Goal: Task Accomplishment & Management: Use online tool/utility

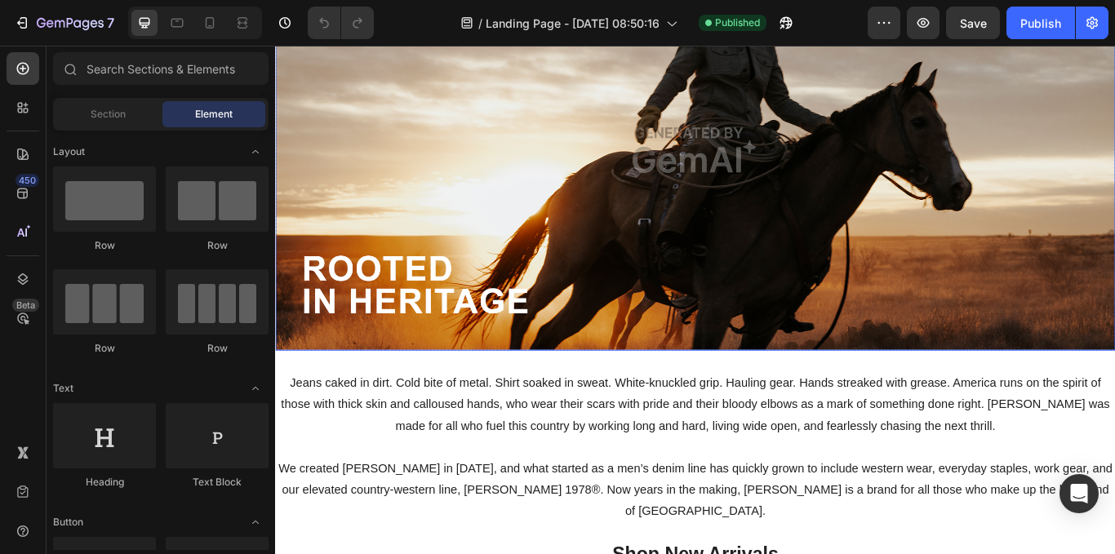
scroll to position [169, 0]
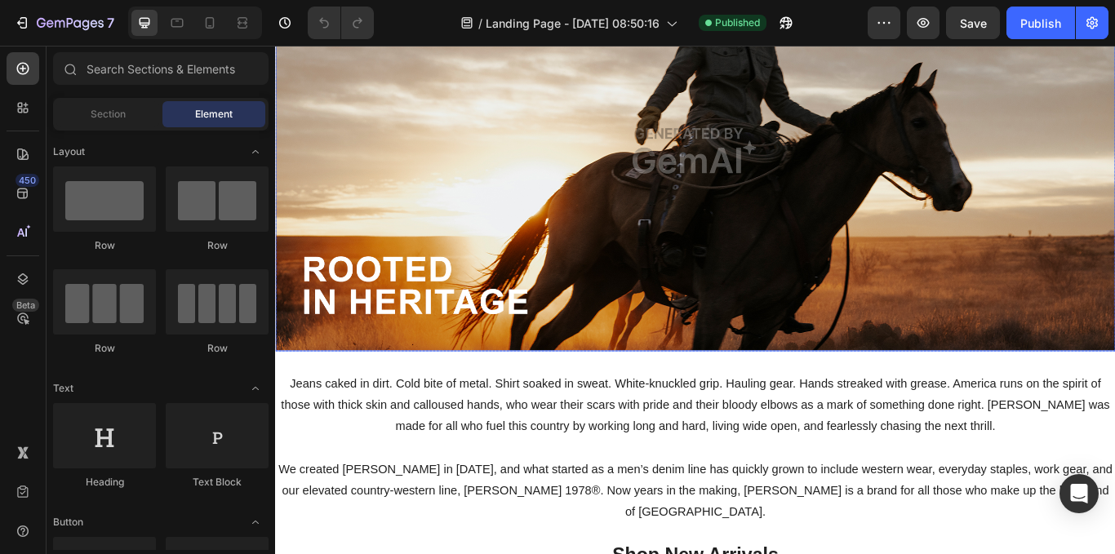
click at [525, 213] on img at bounding box center [765, 169] width 980 height 468
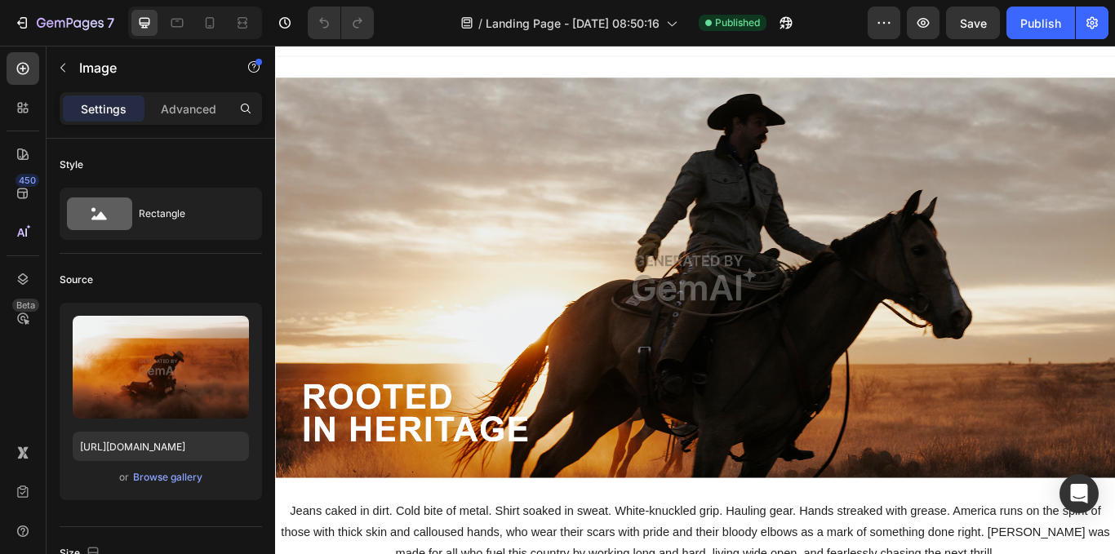
scroll to position [0, 0]
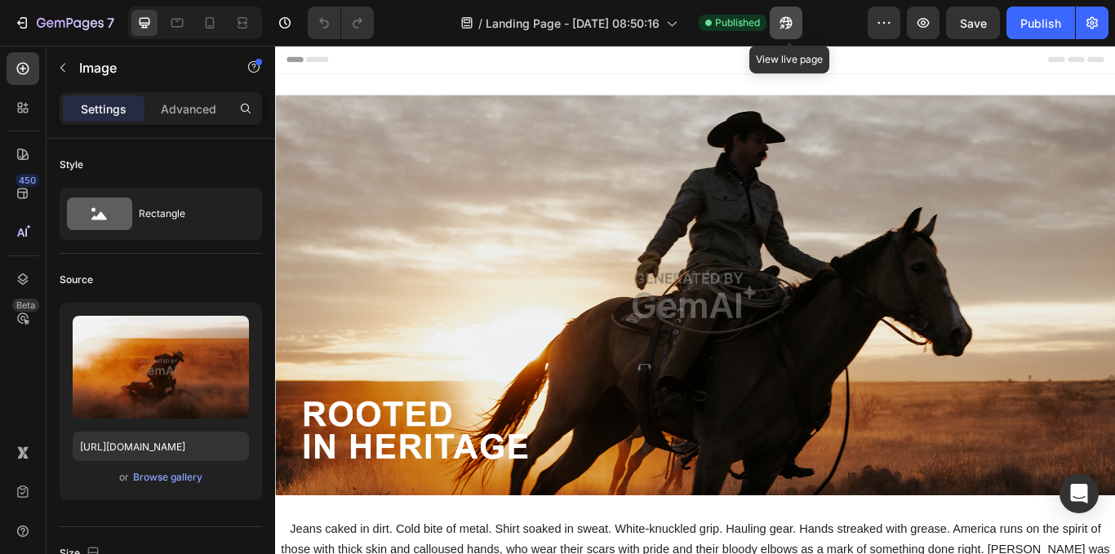
click at [787, 24] on icon "button" at bounding box center [786, 23] width 16 height 16
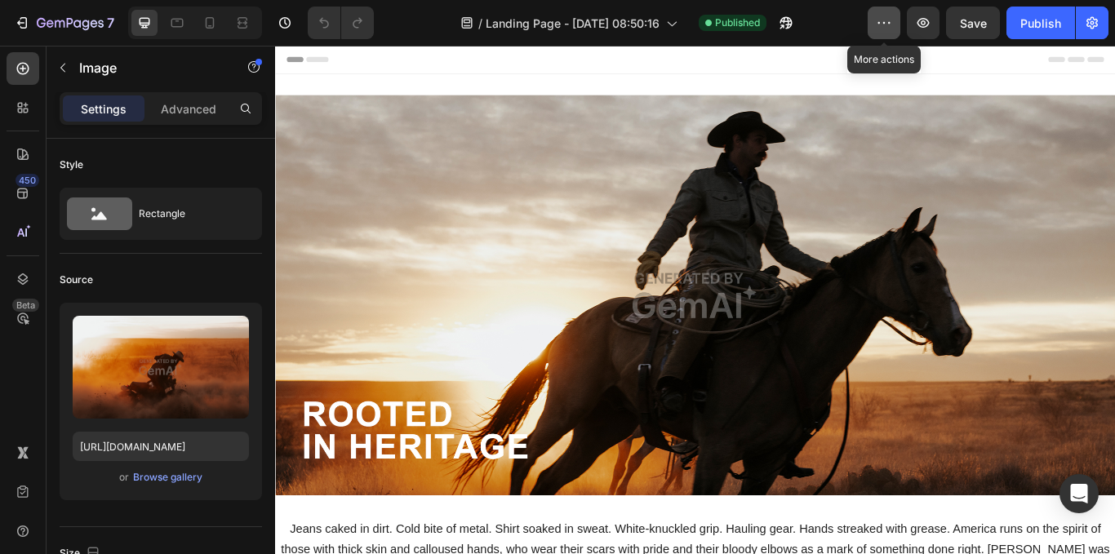
click at [887, 20] on icon "button" at bounding box center [884, 23] width 16 height 16
click at [922, 22] on icon "button" at bounding box center [924, 23] width 12 height 10
click at [185, 475] on div "Browse gallery" at bounding box center [167, 477] width 69 height 15
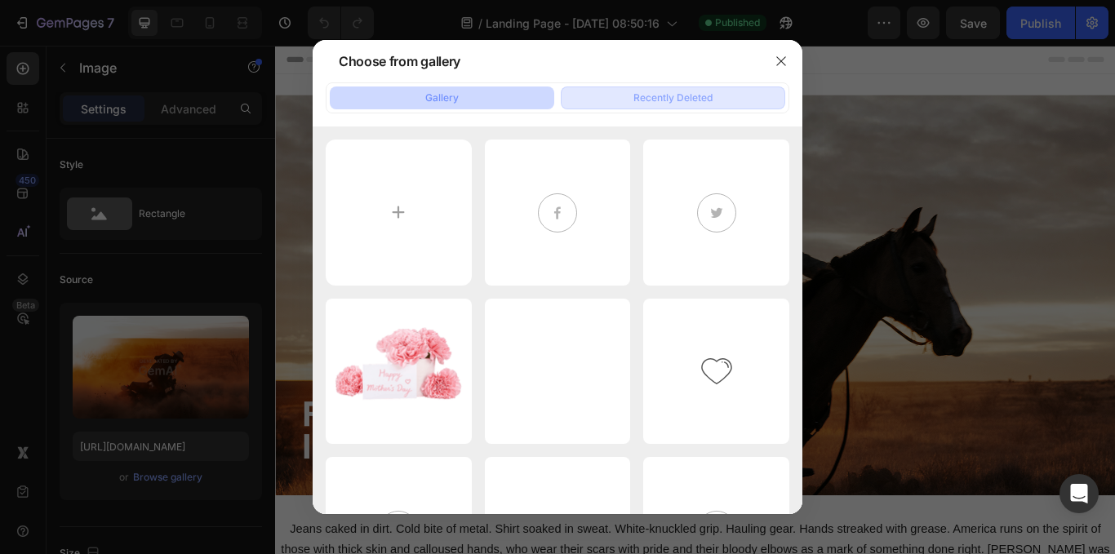
click at [708, 96] on div "Recently Deleted" at bounding box center [672, 98] width 79 height 15
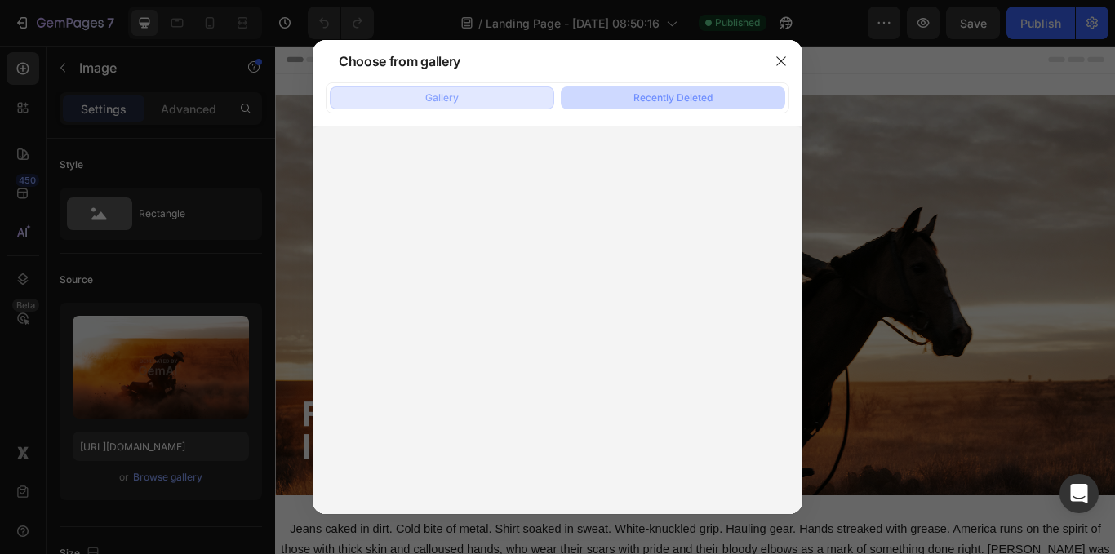
click at [504, 97] on button "Gallery" at bounding box center [442, 98] width 224 height 23
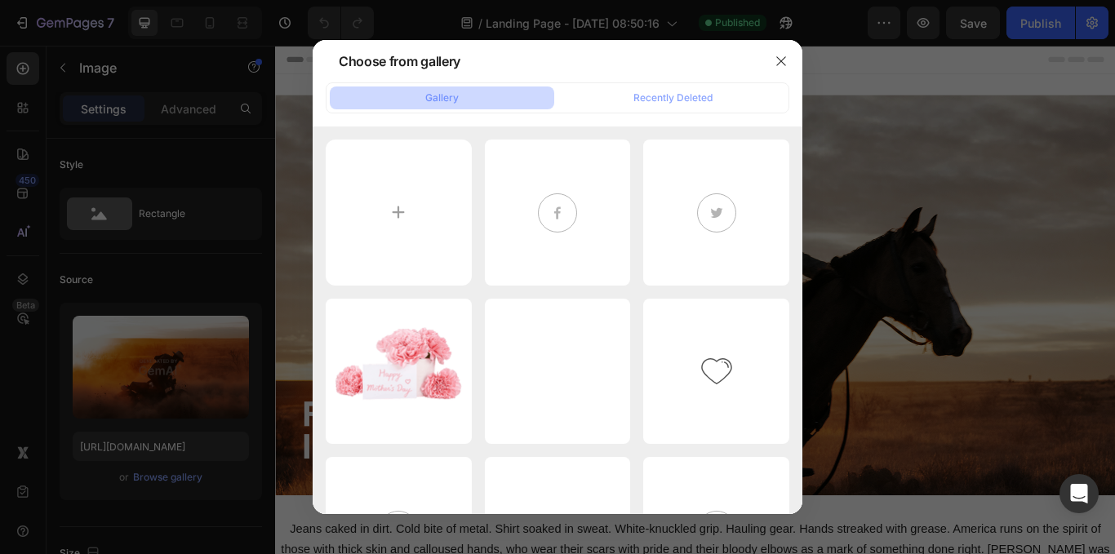
click at [767, 60] on div at bounding box center [781, 61] width 42 height 42
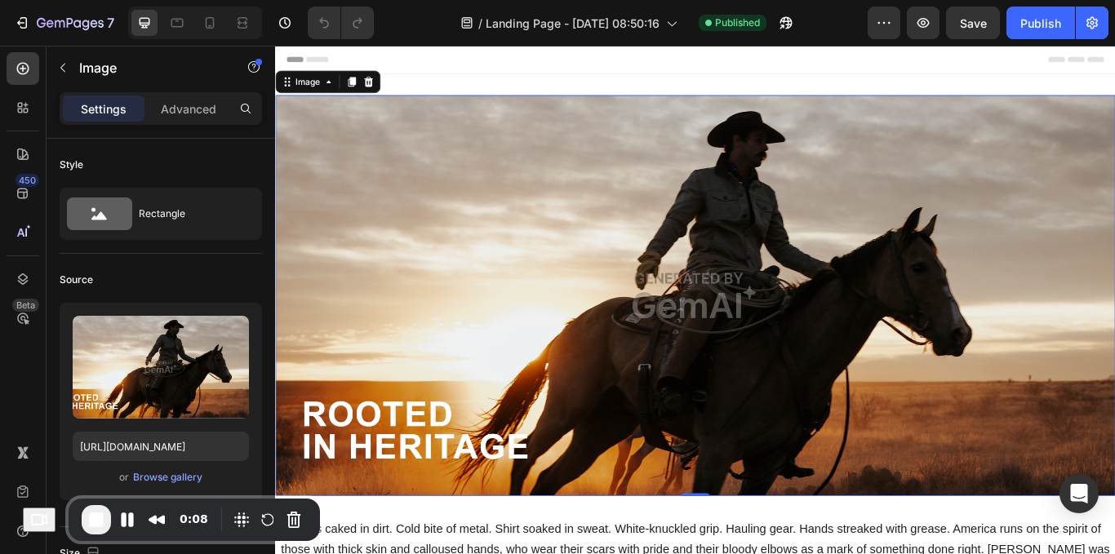
click at [658, 253] on img at bounding box center [765, 338] width 980 height 468
click at [161, 459] on input "[URL][DOMAIN_NAME]" at bounding box center [161, 446] width 176 height 29
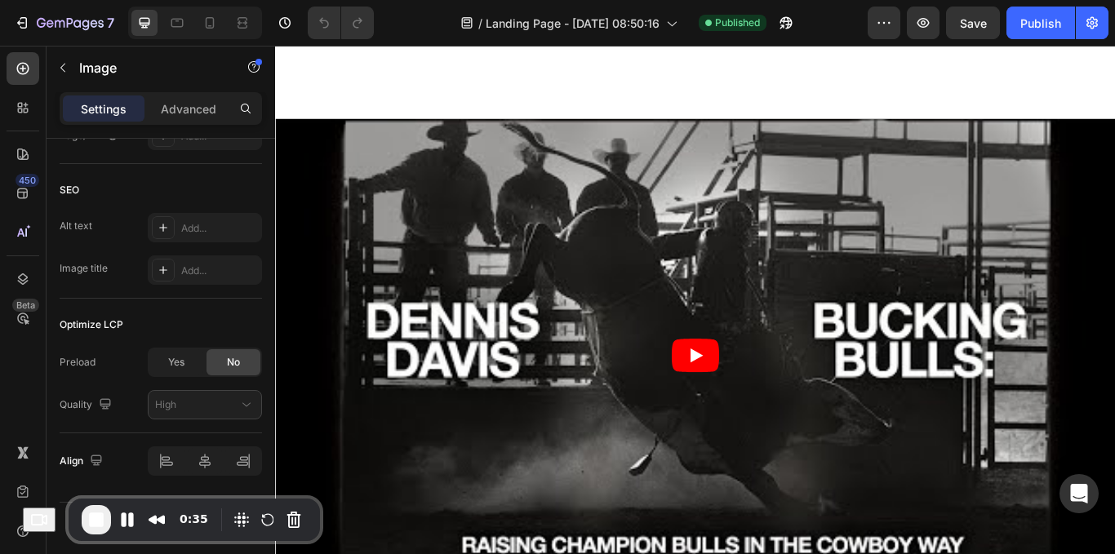
scroll to position [557, 0]
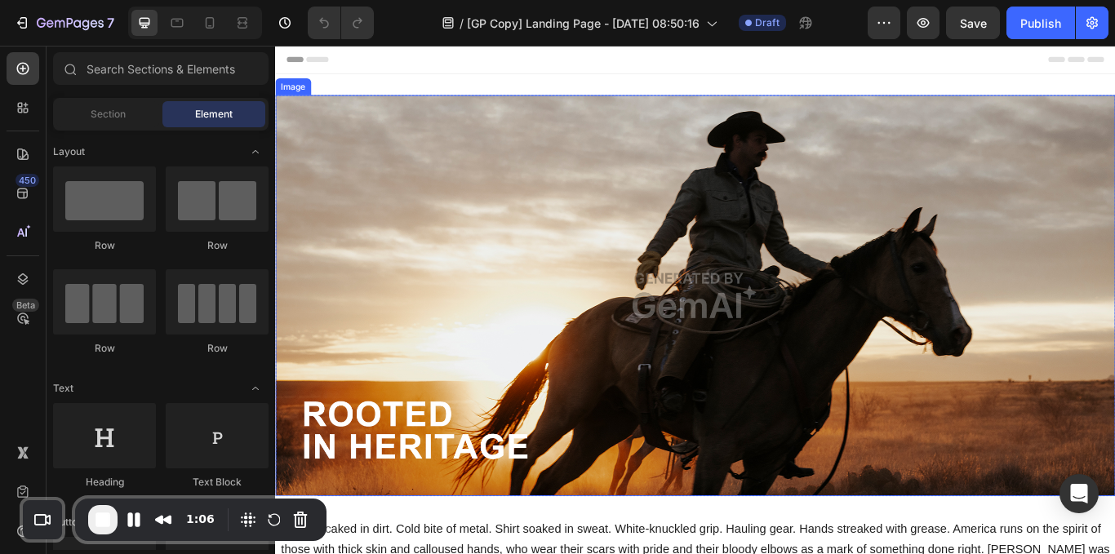
click at [621, 264] on img at bounding box center [765, 338] width 980 height 468
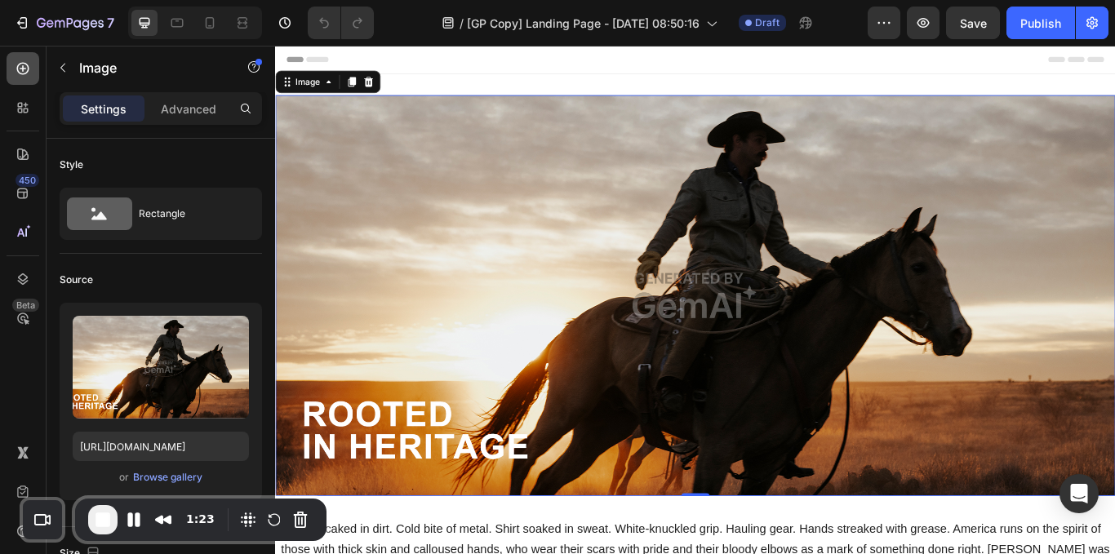
click at [17, 72] on icon at bounding box center [23, 68] width 16 height 16
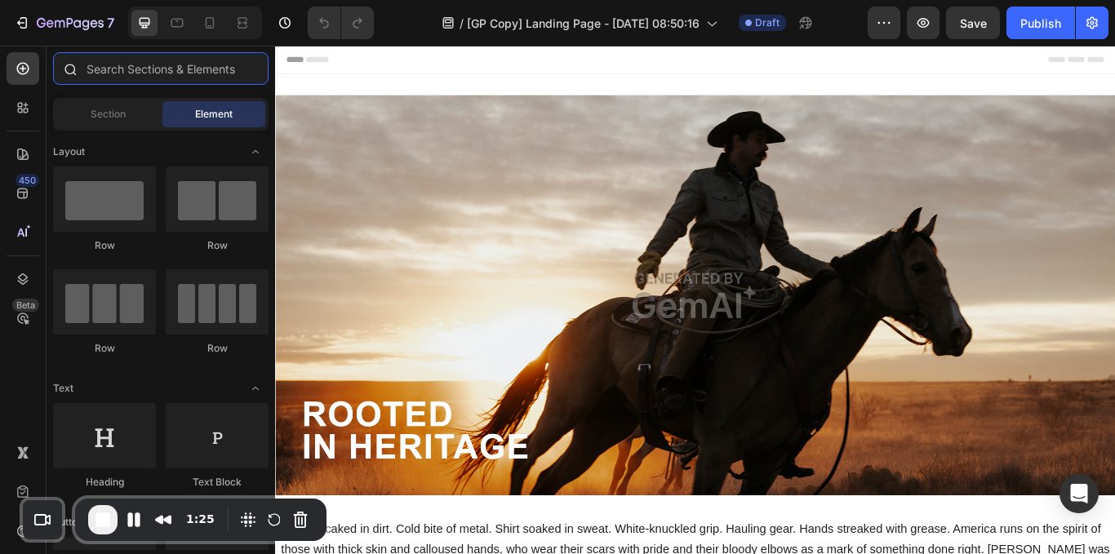
click at [136, 78] on input "text" at bounding box center [161, 68] width 216 height 33
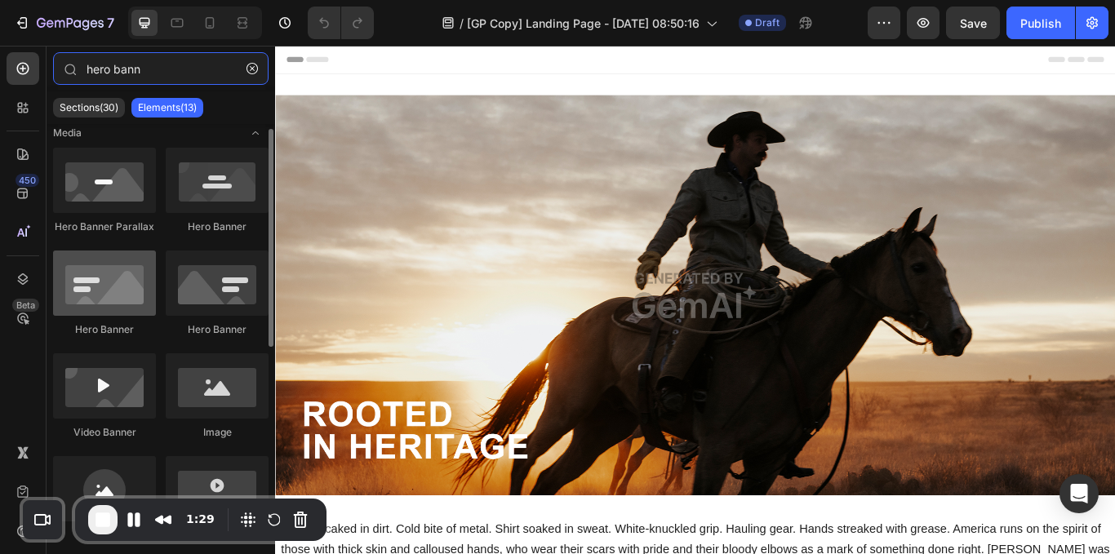
scroll to position [11, 0]
type input "hero bann"
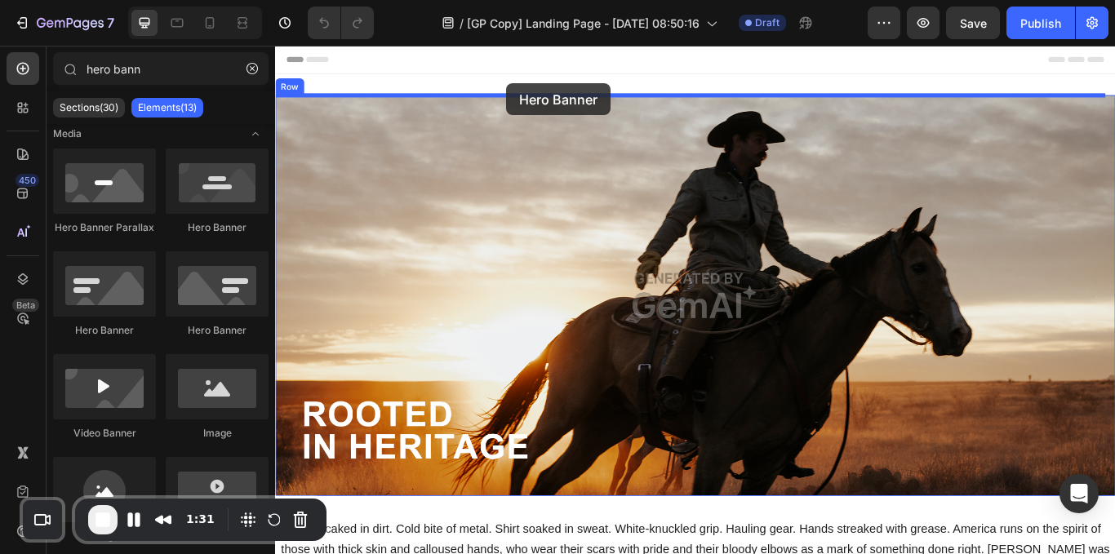
drag, startPoint x: 390, startPoint y: 352, endPoint x: 544, endPoint y: 90, distance: 304.1
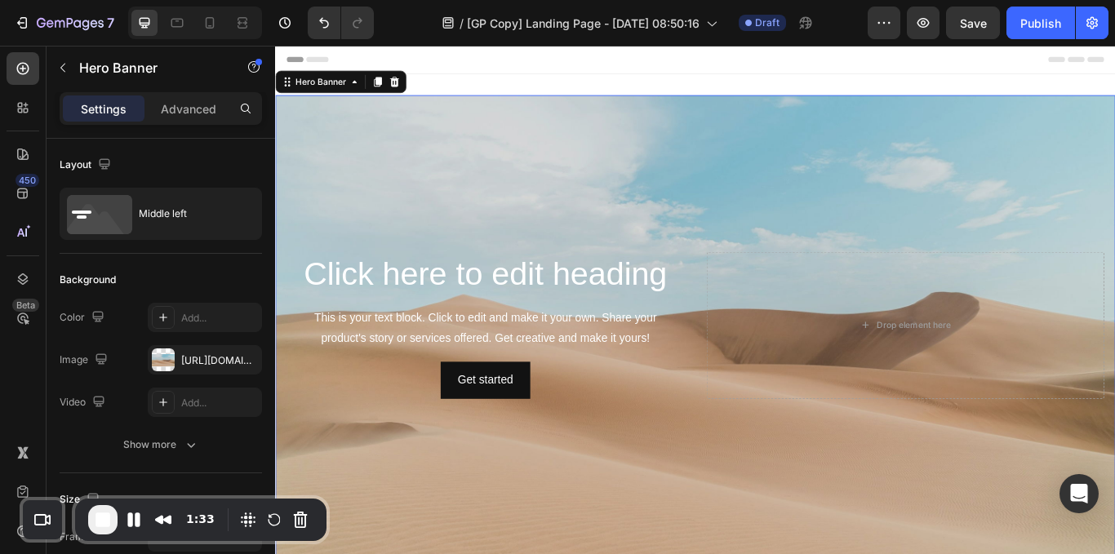
click at [597, 210] on div "Background Image" at bounding box center [765, 372] width 980 height 536
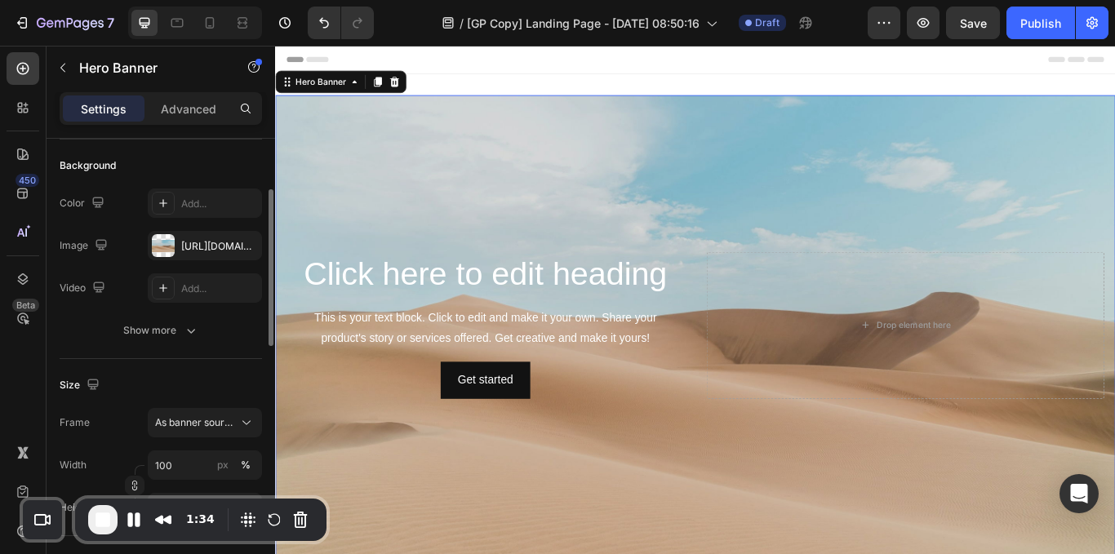
scroll to position [104, 0]
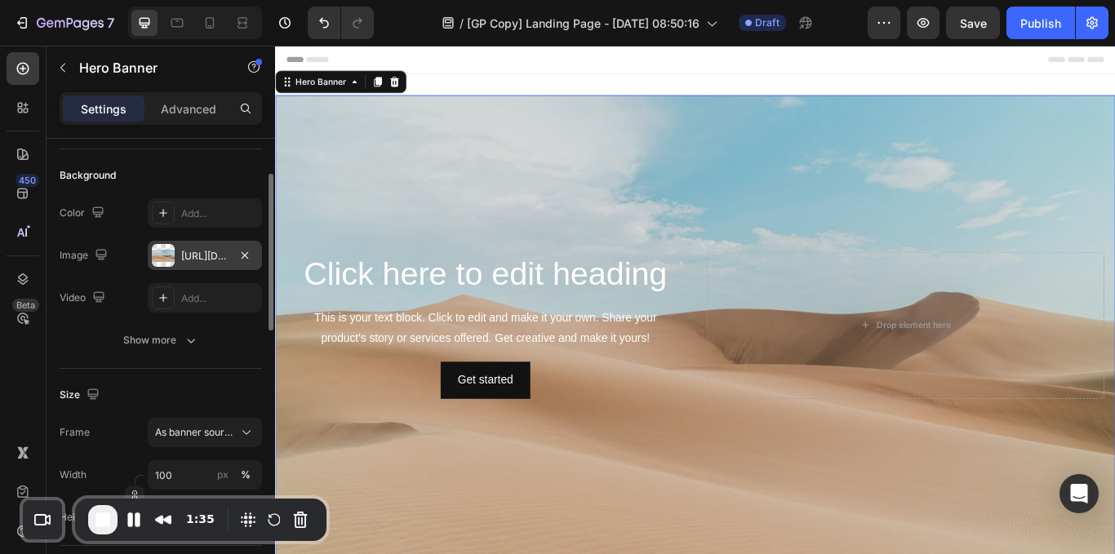
click at [193, 249] on div "[URL][DOMAIN_NAME]" at bounding box center [204, 256] width 47 height 15
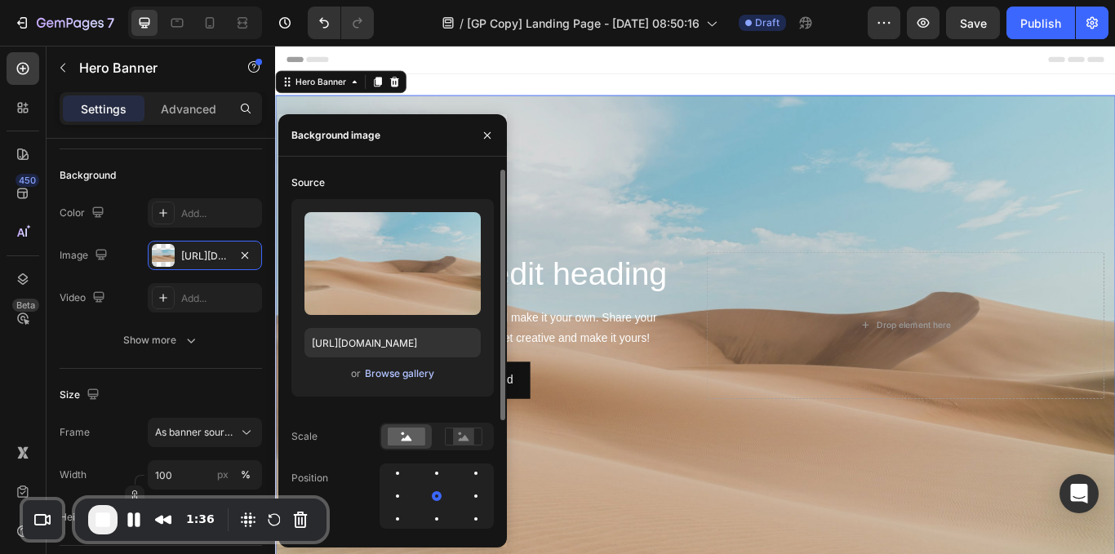
click at [393, 372] on div "Browse gallery" at bounding box center [399, 374] width 69 height 15
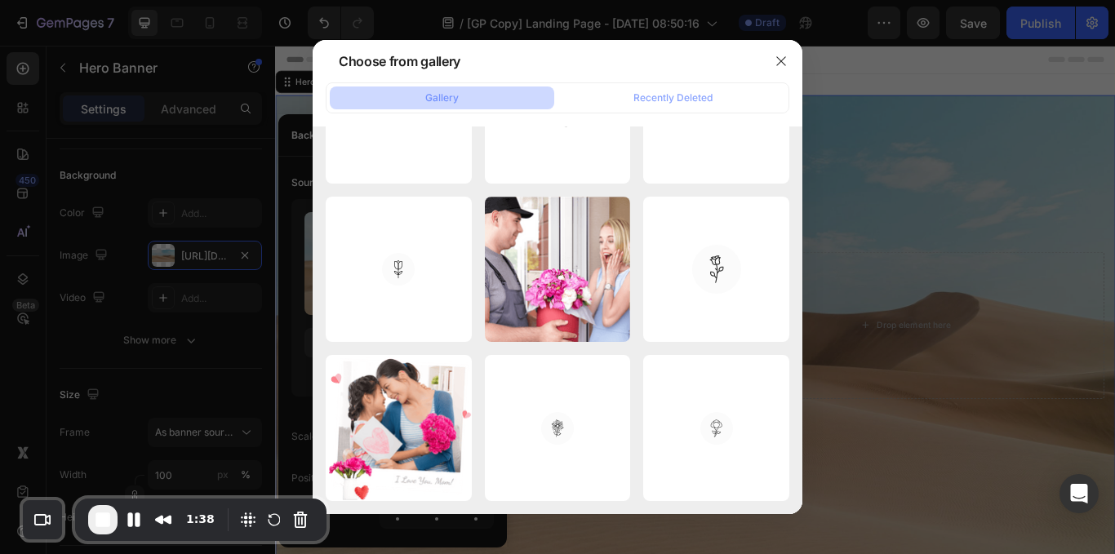
scroll to position [738, 0]
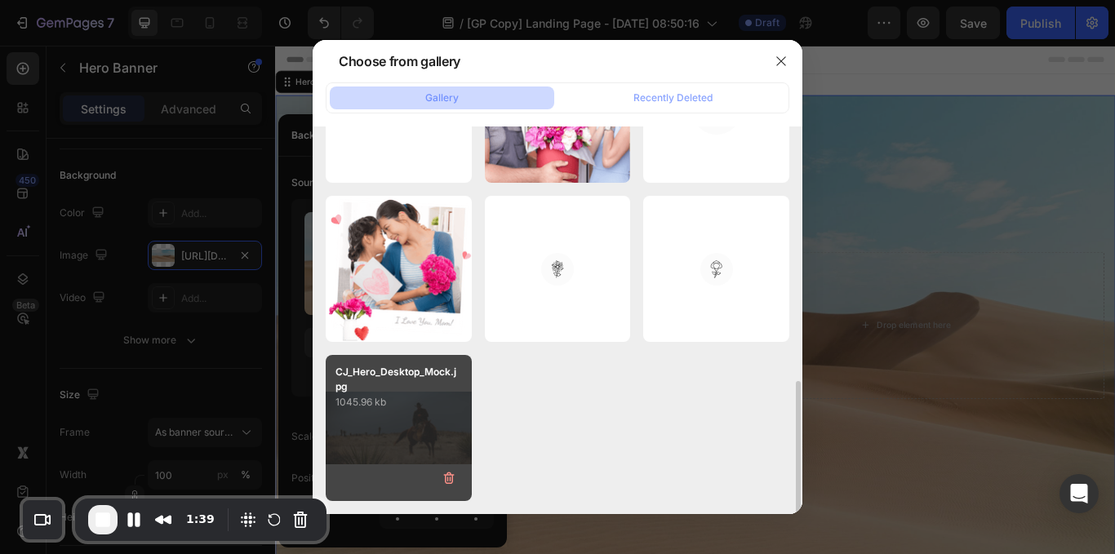
click at [388, 429] on div "CJ_Hero_Desktop_Mock.jpg 1045.96 kb" at bounding box center [399, 428] width 146 height 146
type input "[URL][DOMAIN_NAME]"
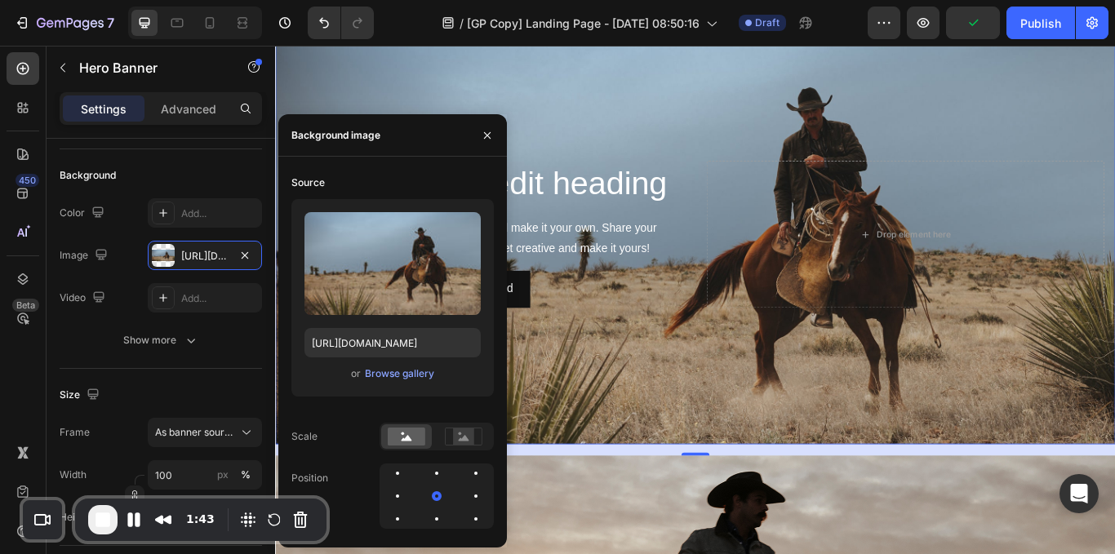
scroll to position [83, 0]
click at [711, 171] on div "Background Image" at bounding box center [765, 265] width 980 height 490
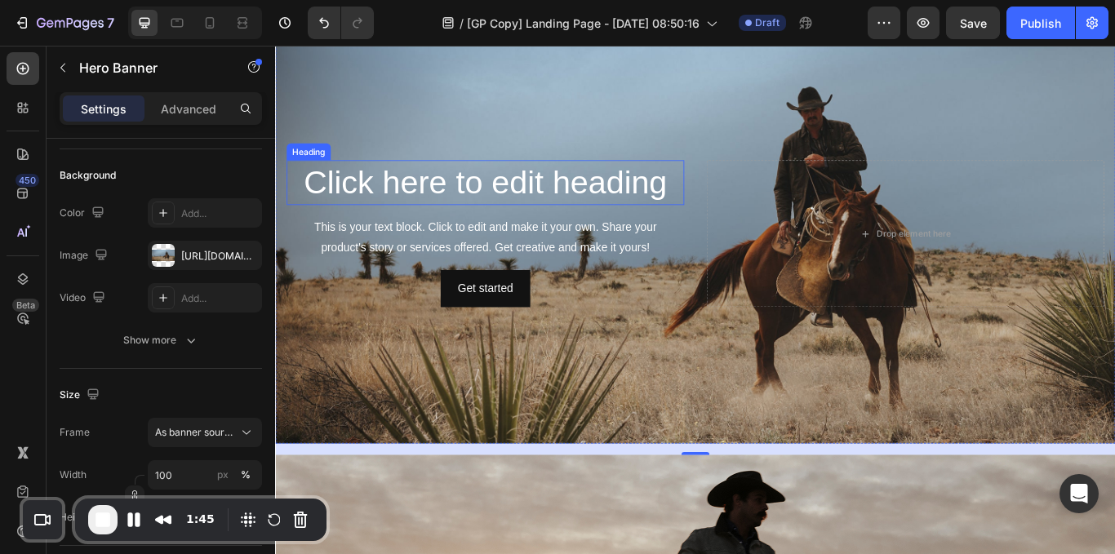
click at [562, 193] on h2 "Click here to edit heading" at bounding box center [520, 206] width 464 height 52
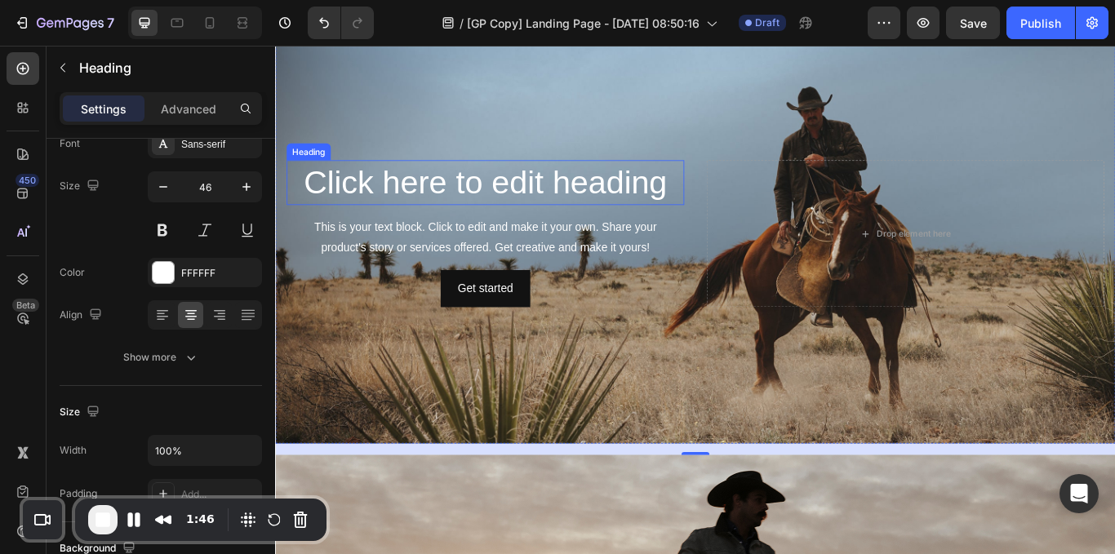
click at [562, 193] on h2 "Click here to edit heading" at bounding box center [520, 206] width 464 height 52
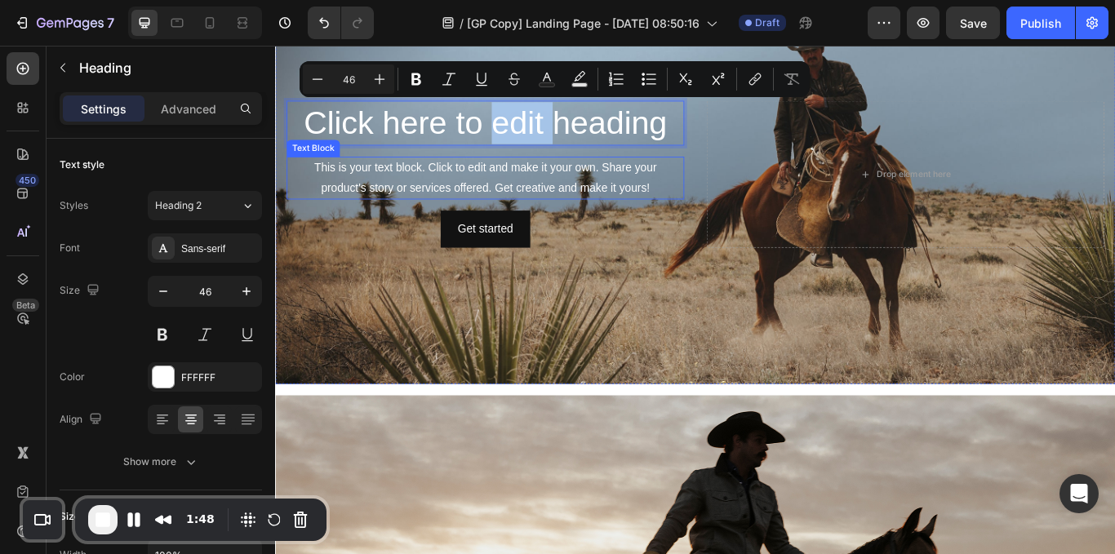
scroll to position [152, 0]
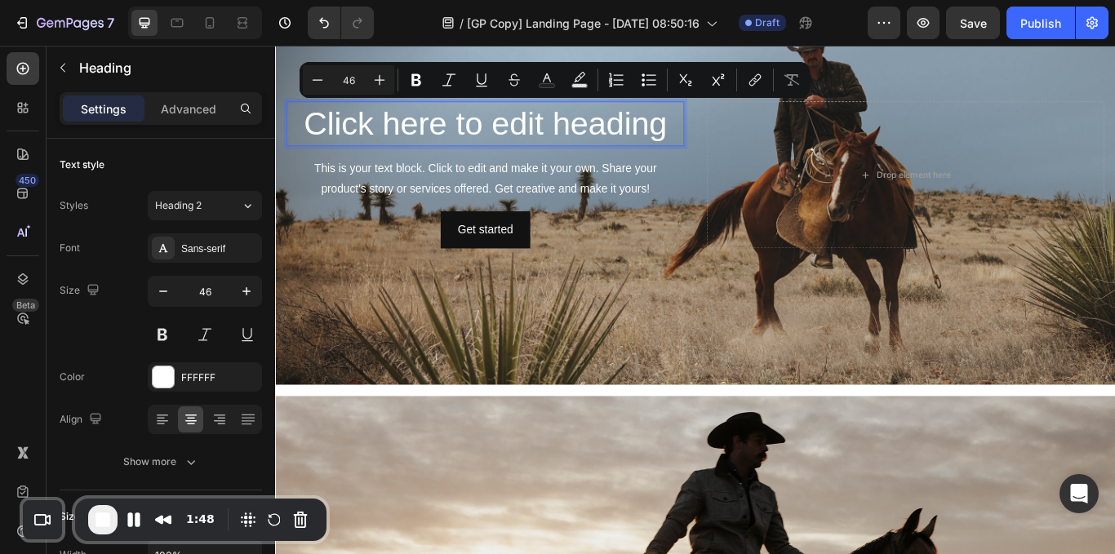
click at [488, 155] on p "Click here to edit heading" at bounding box center [520, 137] width 460 height 49
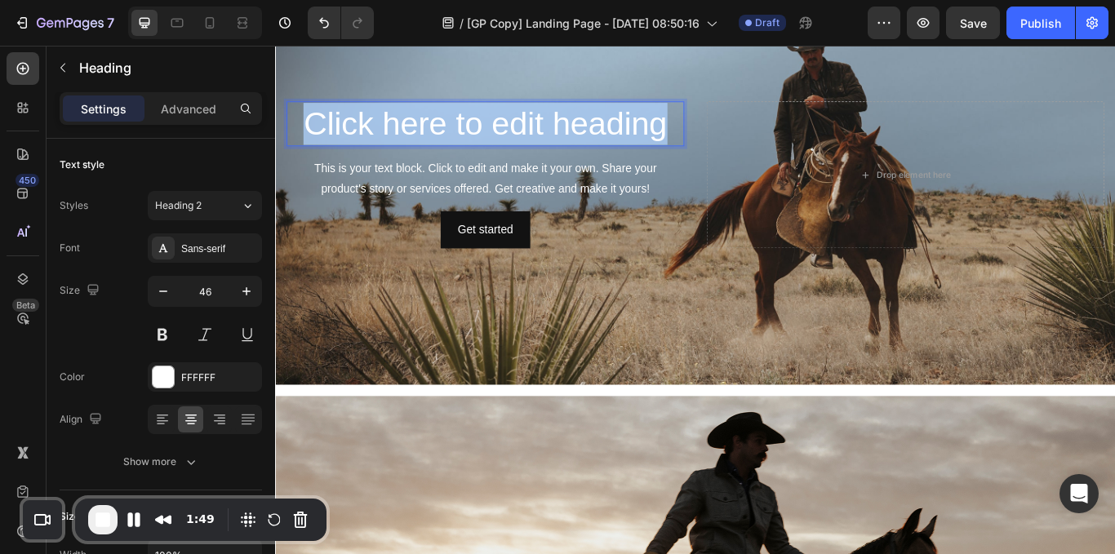
click at [488, 155] on p "Click here to edit heading" at bounding box center [520, 137] width 460 height 49
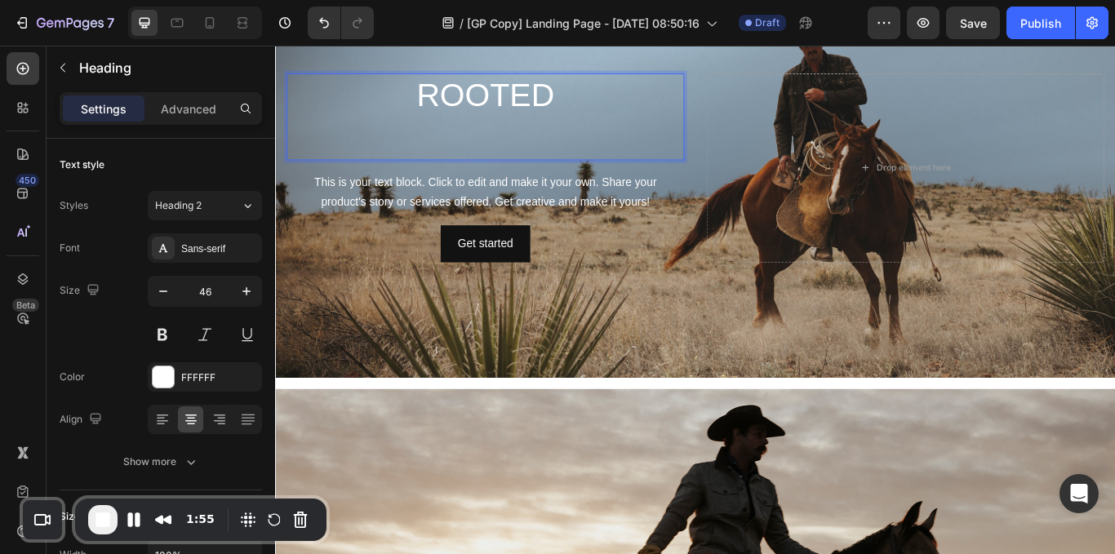
scroll to position [136, 0]
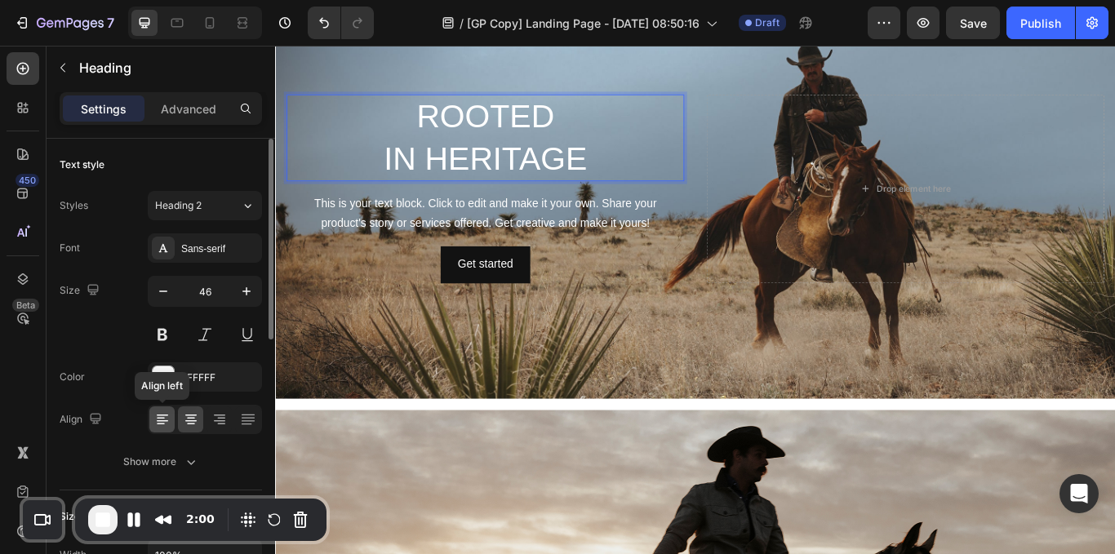
click at [161, 416] on icon at bounding box center [162, 416] width 11 height 2
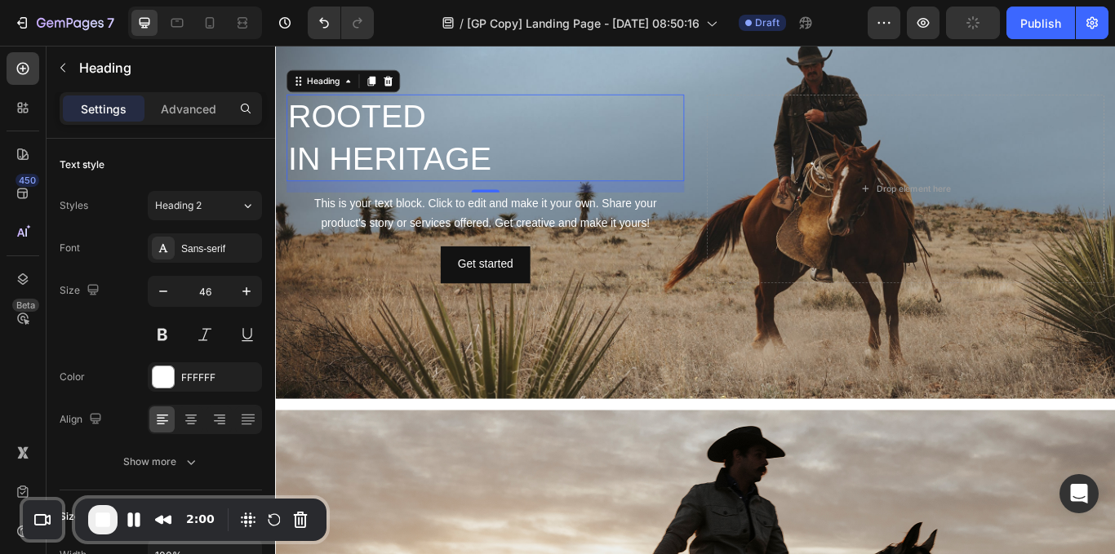
click at [551, 217] on div "This is your text block. Click to edit and make it your own. Share your product…" at bounding box center [520, 242] width 464 height 51
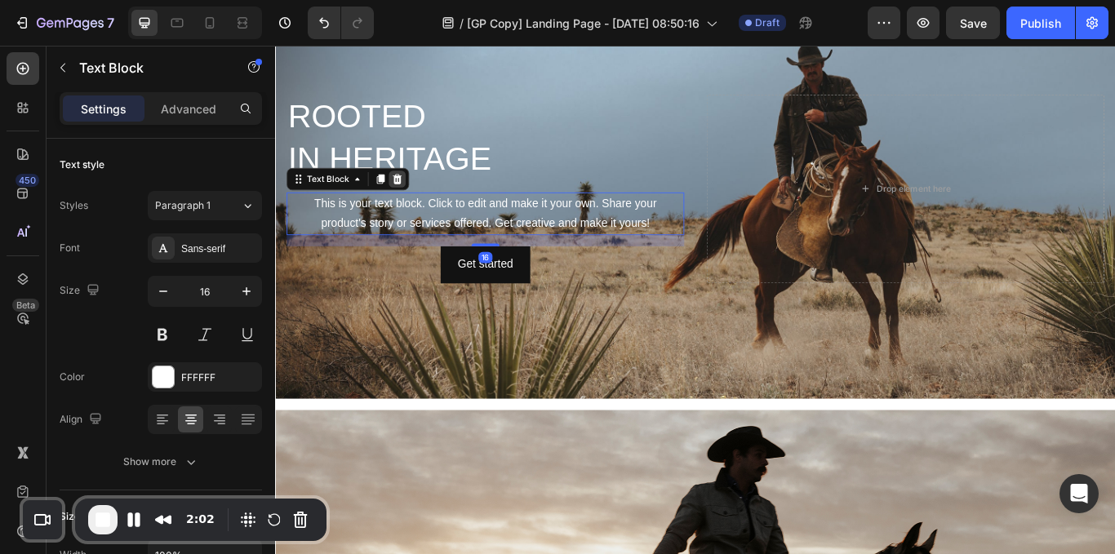
click at [416, 202] on icon at bounding box center [417, 200] width 11 height 11
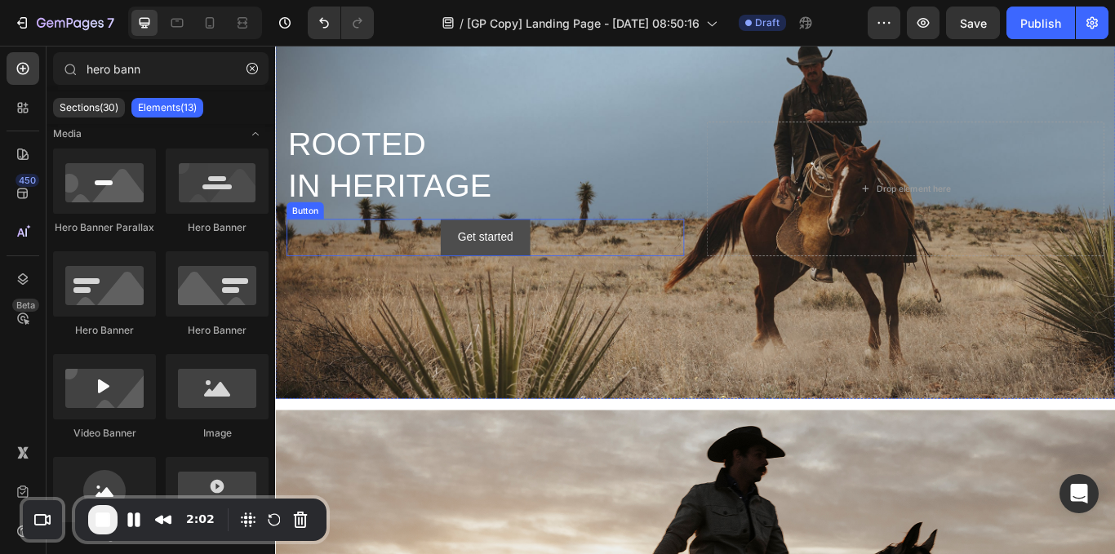
click at [473, 262] on button "Get started" at bounding box center [520, 269] width 104 height 43
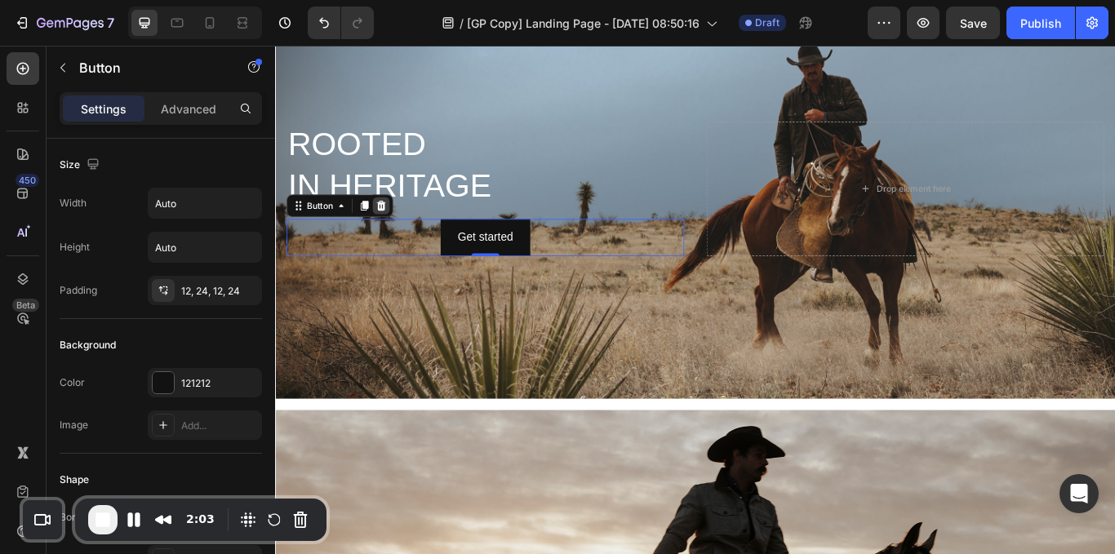
click at [402, 228] on icon at bounding box center [398, 232] width 11 height 11
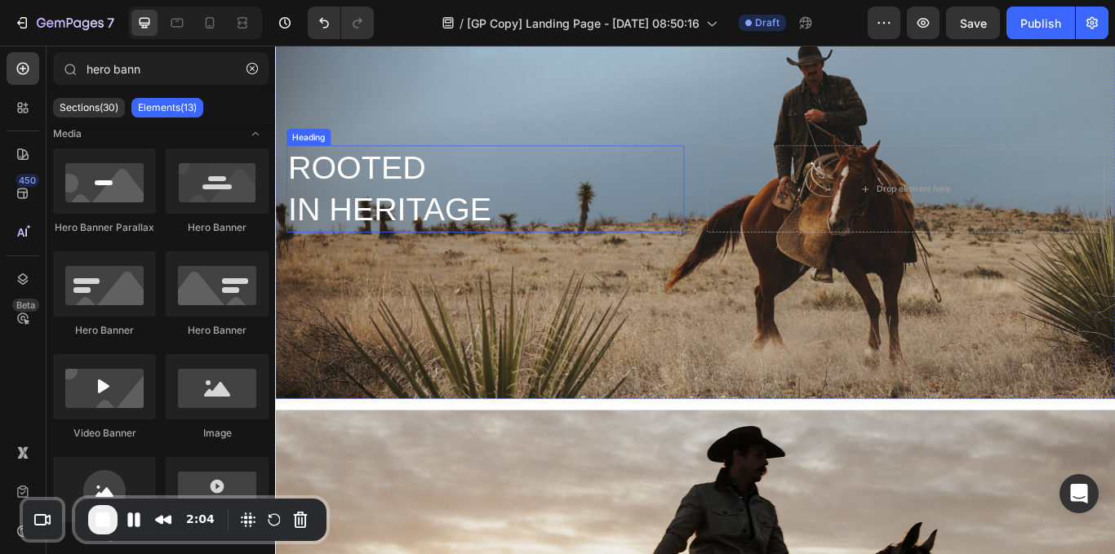
click at [606, 193] on p "ROOTED IN HERITAGE" at bounding box center [520, 213] width 460 height 98
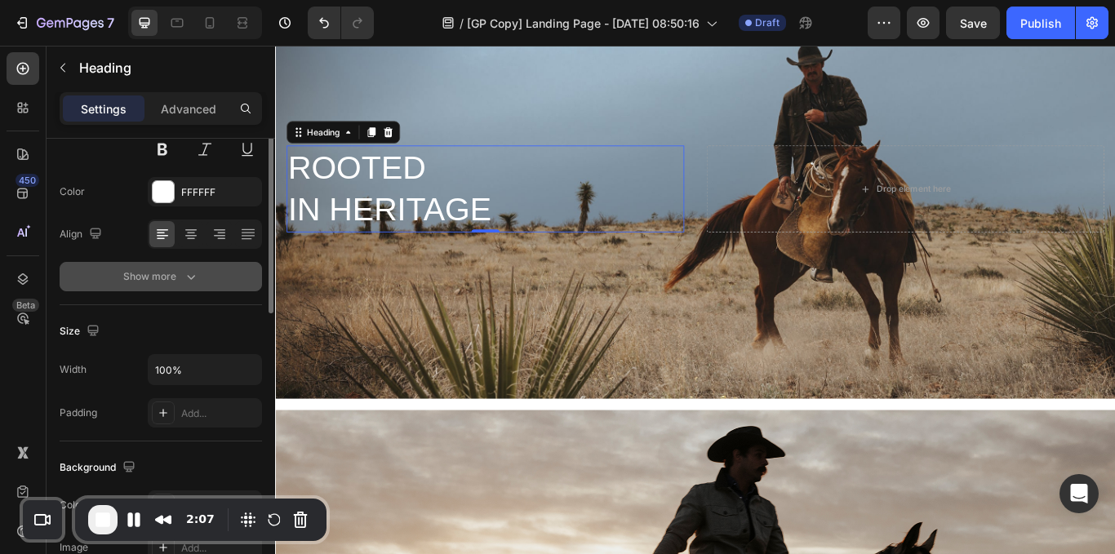
scroll to position [0, 0]
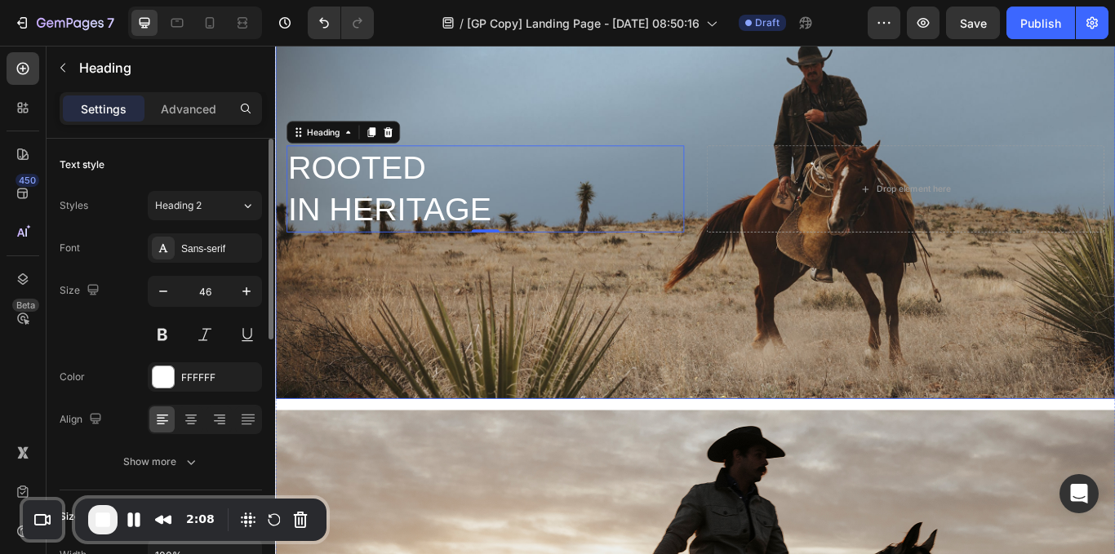
click at [626, 413] on div "Background Image" at bounding box center [765, 213] width 980 height 490
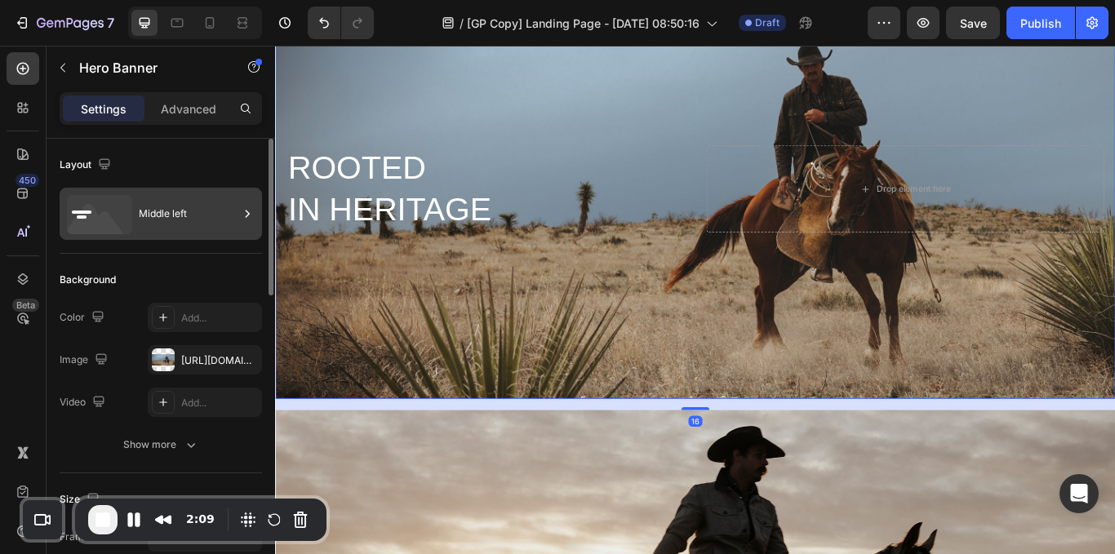
click at [180, 219] on div "Middle left" at bounding box center [189, 214] width 100 height 38
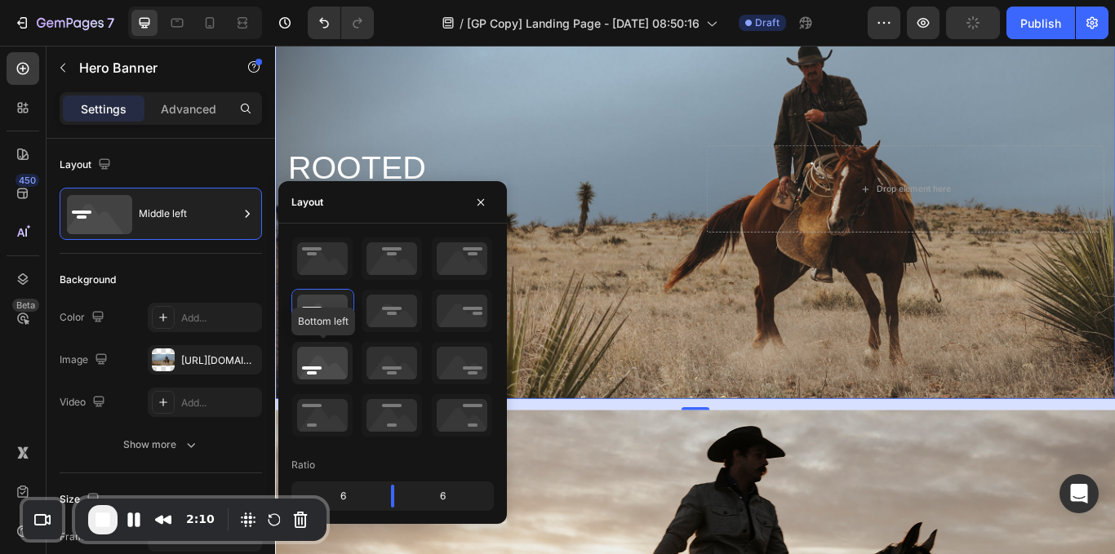
click at [331, 368] on icon at bounding box center [322, 363] width 60 height 42
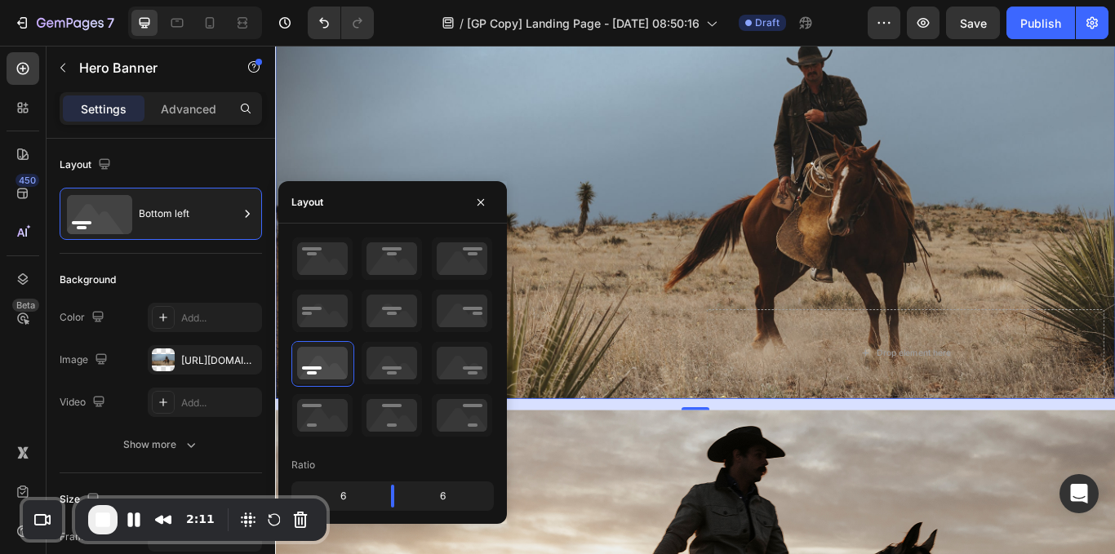
click at [682, 364] on p "ROOTED IN HERITAGE" at bounding box center [520, 404] width 460 height 98
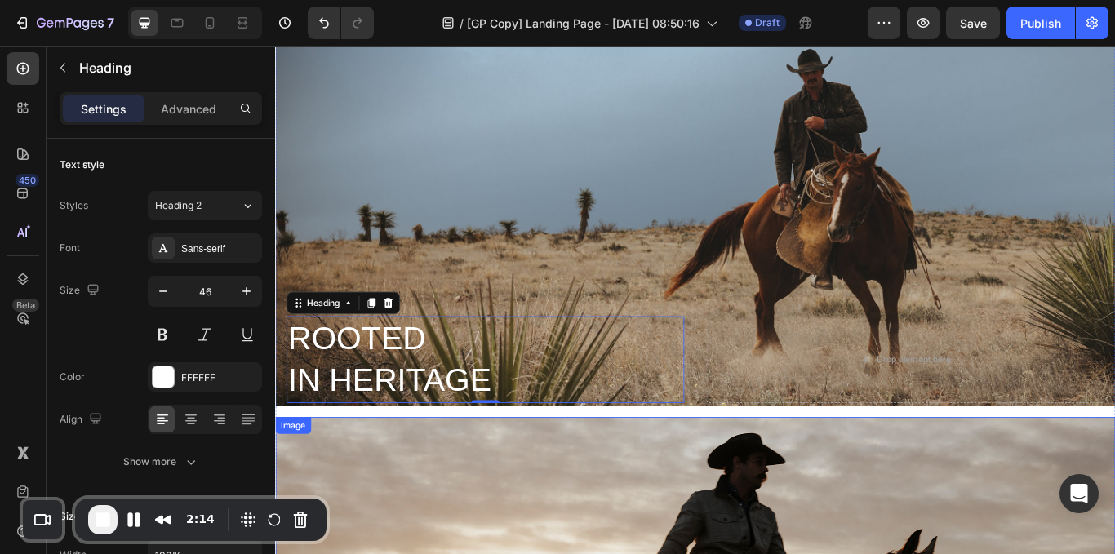
scroll to position [127, 0]
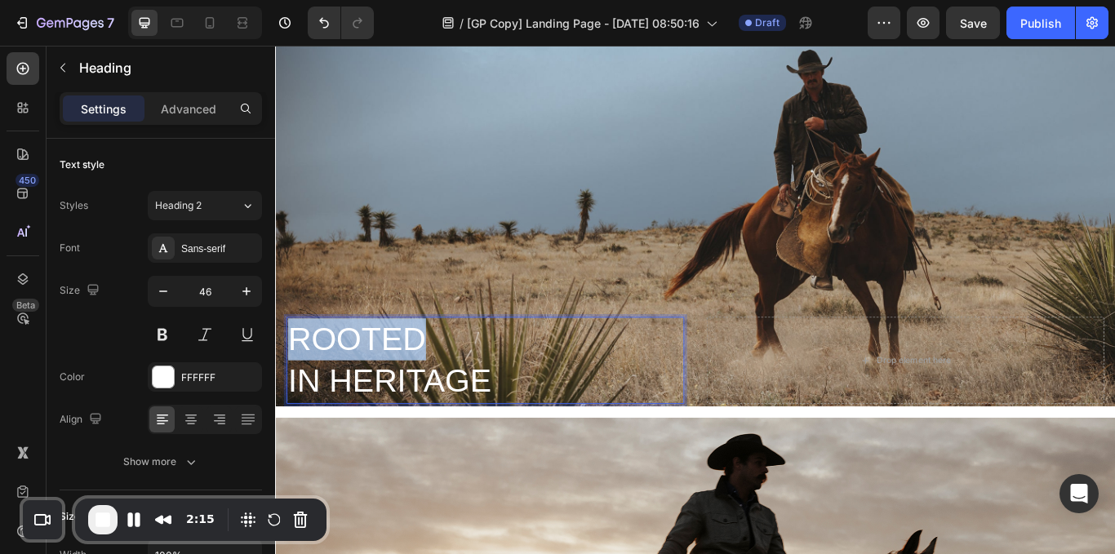
click at [422, 390] on p "ROOTED IN HERITAGE" at bounding box center [520, 413] width 460 height 98
click at [416, 425] on p "ROOTED IN HERITAGE" at bounding box center [520, 413] width 460 height 98
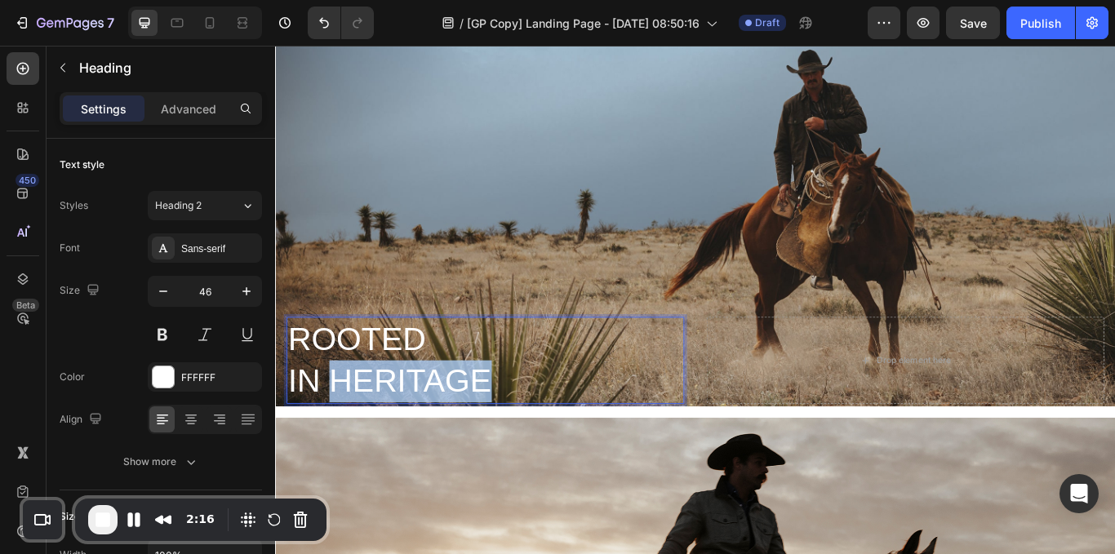
click at [416, 425] on p "ROOTED IN HERITAGE" at bounding box center [520, 413] width 460 height 98
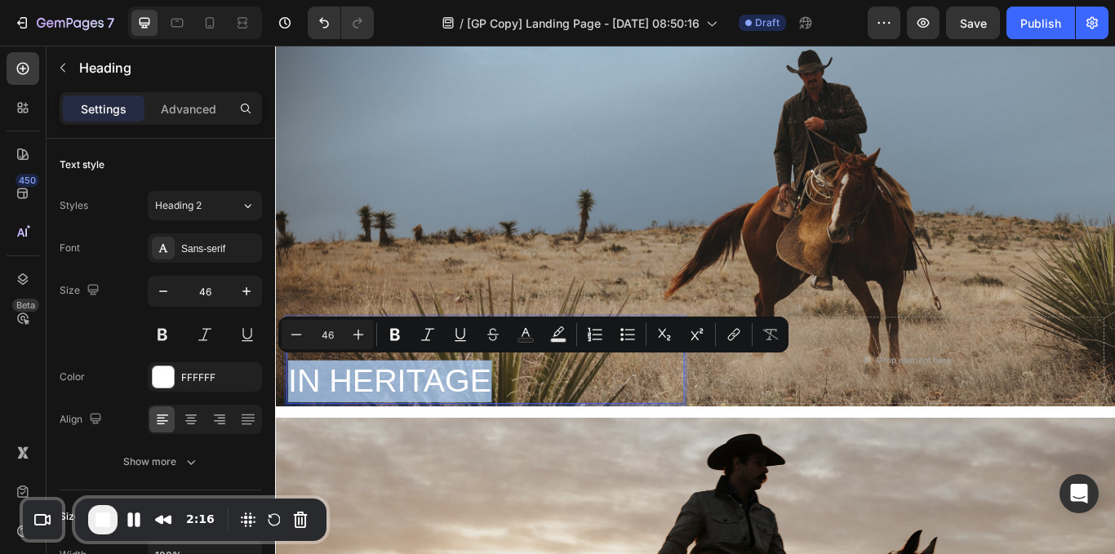
click at [376, 427] on p "ROOTED IN HERITAGE" at bounding box center [520, 413] width 460 height 98
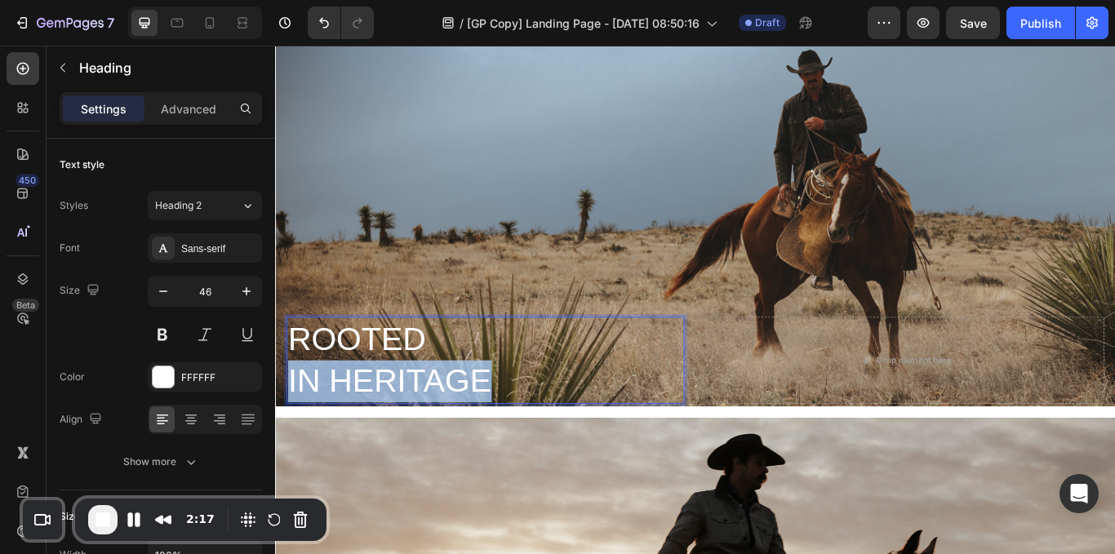
click at [376, 427] on p "ROOTED IN HERITAGE" at bounding box center [520, 413] width 460 height 98
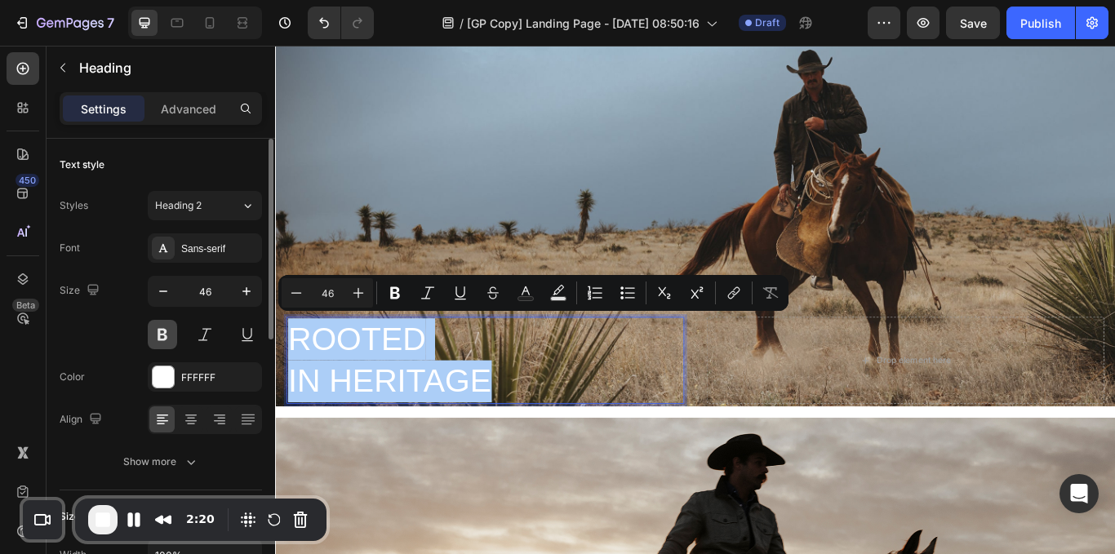
click at [167, 345] on button at bounding box center [162, 334] width 29 height 29
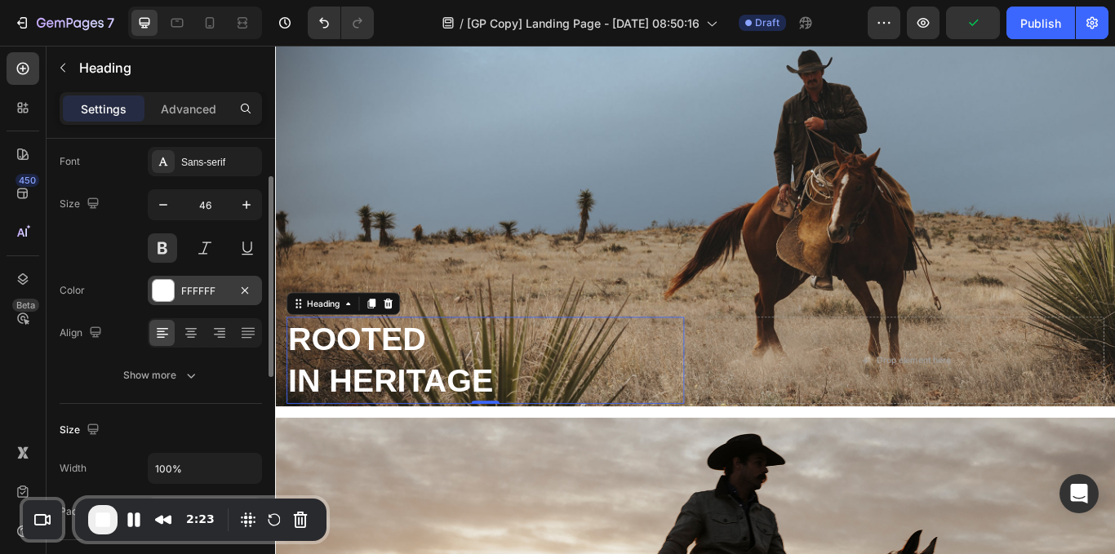
scroll to position [87, 0]
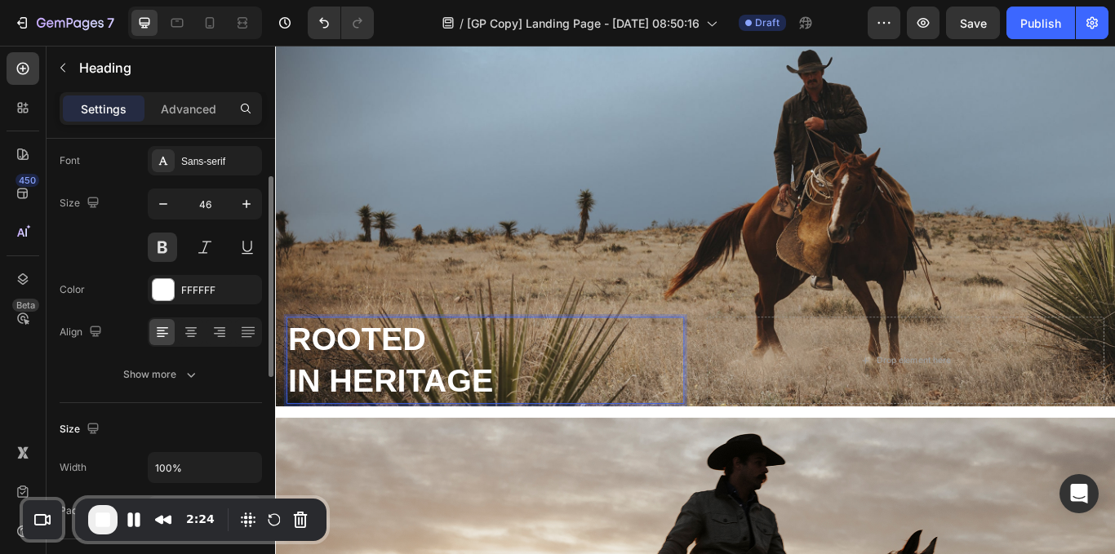
click at [354, 417] on p "ROOTED IN HERITAGE" at bounding box center [520, 413] width 460 height 98
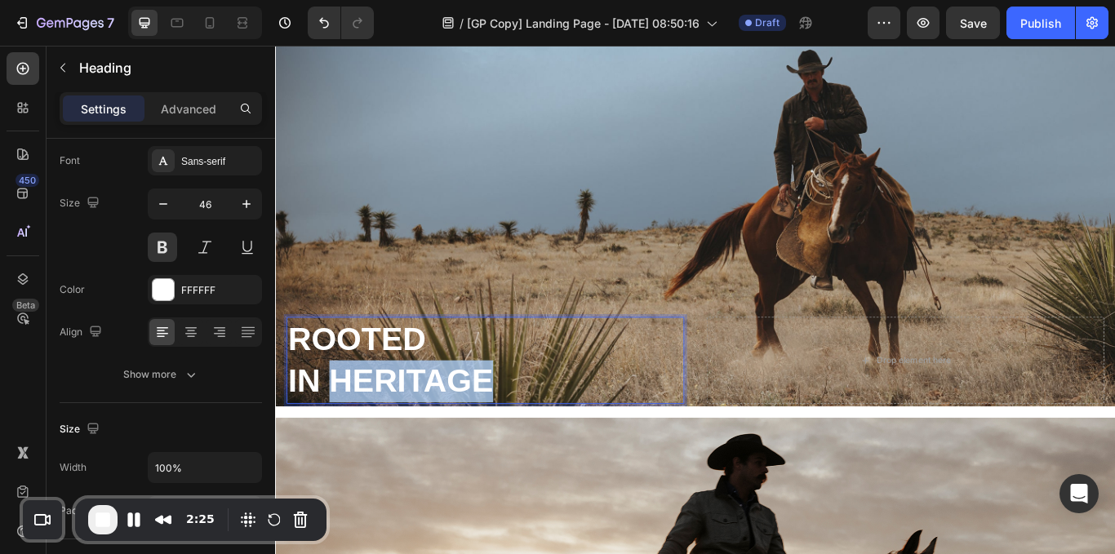
click at [354, 417] on p "ROOTED IN HERITAGE" at bounding box center [520, 413] width 460 height 98
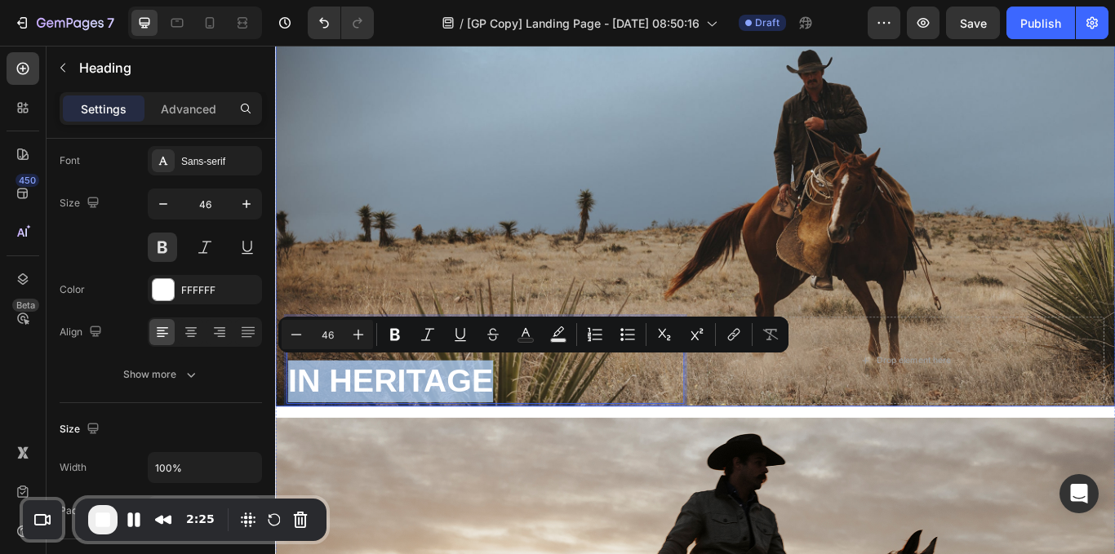
click at [384, 241] on div "Background Image" at bounding box center [765, 222] width 980 height 490
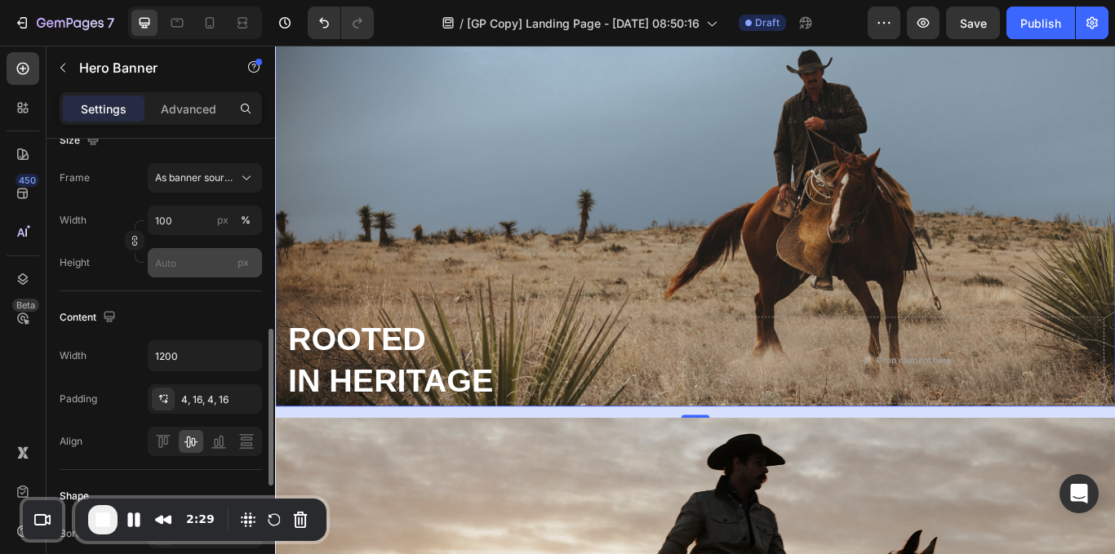
scroll to position [427, 0]
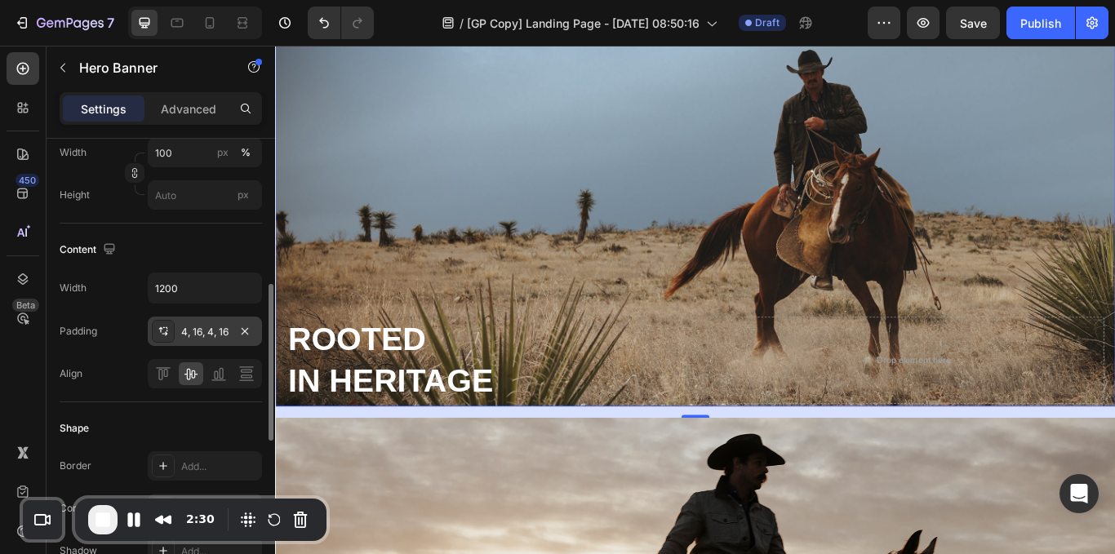
click at [189, 326] on div "4, 16, 4, 16" at bounding box center [204, 332] width 47 height 15
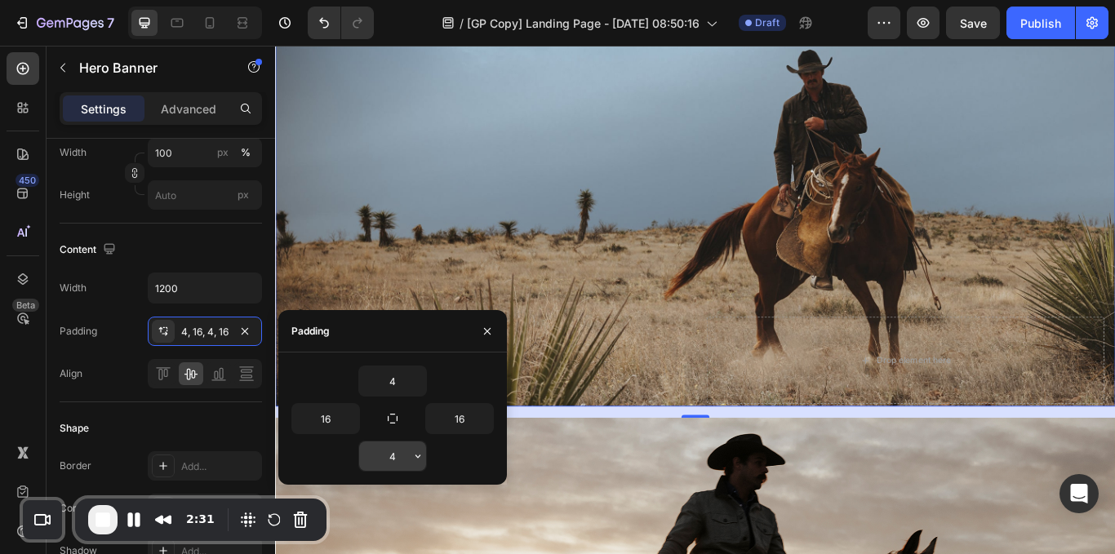
click at [400, 451] on input "4" at bounding box center [392, 456] width 67 height 29
type input "10"
click at [617, 446] on p "ROOTED IN HERITAGE" at bounding box center [520, 408] width 460 height 98
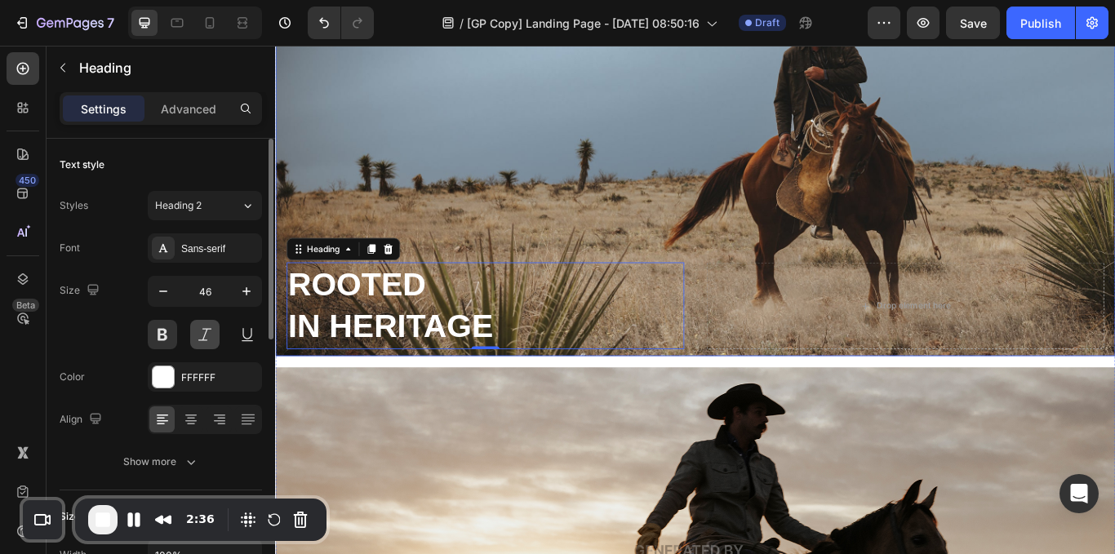
scroll to position [184, 0]
click at [535, 202] on div "Background Image" at bounding box center [765, 164] width 980 height 490
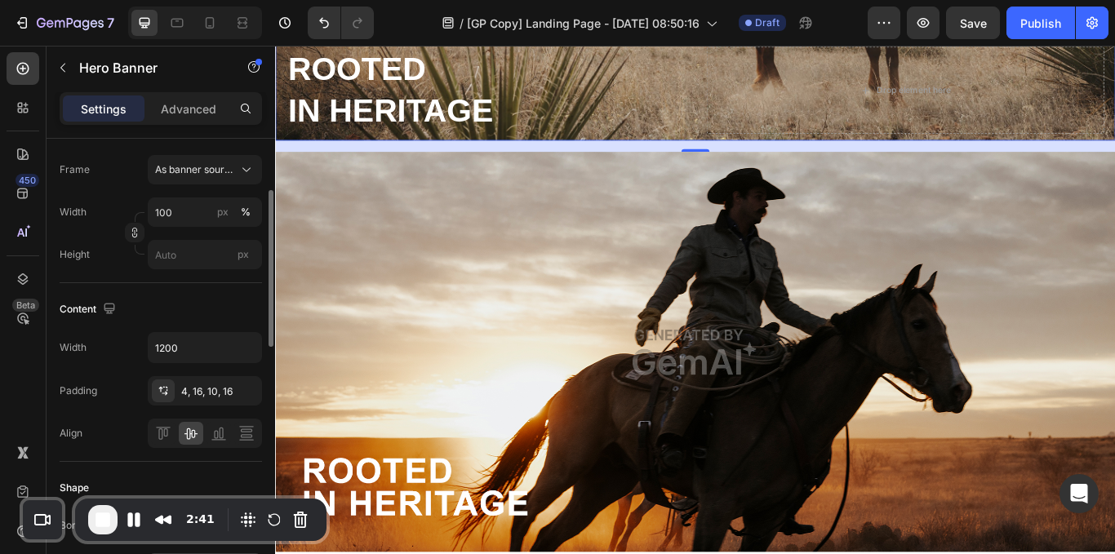
scroll to position [305, 0]
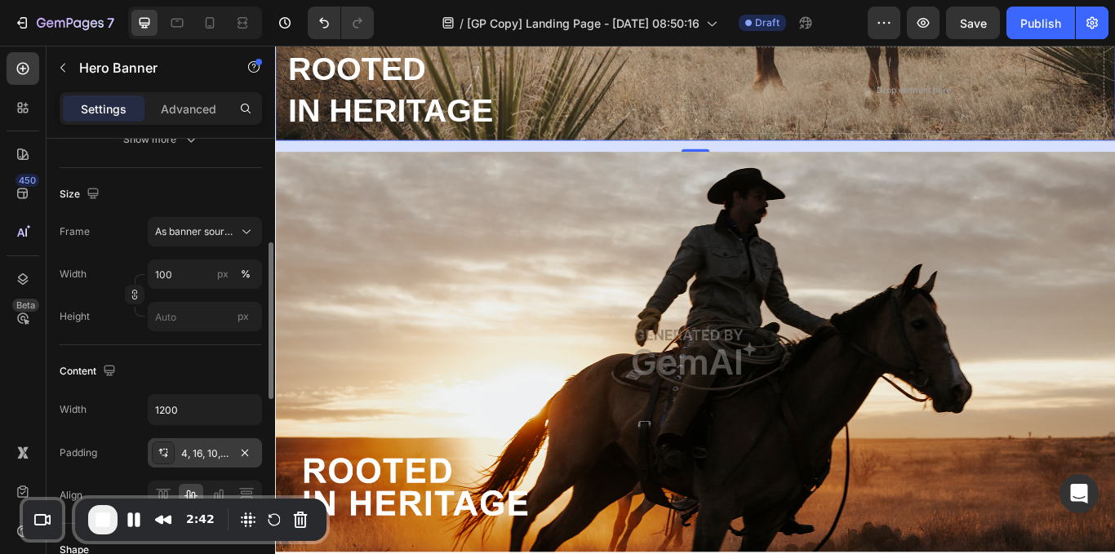
click at [207, 461] on div "4, 16, 10, 16" at bounding box center [205, 452] width 114 height 29
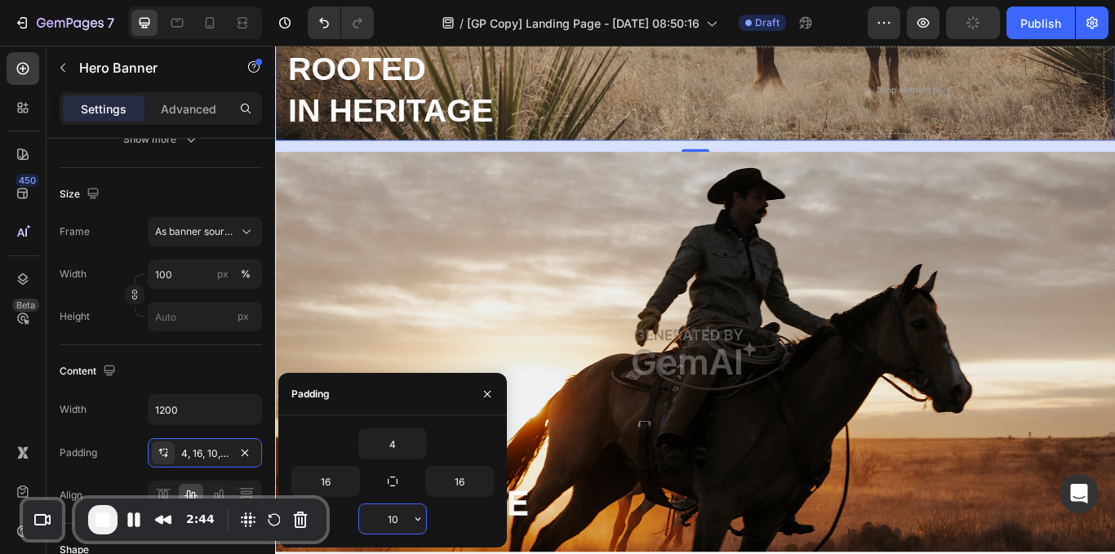
click at [403, 518] on input "10" at bounding box center [392, 518] width 67 height 29
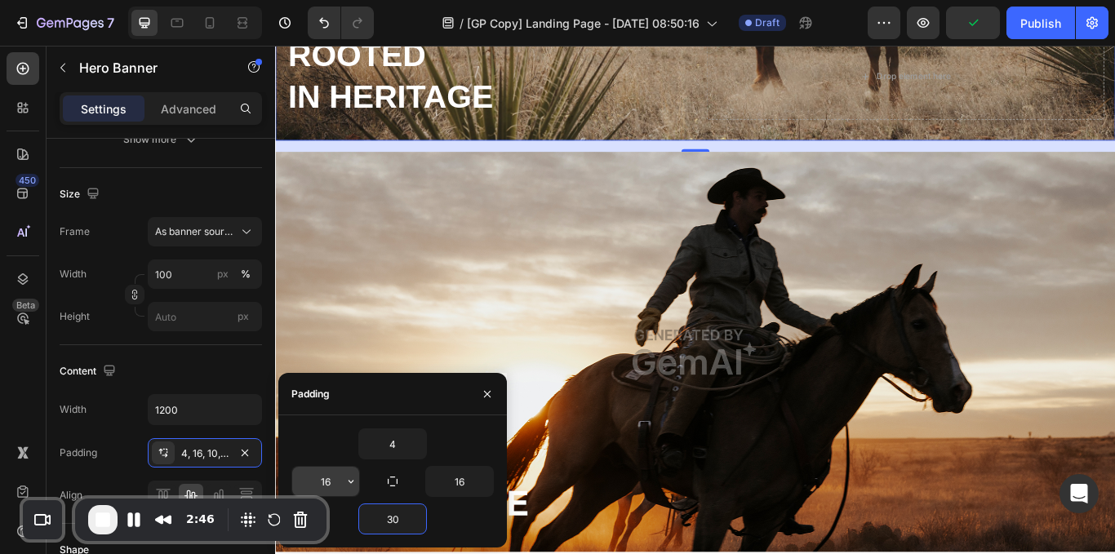
type input "30"
click at [337, 482] on input "16" at bounding box center [325, 481] width 67 height 29
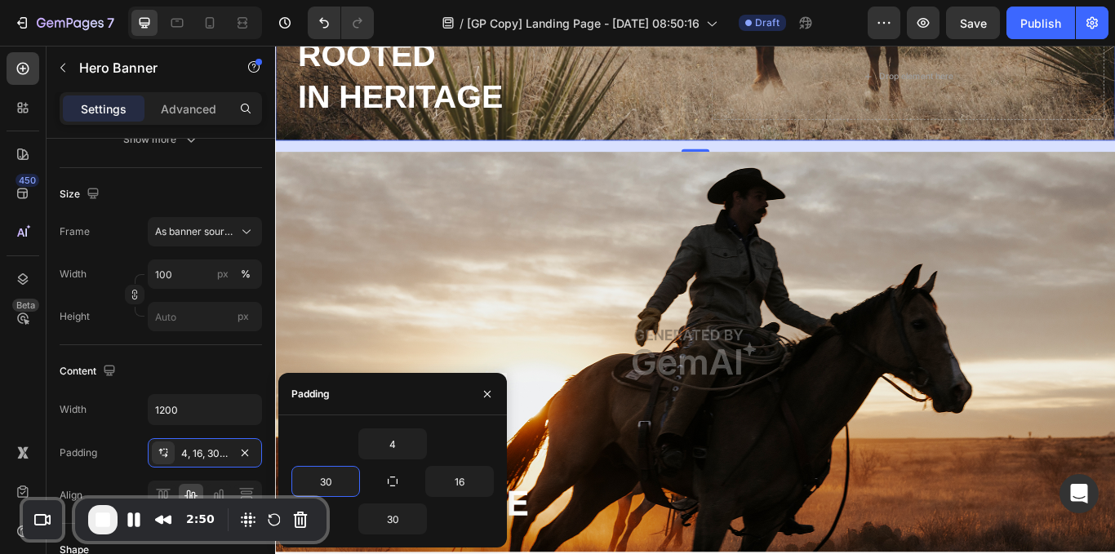
type input "3"
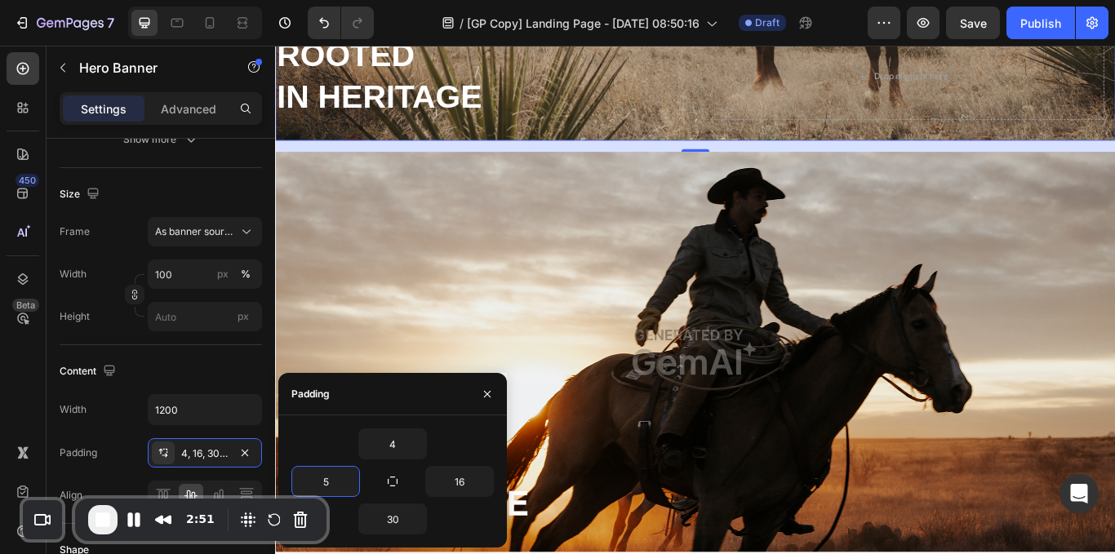
type input "50"
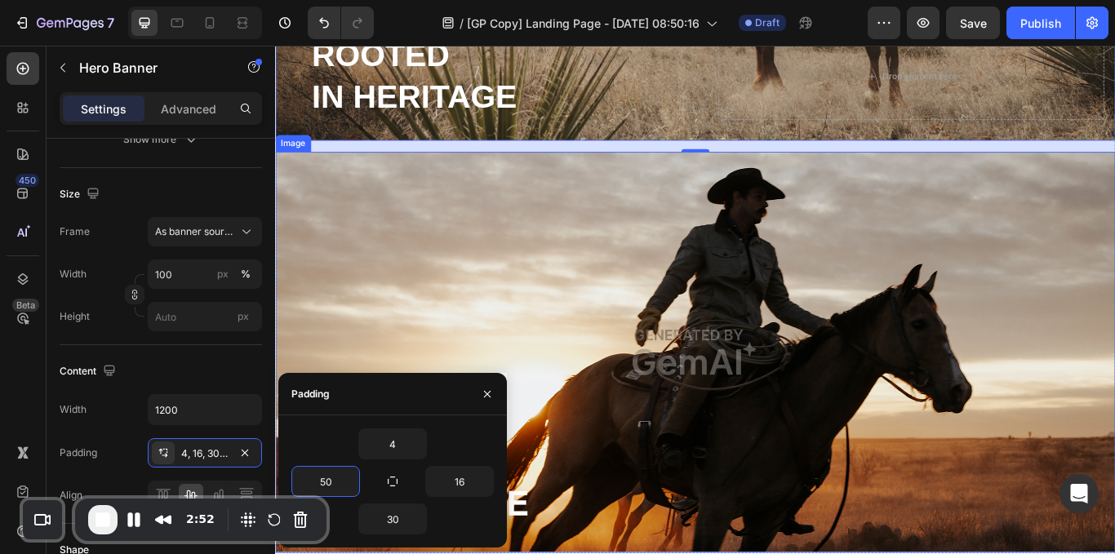
click at [697, 226] on img at bounding box center [765, 404] width 980 height 468
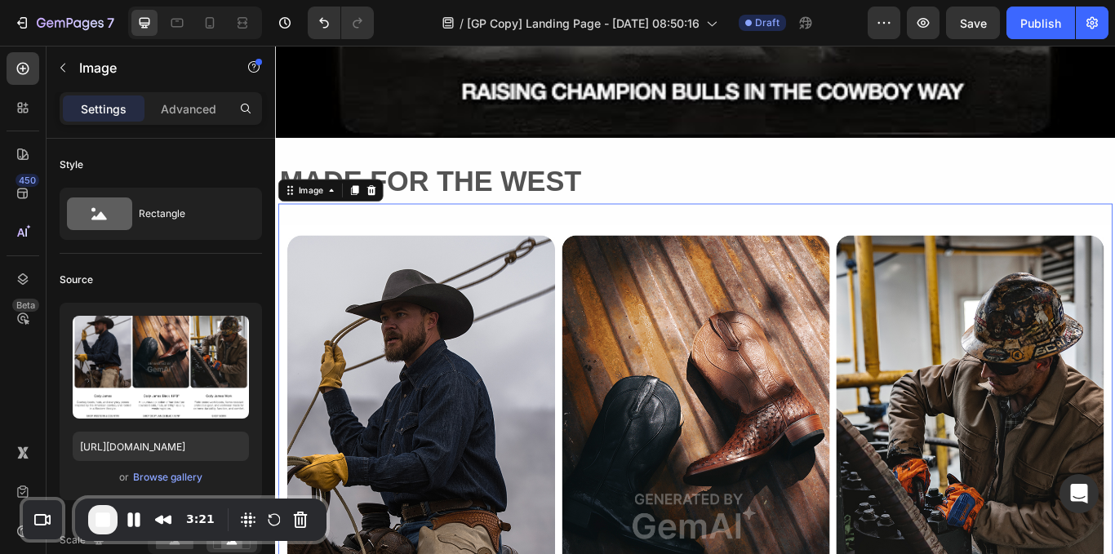
scroll to position [1731, 0]
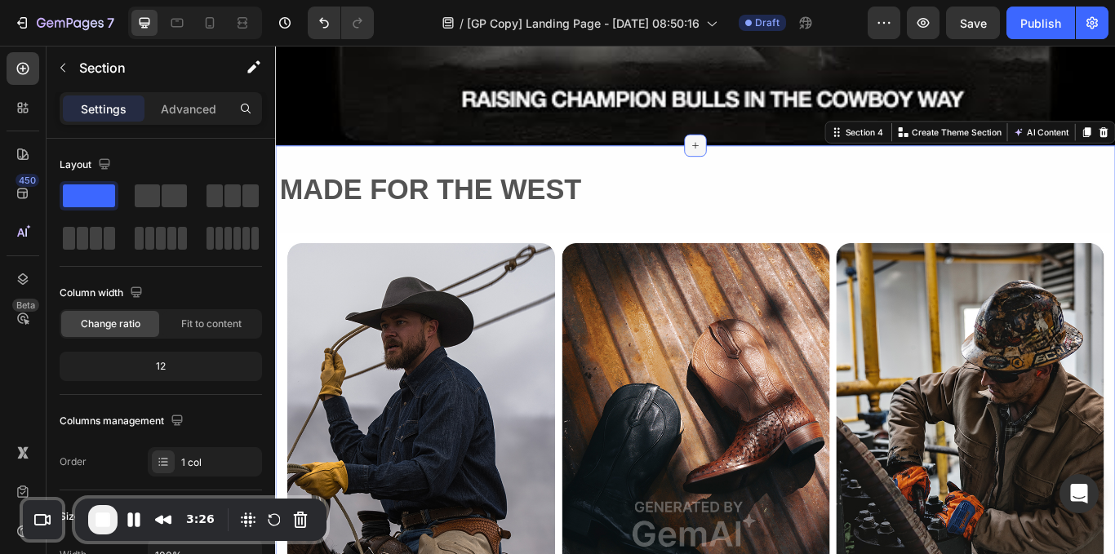
click at [764, 159] on icon at bounding box center [764, 162] width 13 height 13
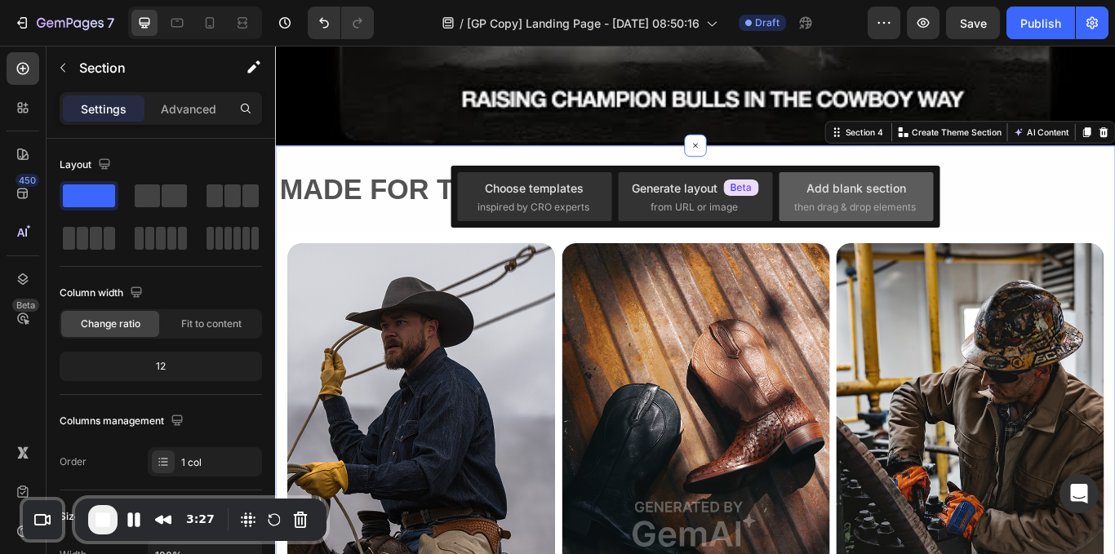
click at [870, 198] on div "Add blank section then drag & drop elements" at bounding box center [856, 197] width 124 height 35
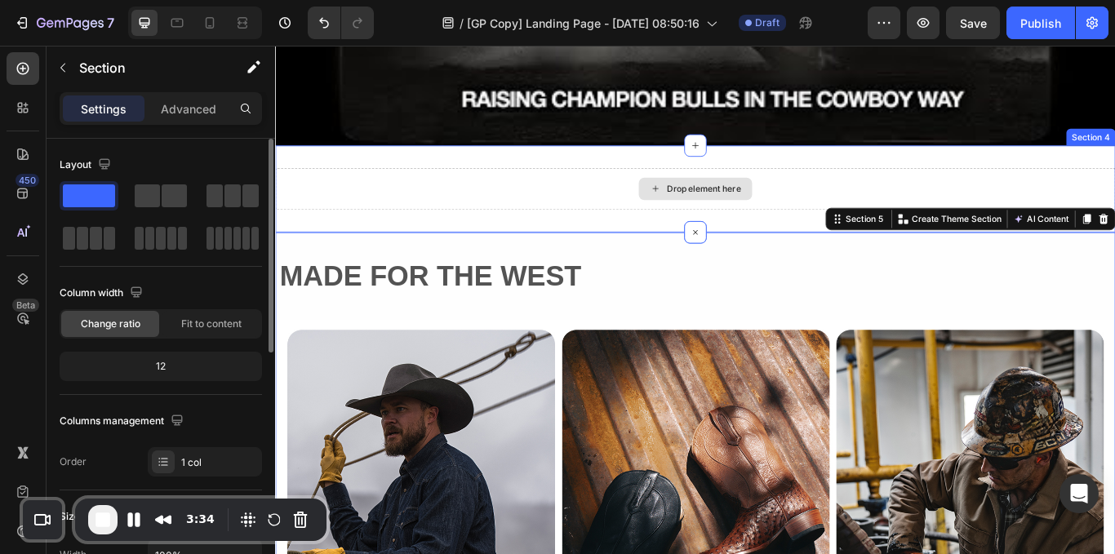
drag, startPoint x: 211, startPoint y: 191, endPoint x: 180, endPoint y: 139, distance: 60.8
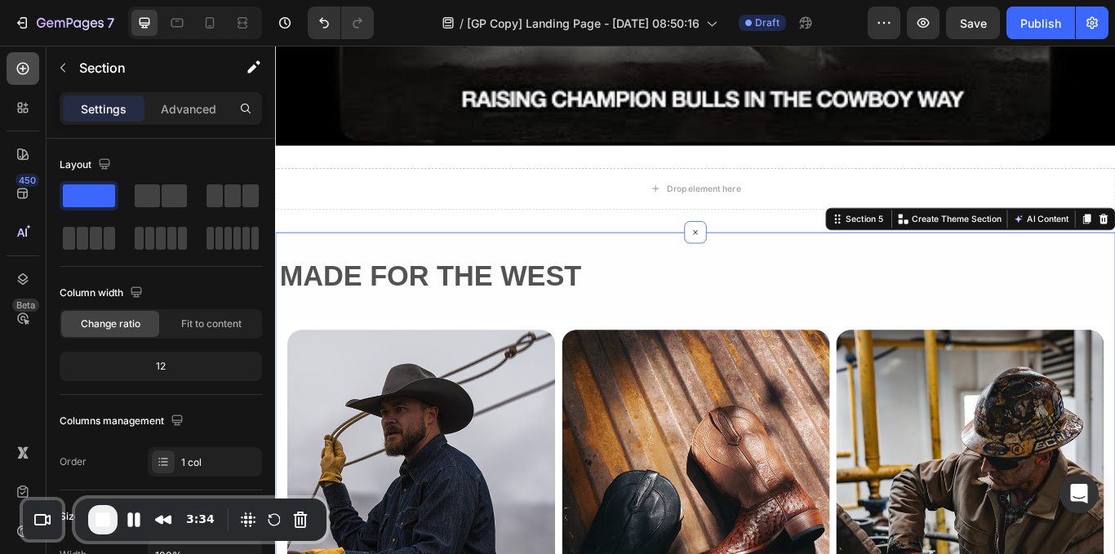
click at [26, 65] on icon at bounding box center [23, 68] width 16 height 16
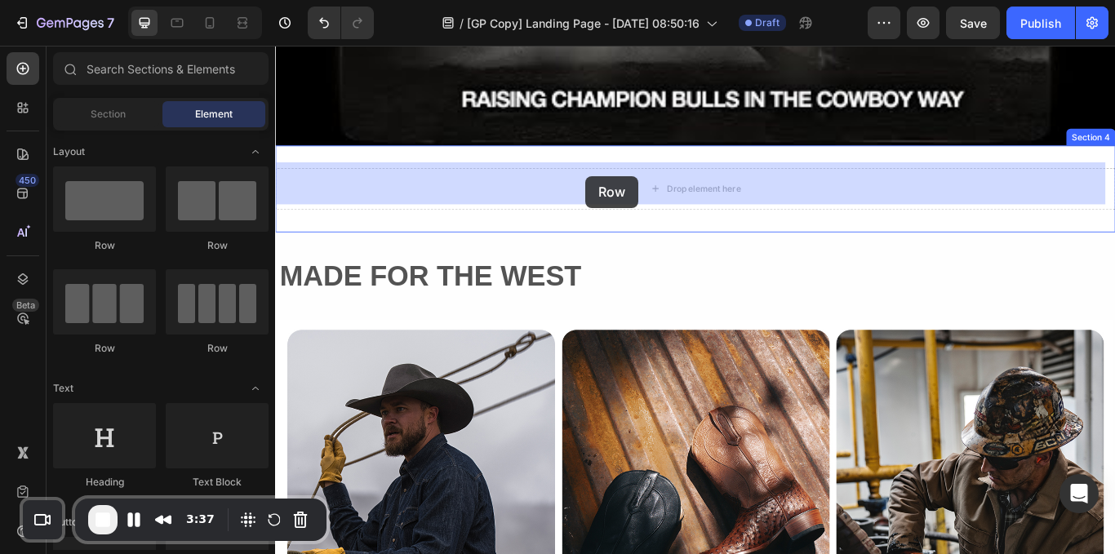
drag, startPoint x: 394, startPoint y: 354, endPoint x: 637, endPoint y: 198, distance: 288.7
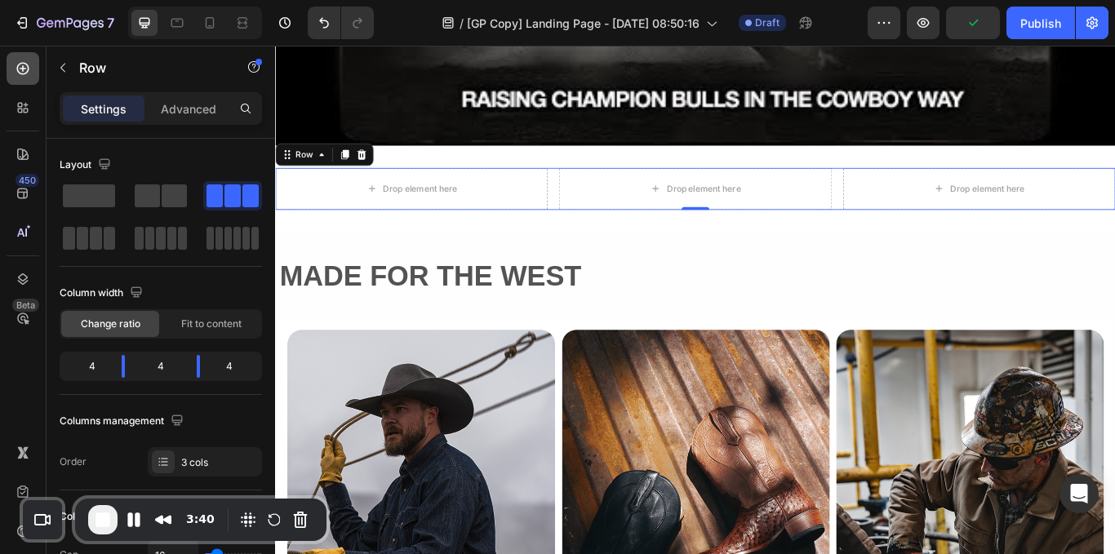
click at [16, 70] on icon at bounding box center [23, 68] width 16 height 16
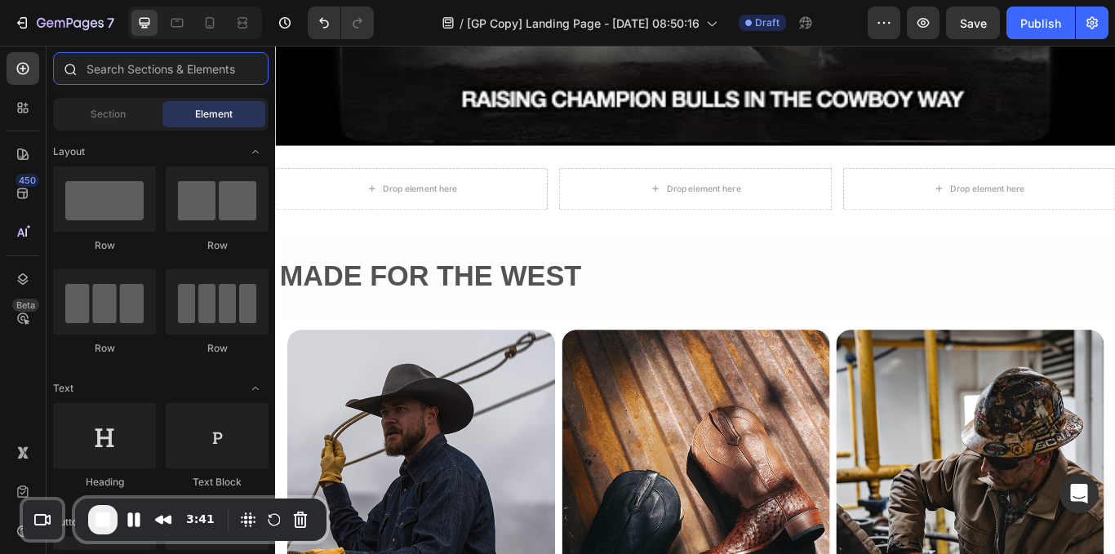
click at [134, 80] on input "text" at bounding box center [161, 68] width 216 height 33
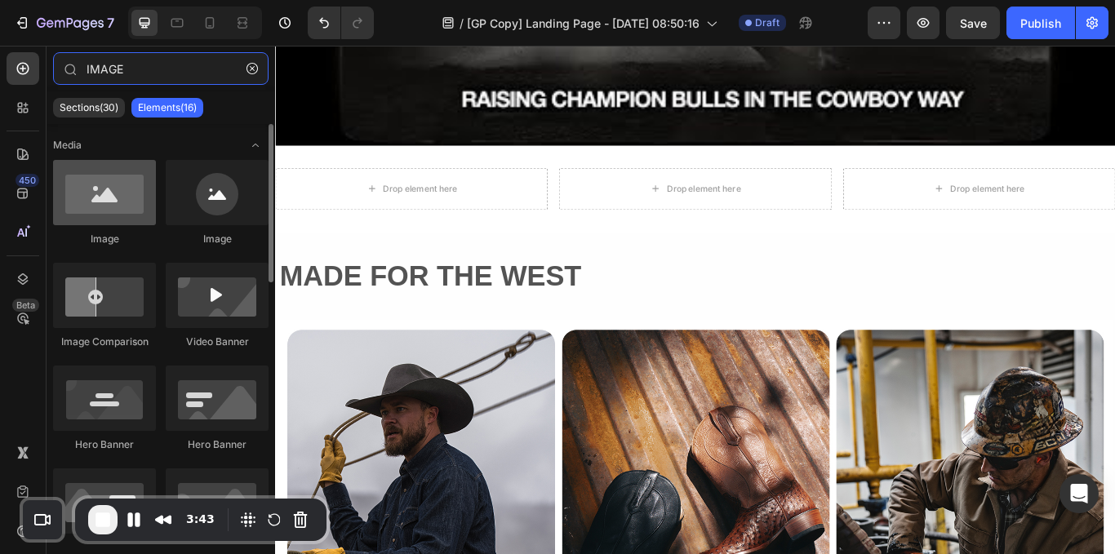
type input "IMAGE"
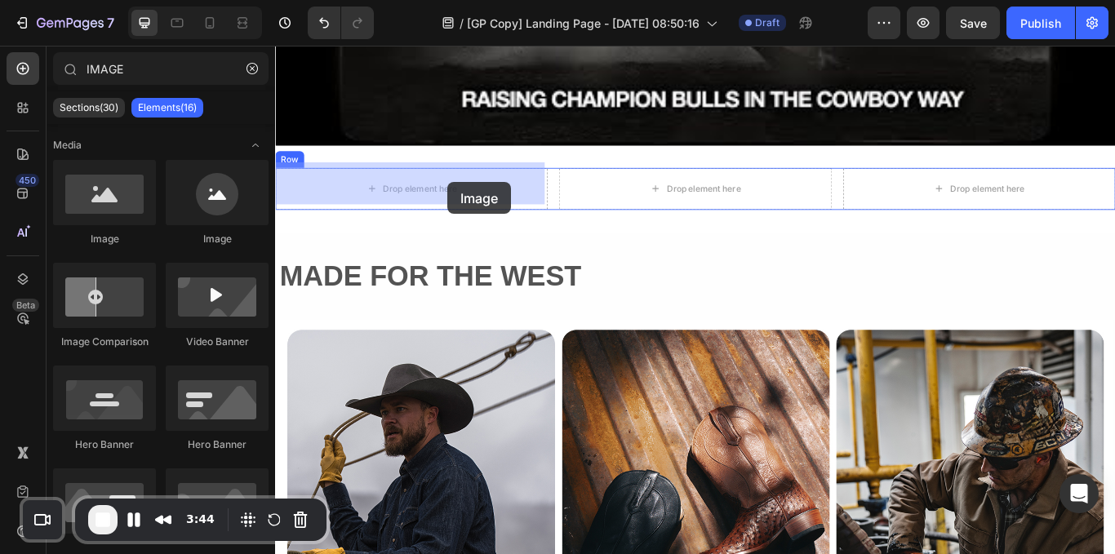
drag, startPoint x: 394, startPoint y: 238, endPoint x: 474, endPoint y: 205, distance: 86.7
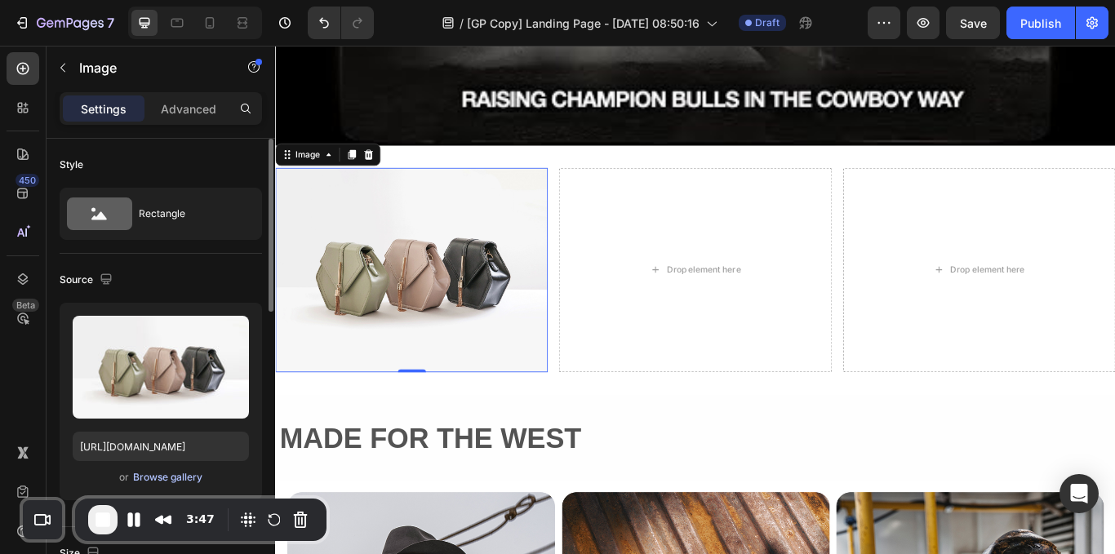
click at [180, 471] on div "Browse gallery" at bounding box center [167, 477] width 69 height 15
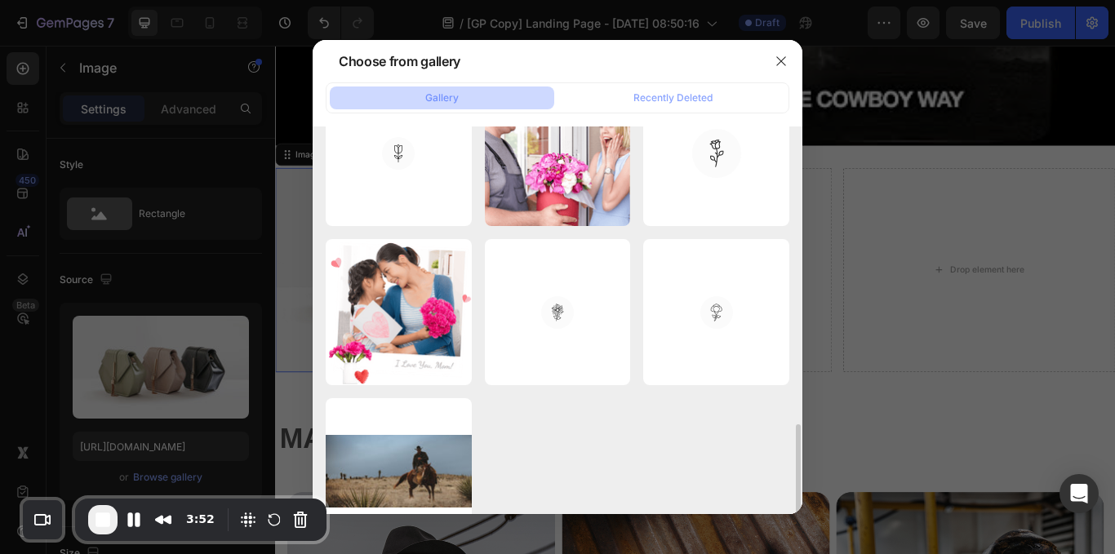
scroll to position [738, 0]
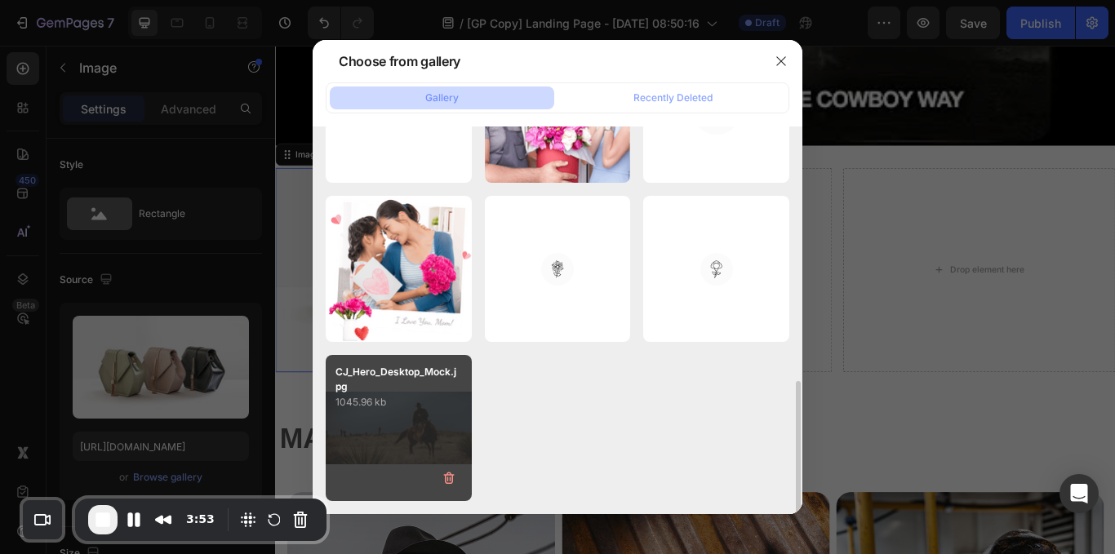
click at [390, 397] on p "1045.96 kb" at bounding box center [399, 402] width 127 height 16
type input "[URL][DOMAIN_NAME]"
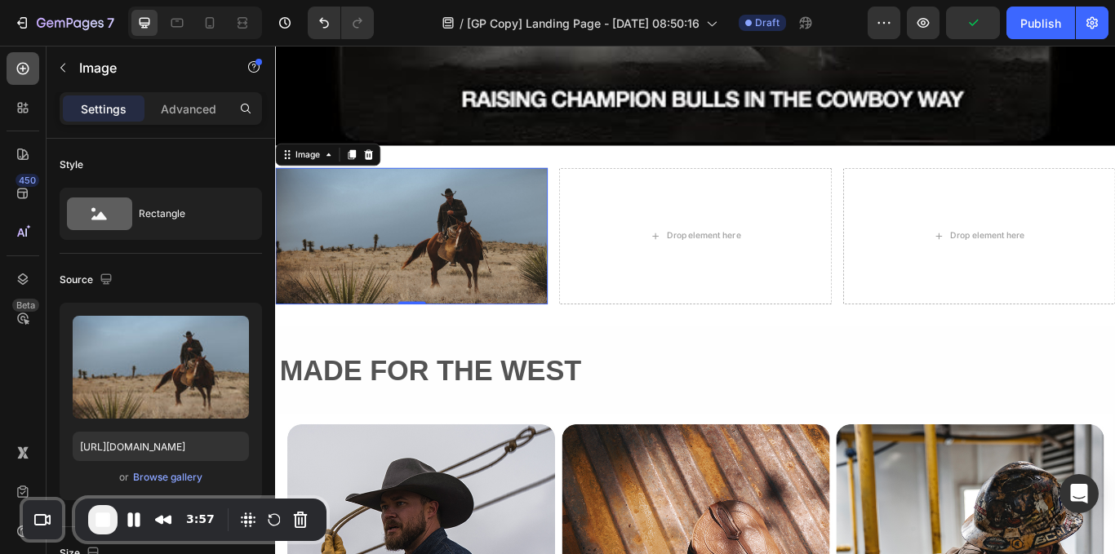
click at [20, 69] on icon at bounding box center [23, 69] width 12 height 12
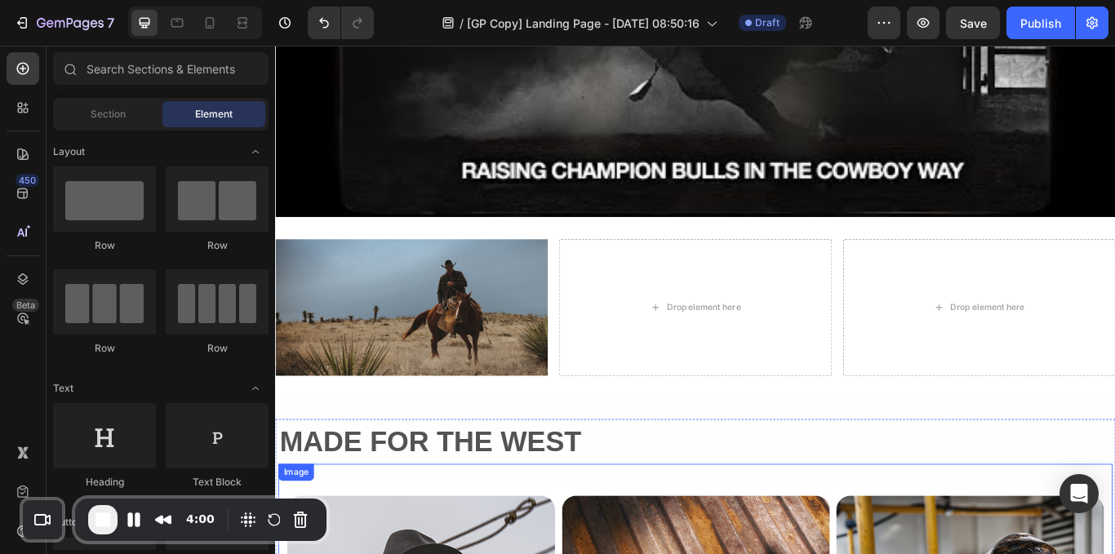
scroll to position [1647, 0]
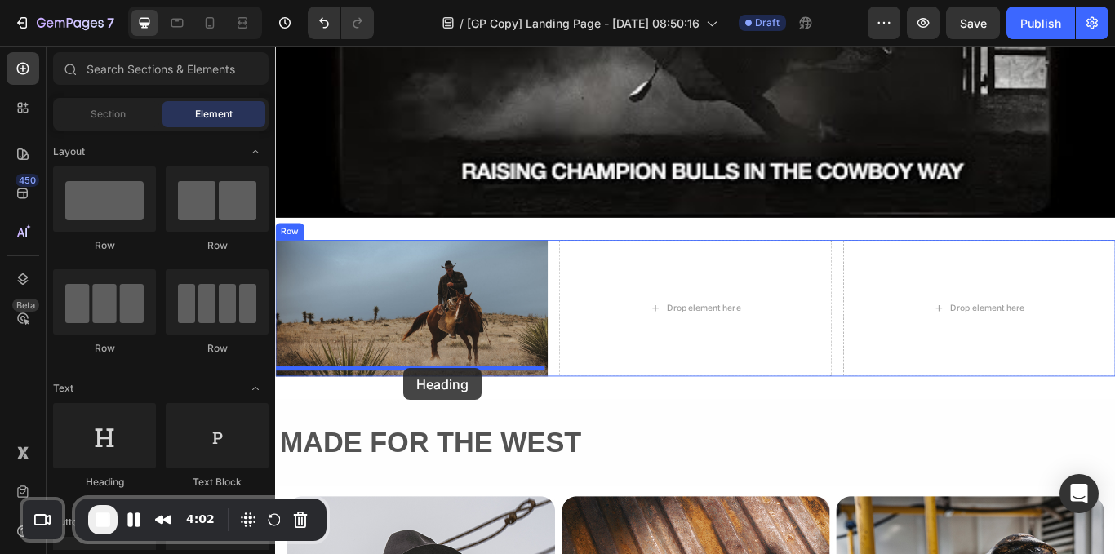
drag, startPoint x: 379, startPoint y: 459, endPoint x: 424, endPoint y: 422, distance: 58.6
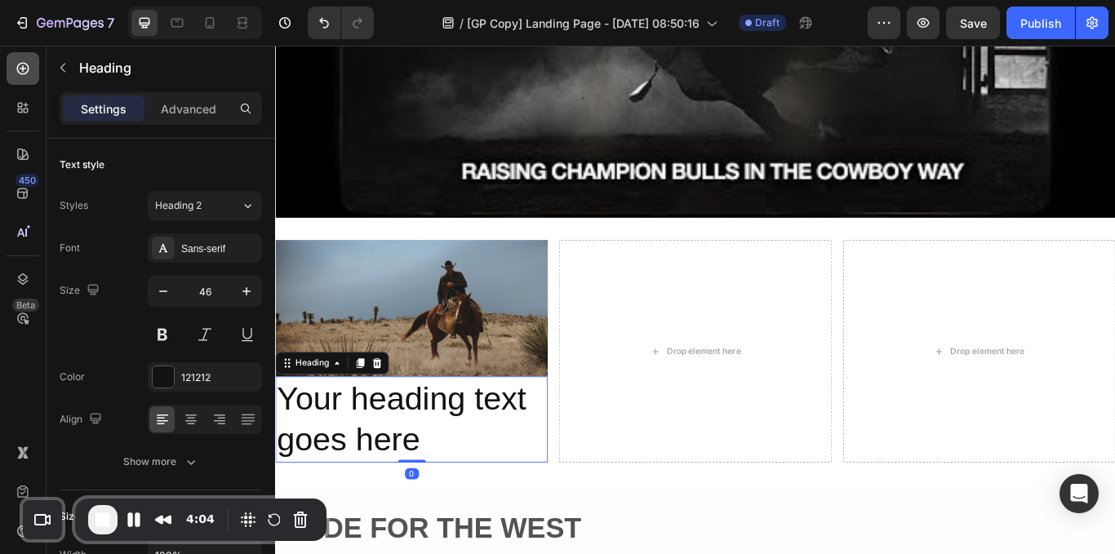
click at [32, 78] on div at bounding box center [23, 68] width 33 height 33
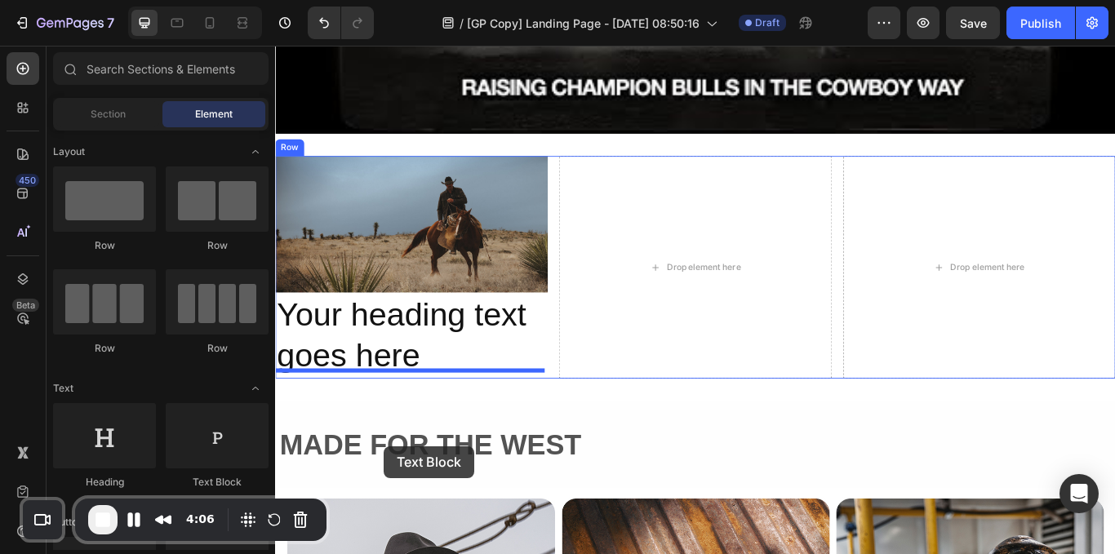
scroll to position [1791, 0]
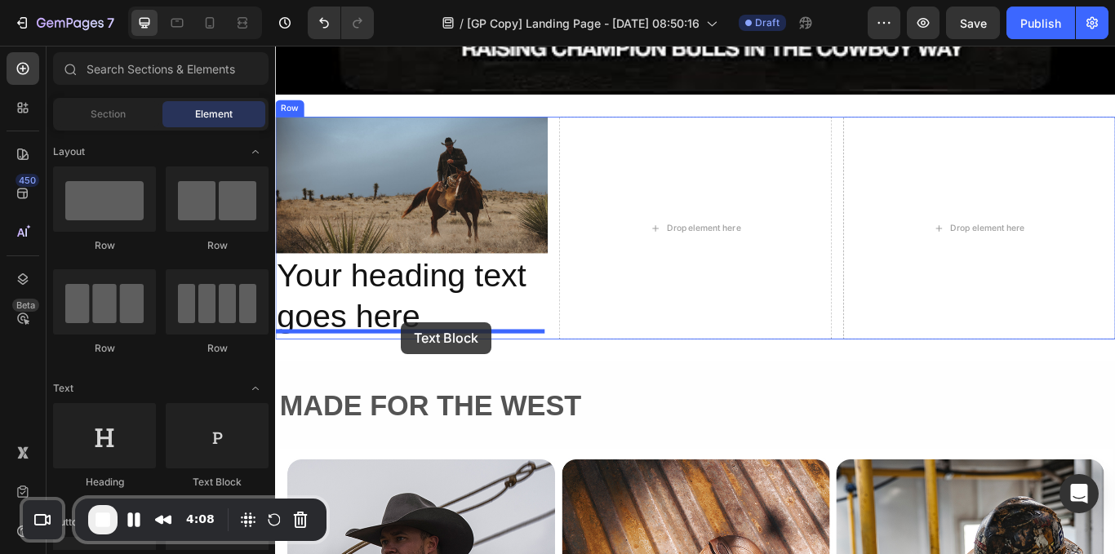
drag, startPoint x: 469, startPoint y: 478, endPoint x: 422, endPoint y: 368, distance: 119.2
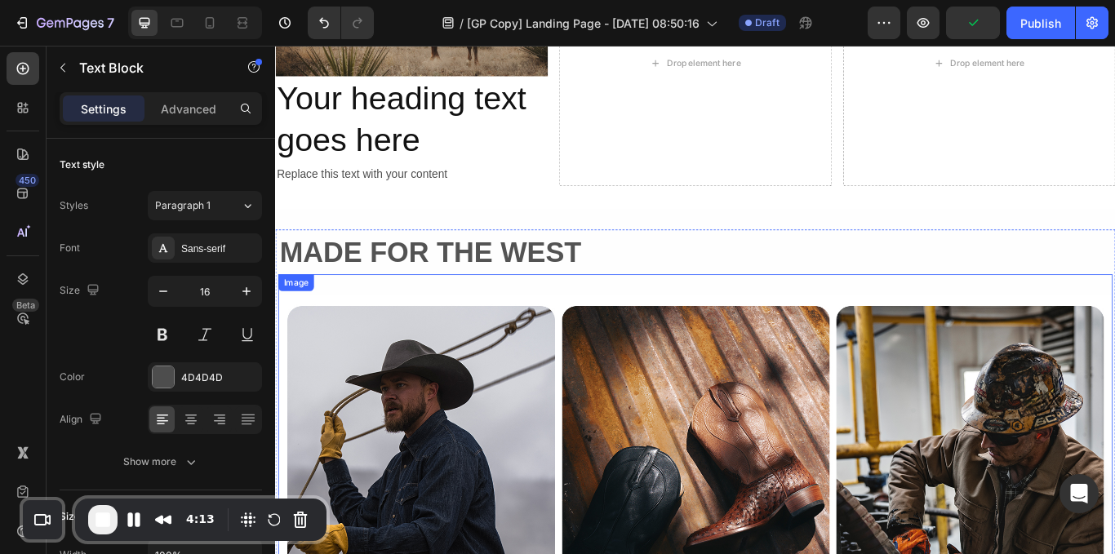
scroll to position [1939, 0]
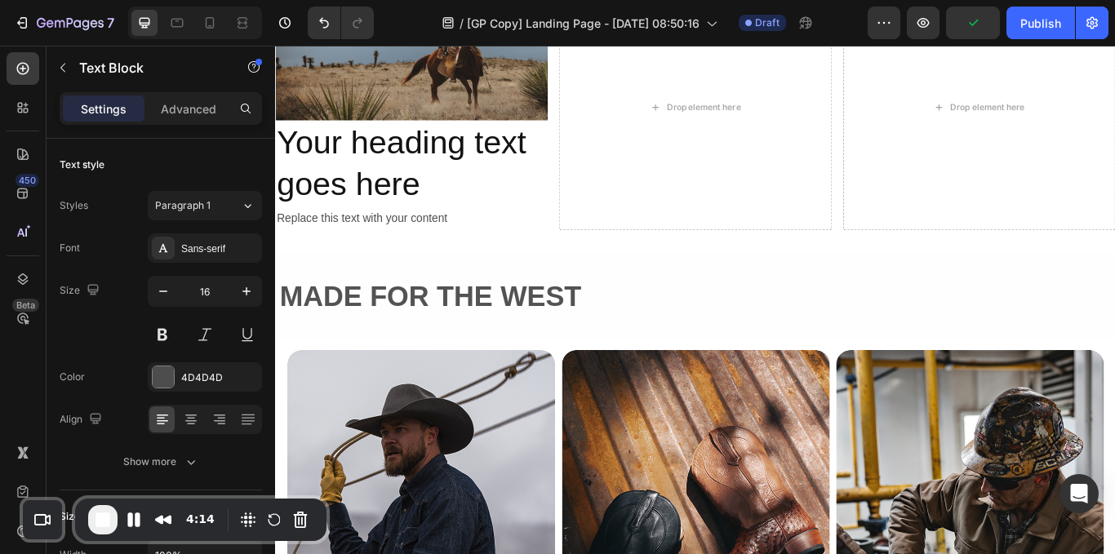
click at [424, 187] on h2 "Your heading text goes here" at bounding box center [434, 183] width 318 height 101
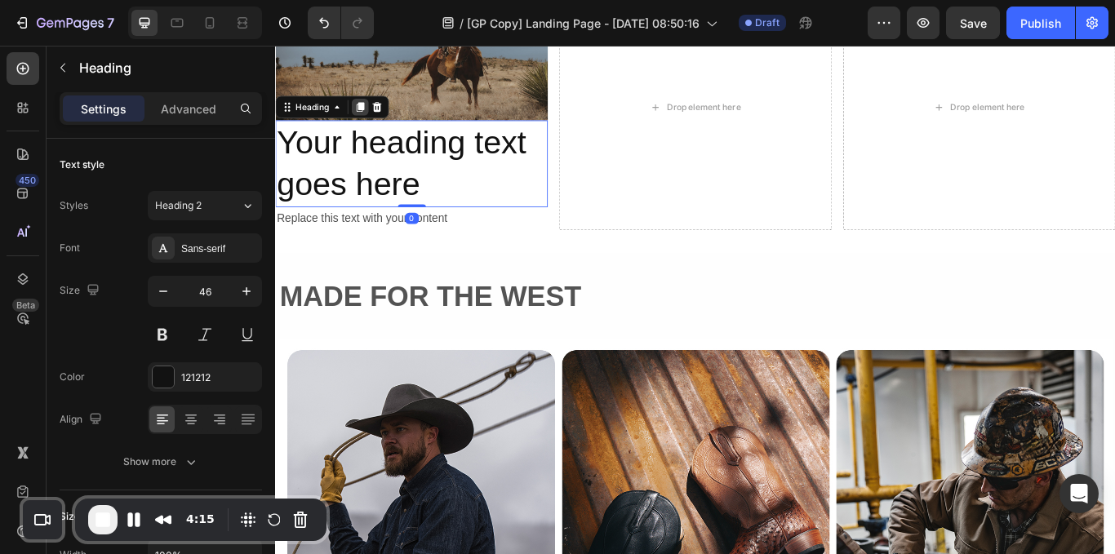
click at [375, 118] on icon at bounding box center [374, 117] width 9 height 11
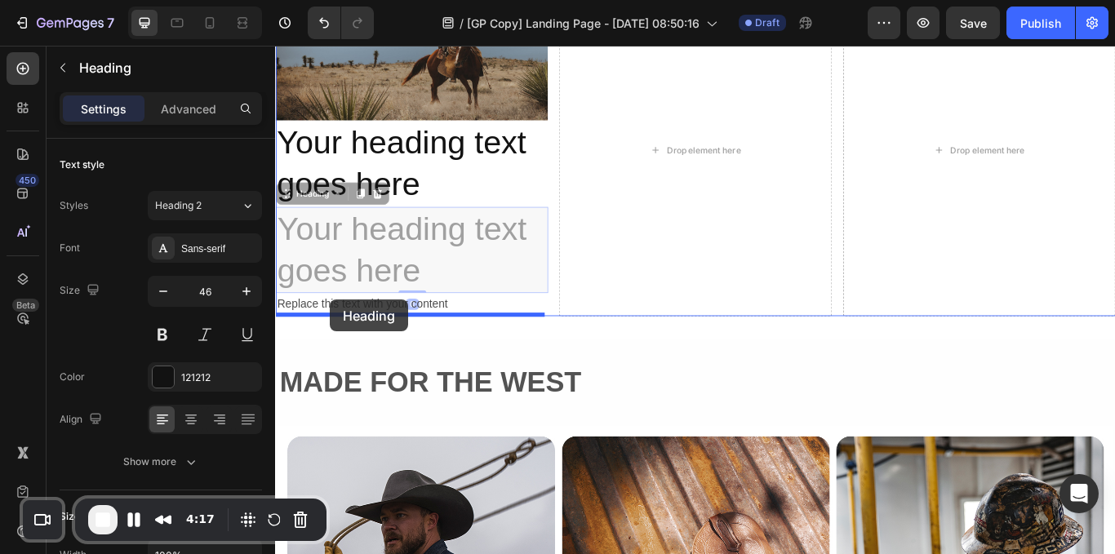
drag, startPoint x: 324, startPoint y: 220, endPoint x: 339, endPoint y: 342, distance: 123.3
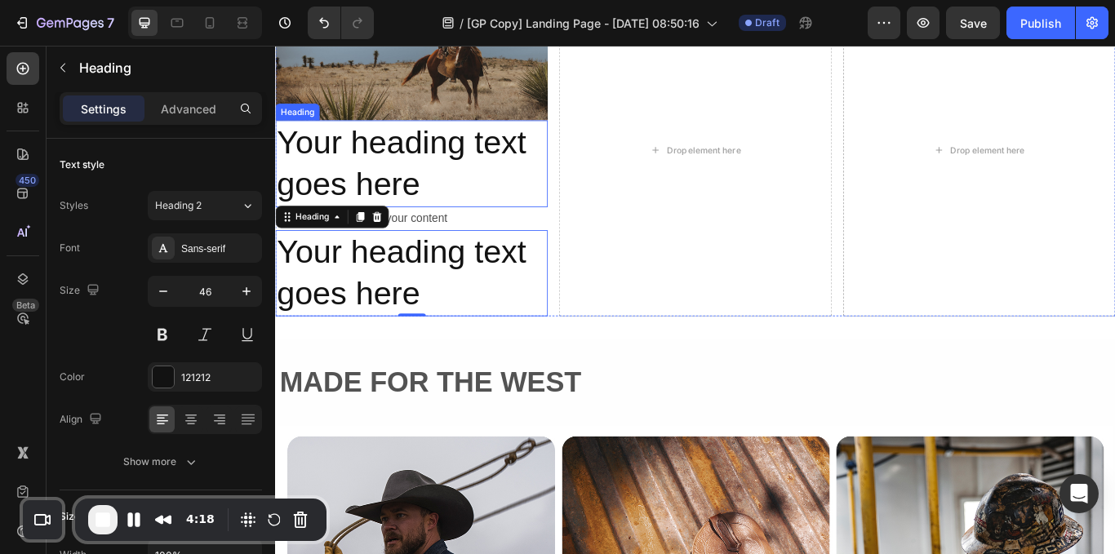
click at [393, 182] on h2 "Your heading text goes here" at bounding box center [434, 183] width 318 height 101
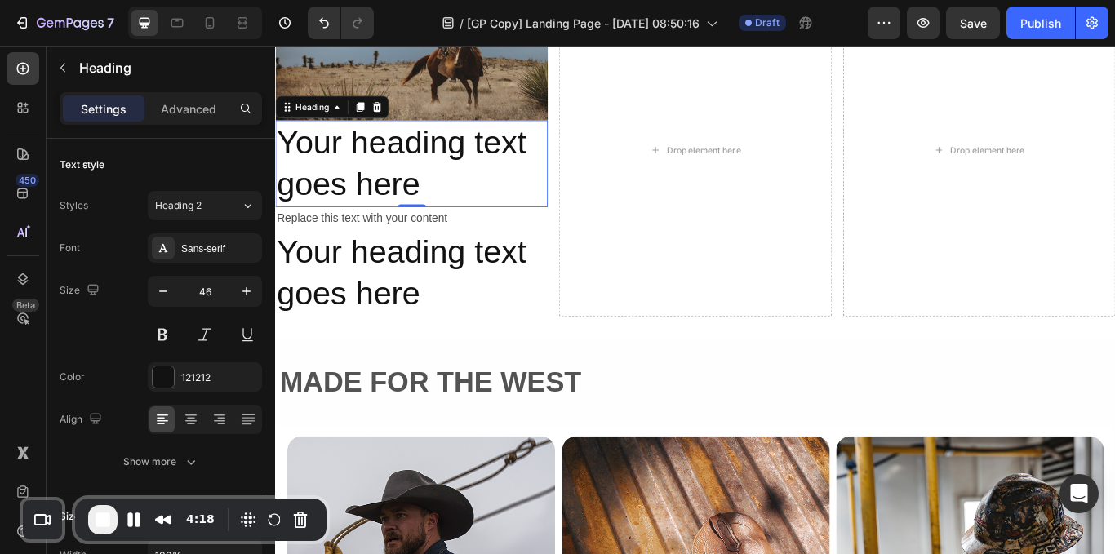
click at [393, 182] on p "Your heading text goes here" at bounding box center [434, 184] width 314 height 98
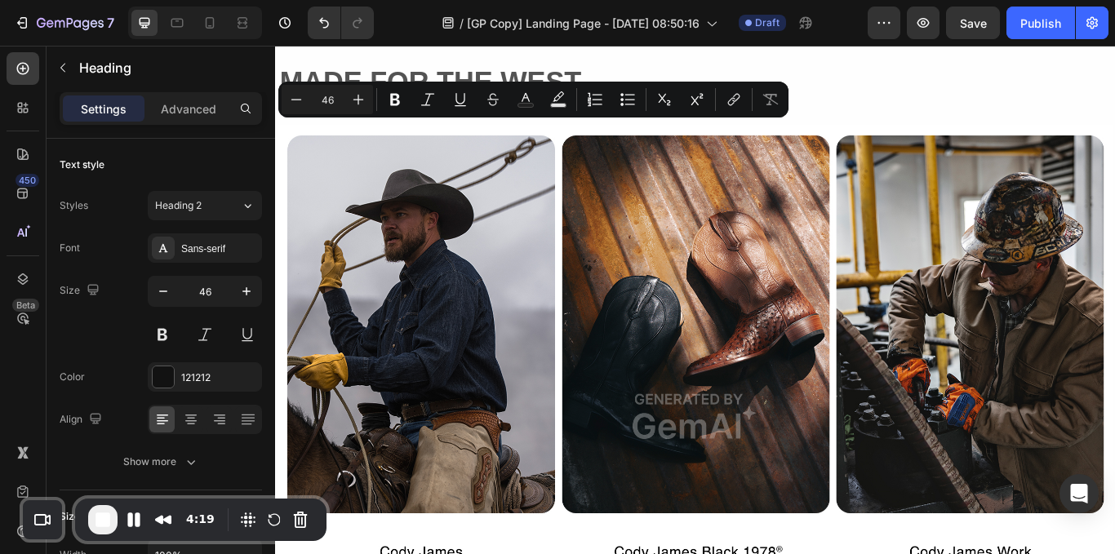
type input "16"
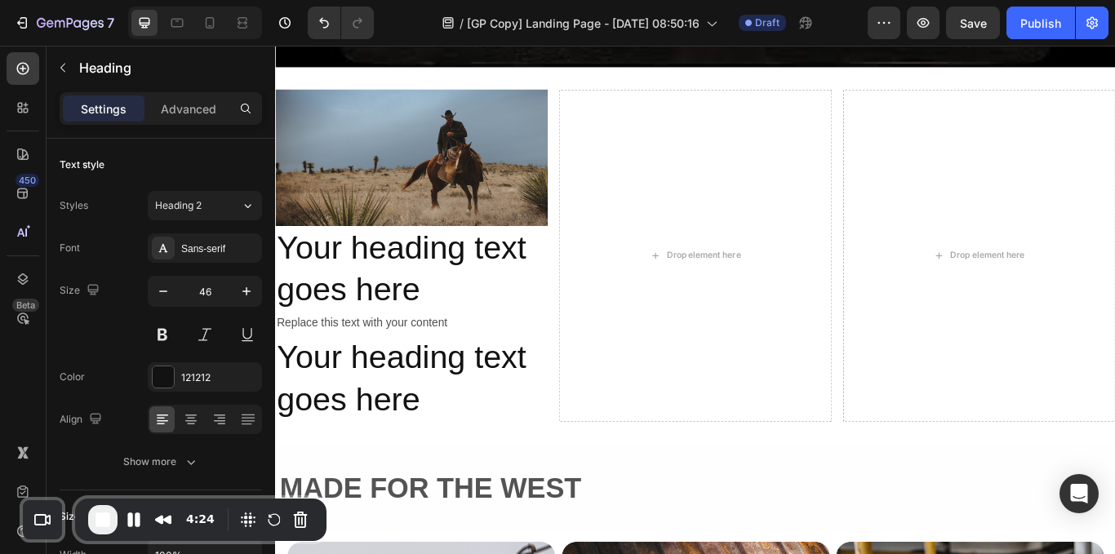
scroll to position [1822, 0]
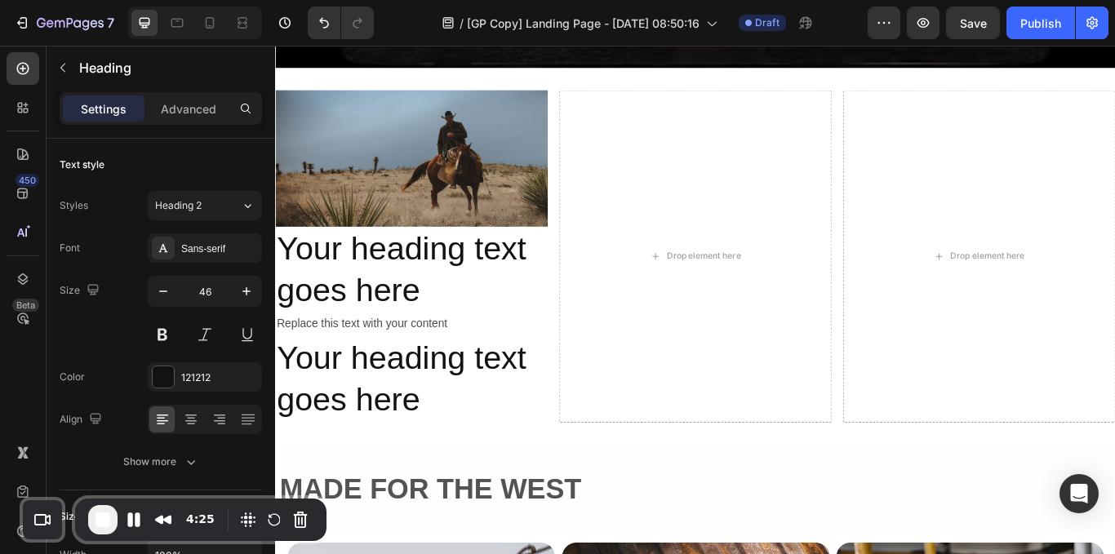
click at [420, 270] on h2 "Your heading text goes here" at bounding box center [434, 307] width 318 height 101
click at [420, 270] on p "Your heading text goes here" at bounding box center [434, 308] width 314 height 98
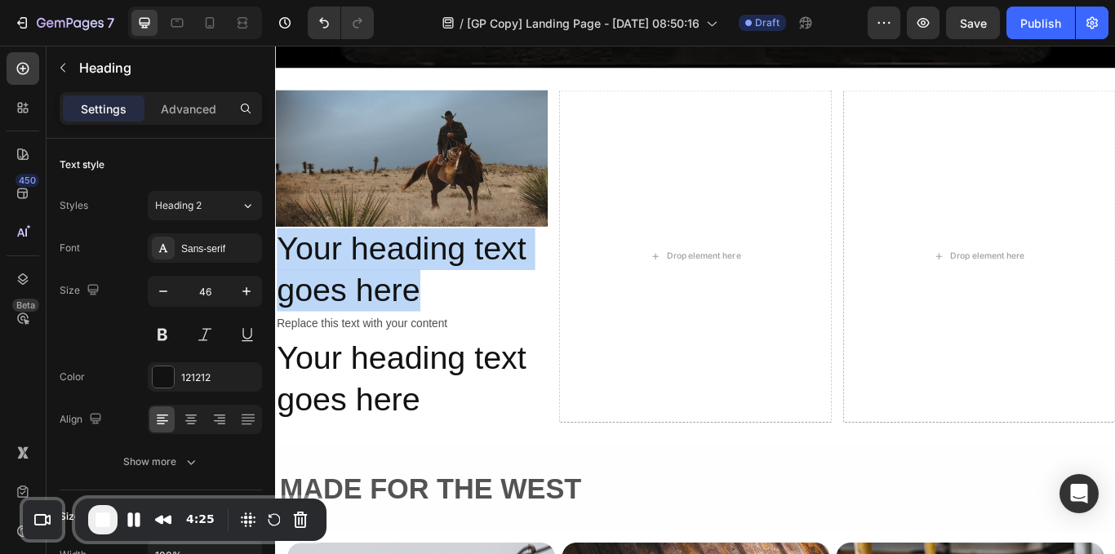
click at [420, 270] on p "Your heading text goes here" at bounding box center [434, 308] width 314 height 98
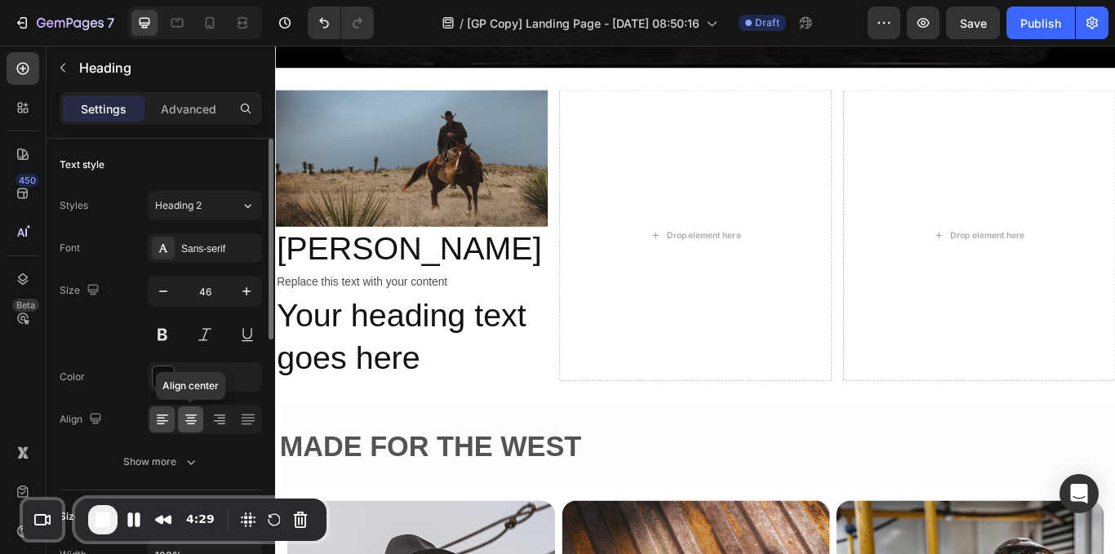
click at [198, 416] on icon at bounding box center [191, 419] width 16 height 16
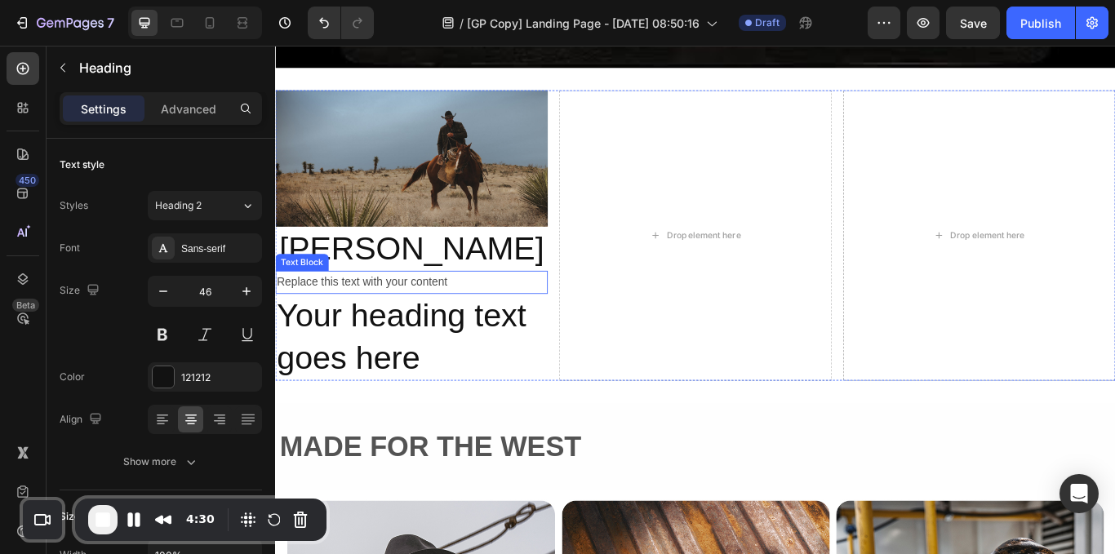
click at [397, 309] on div "Replace this text with your content" at bounding box center [434, 322] width 318 height 27
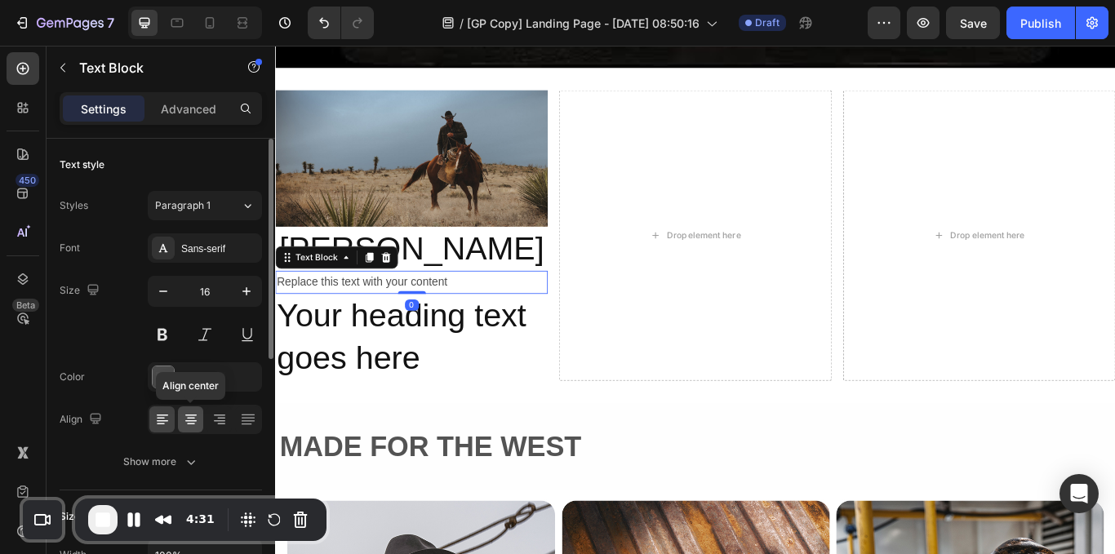
click at [183, 422] on icon at bounding box center [191, 419] width 16 height 16
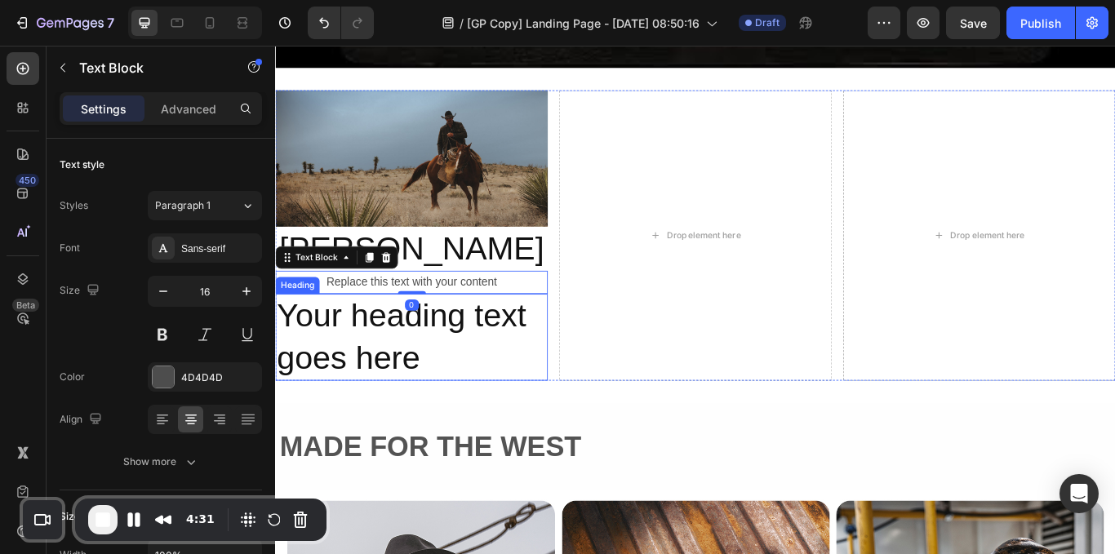
click at [446, 362] on h2 "Your heading text goes here" at bounding box center [434, 386] width 318 height 101
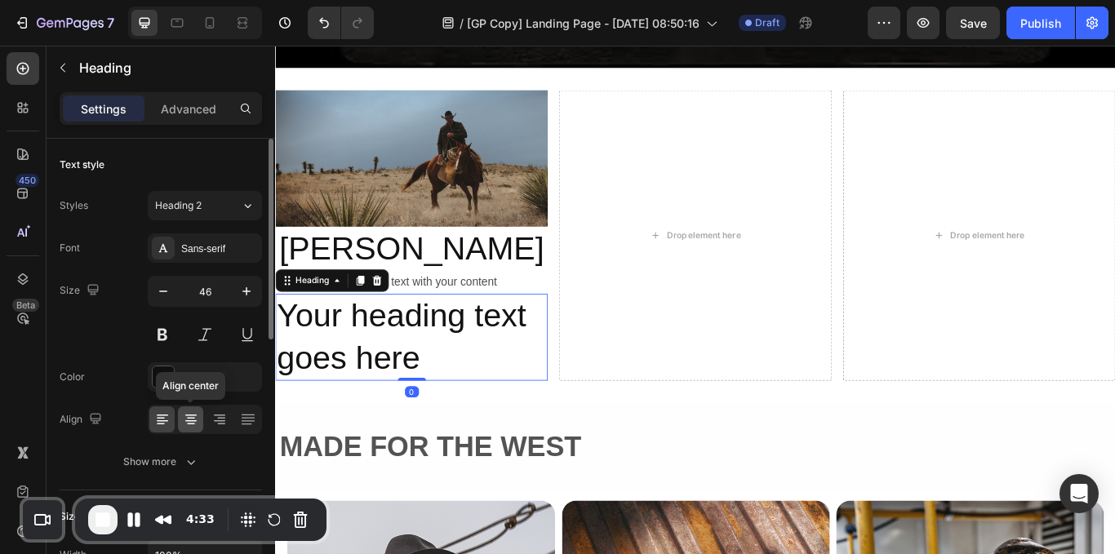
click at [193, 411] on div at bounding box center [190, 420] width 25 height 26
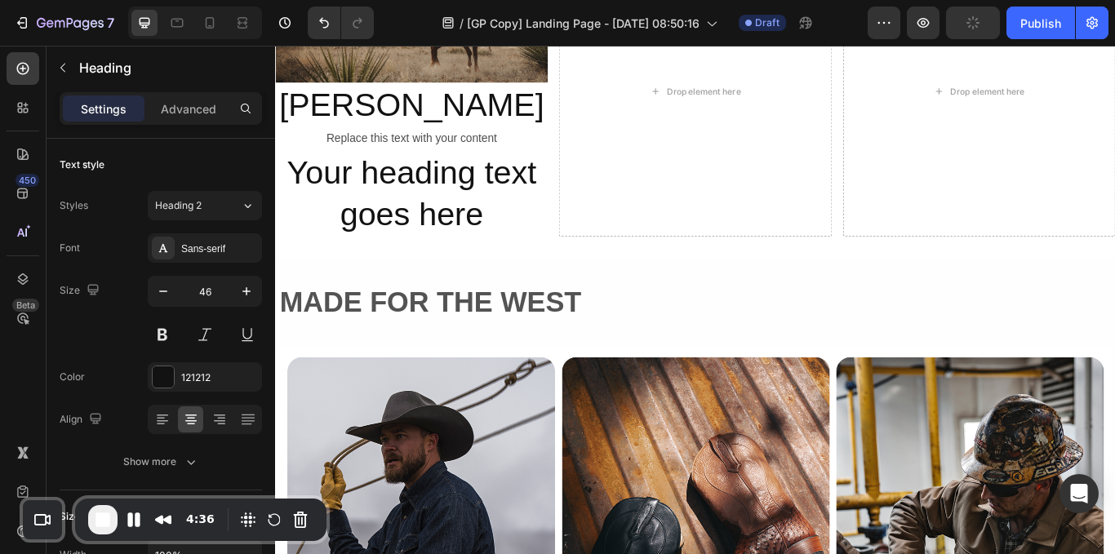
scroll to position [1982, 0]
click at [465, 242] on h2 "Your heading text goes here" at bounding box center [434, 219] width 318 height 101
click at [465, 242] on p "Your heading text goes here" at bounding box center [434, 220] width 314 height 98
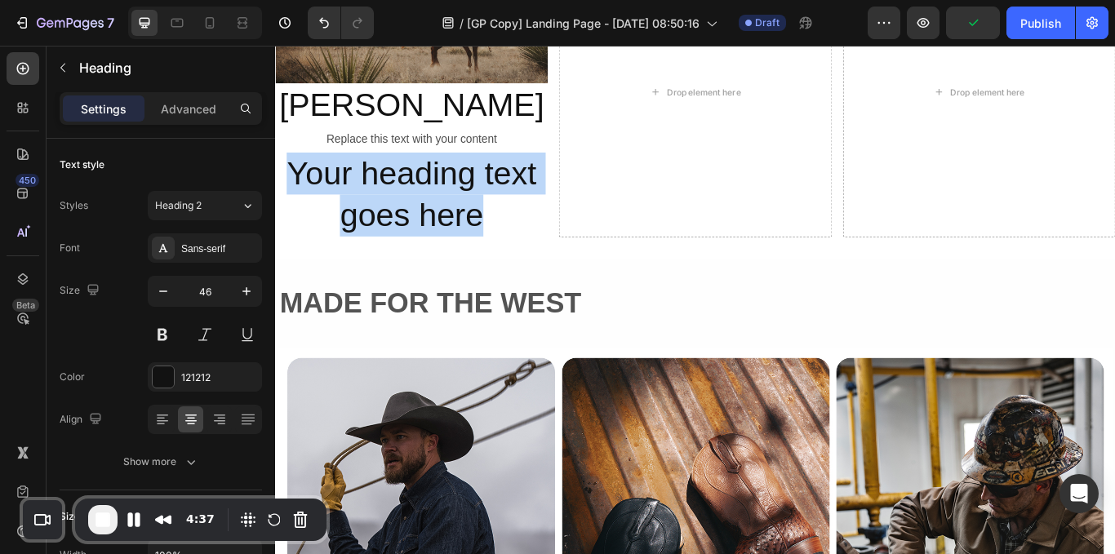
click at [465, 242] on p "Your heading text goes here" at bounding box center [434, 220] width 314 height 98
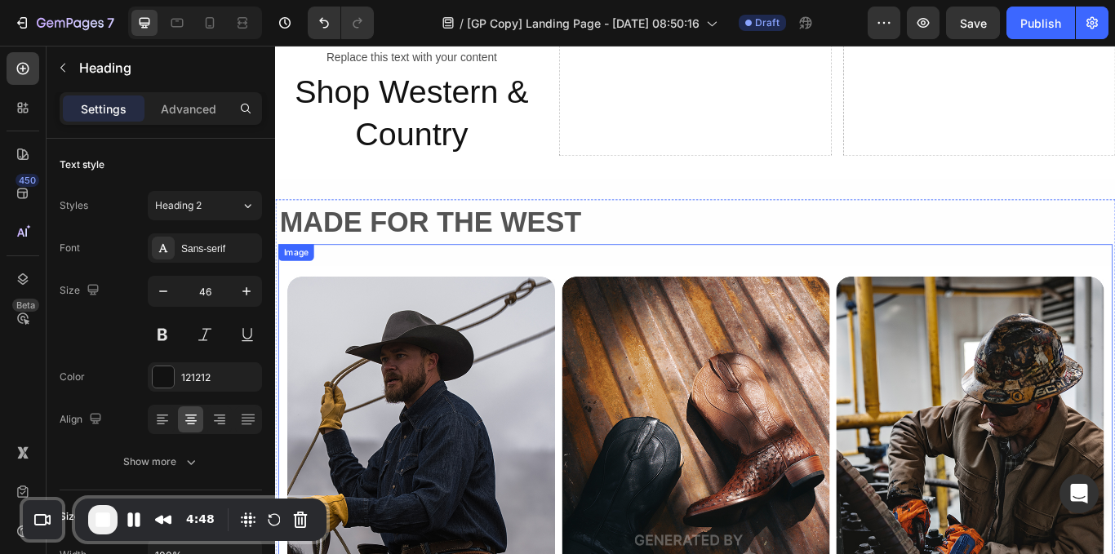
scroll to position [2024, 0]
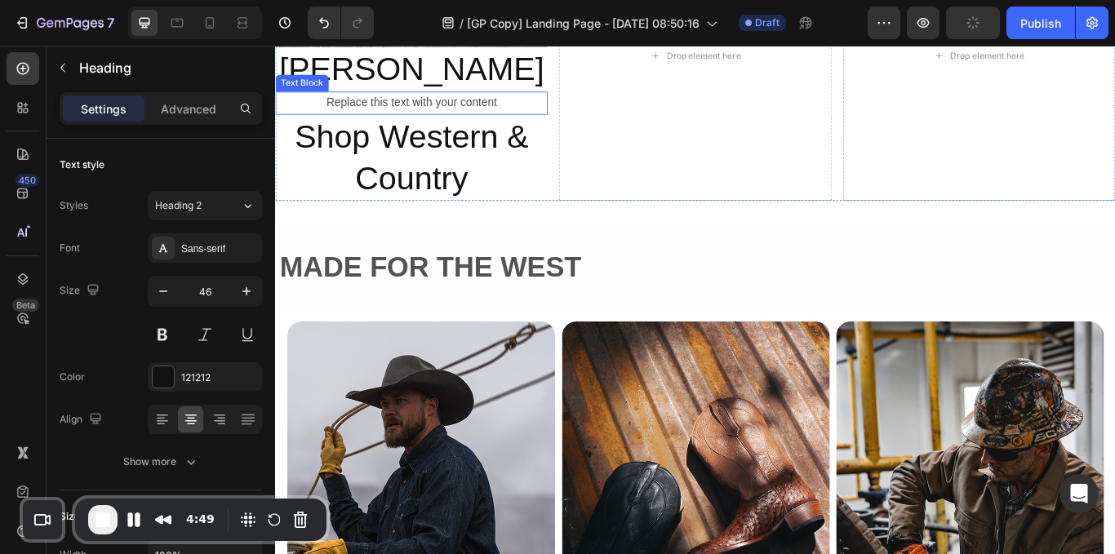
click at [411, 106] on div "Replace this text with your content" at bounding box center [434, 113] width 318 height 27
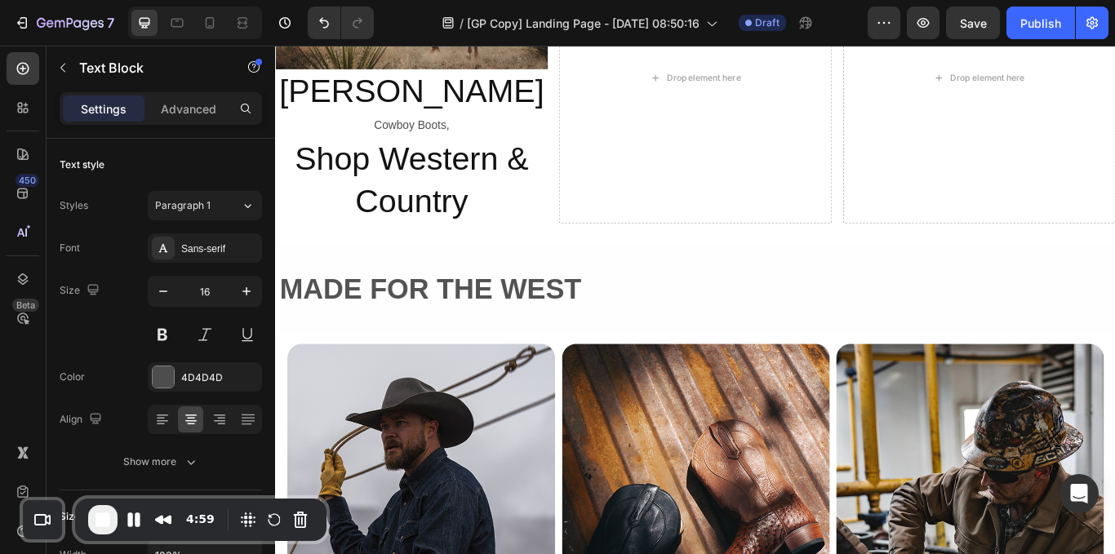
scroll to position [1998, 0]
click at [482, 135] on p "Cowboy Boots," at bounding box center [434, 140] width 314 height 24
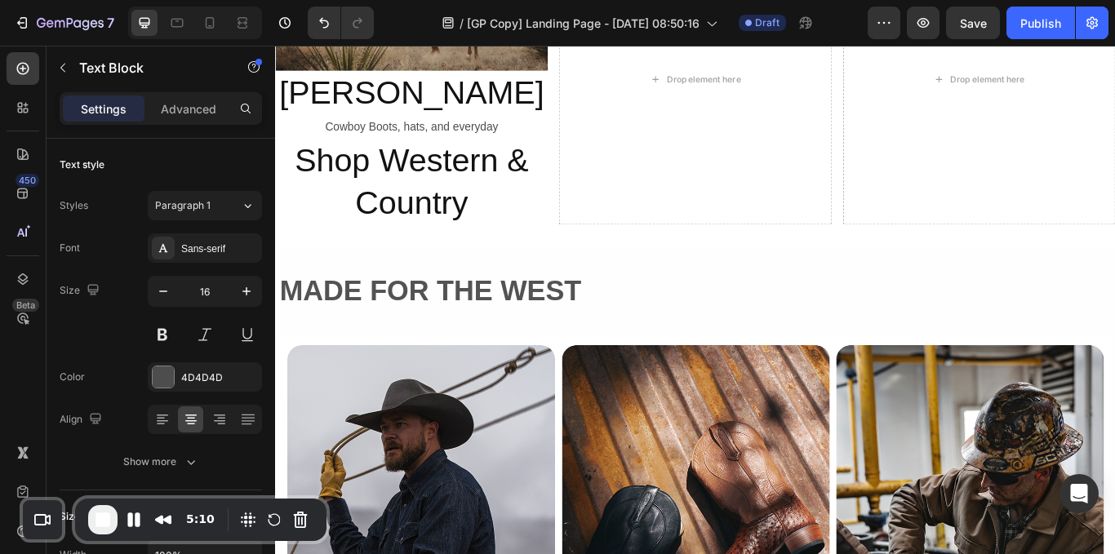
scroll to position [1996, 0]
click at [543, 139] on p "Cowboy Boots, hats, and everyday" at bounding box center [434, 142] width 314 height 24
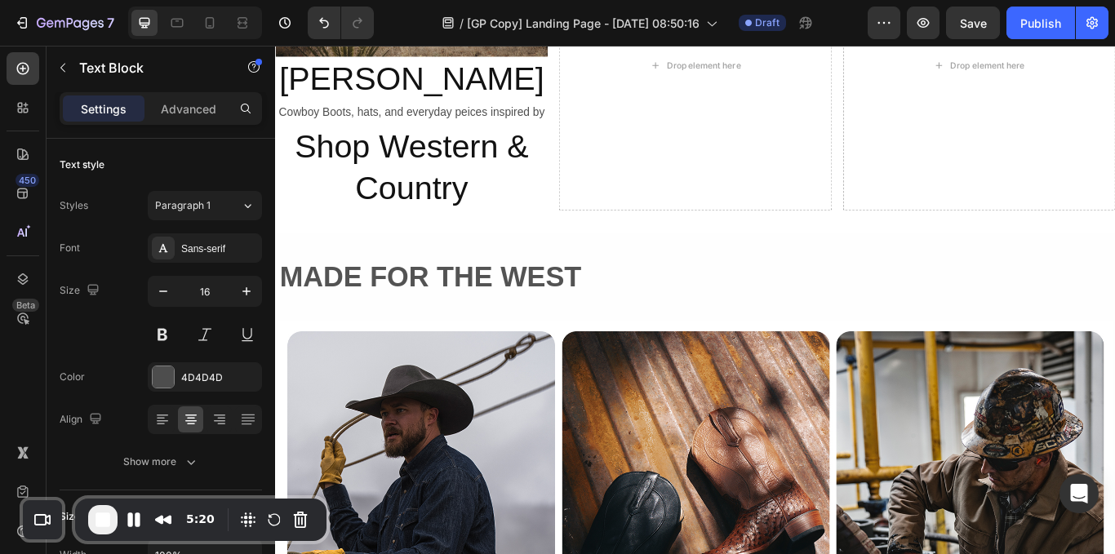
scroll to position [2011, 0]
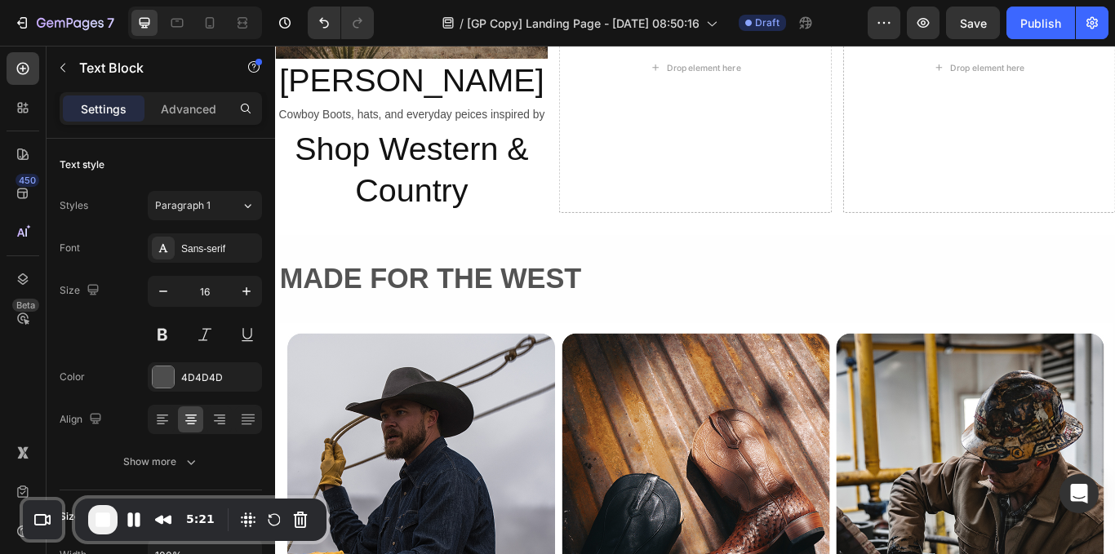
click at [442, 139] on p "Cowboy Boots, hats, and everyday peices inspired by" at bounding box center [434, 127] width 314 height 24
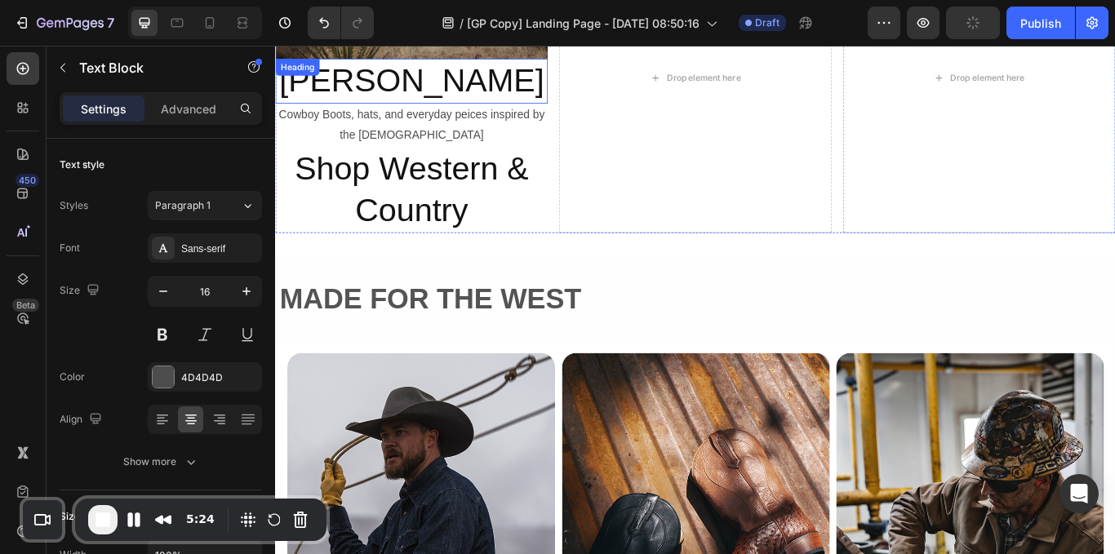
click at [449, 94] on h2 "[PERSON_NAME]" at bounding box center [434, 87] width 318 height 52
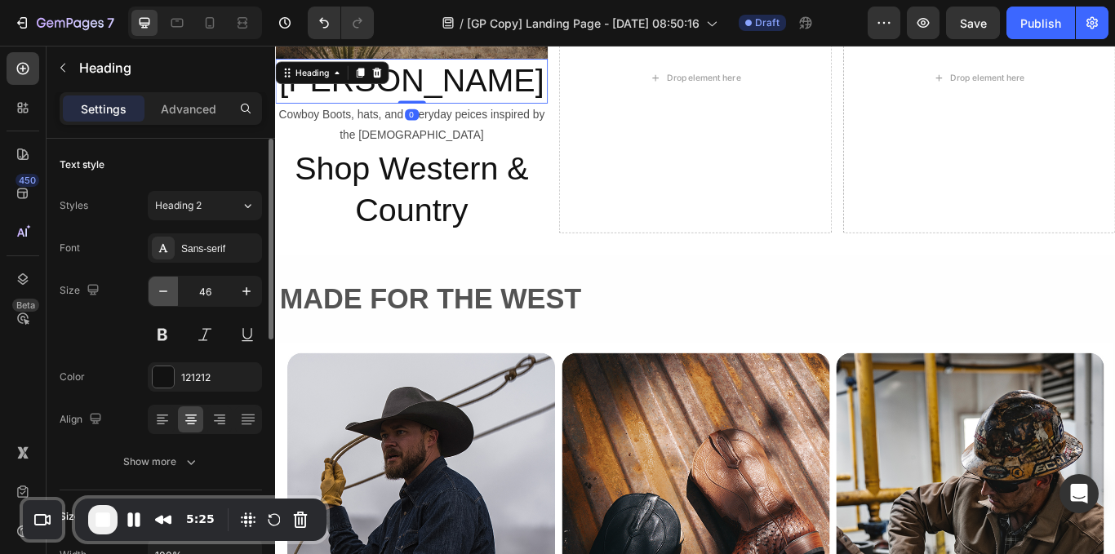
click at [164, 295] on icon "button" at bounding box center [163, 291] width 16 height 16
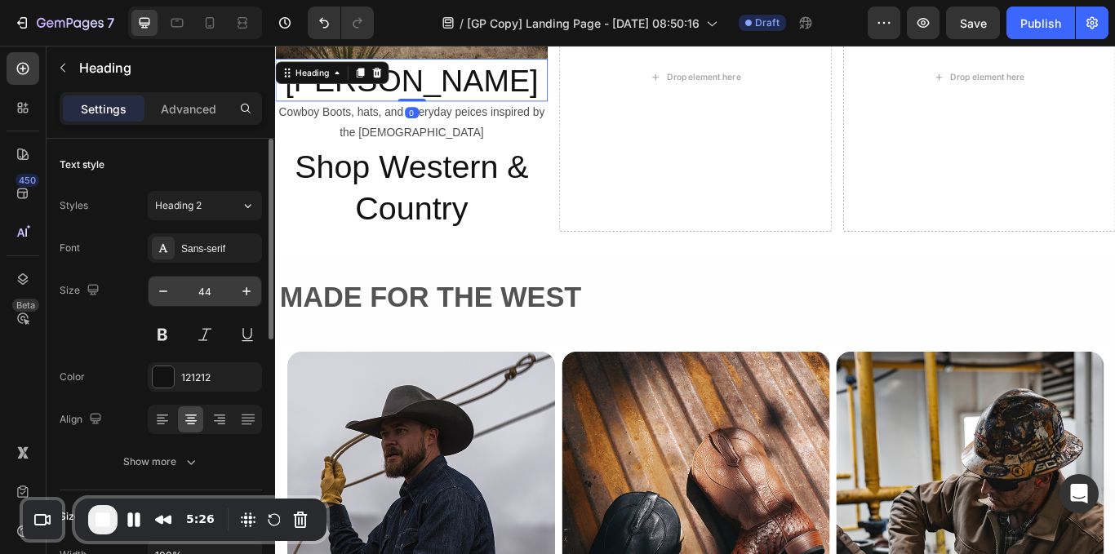
click at [201, 293] on input "44" at bounding box center [205, 291] width 54 height 29
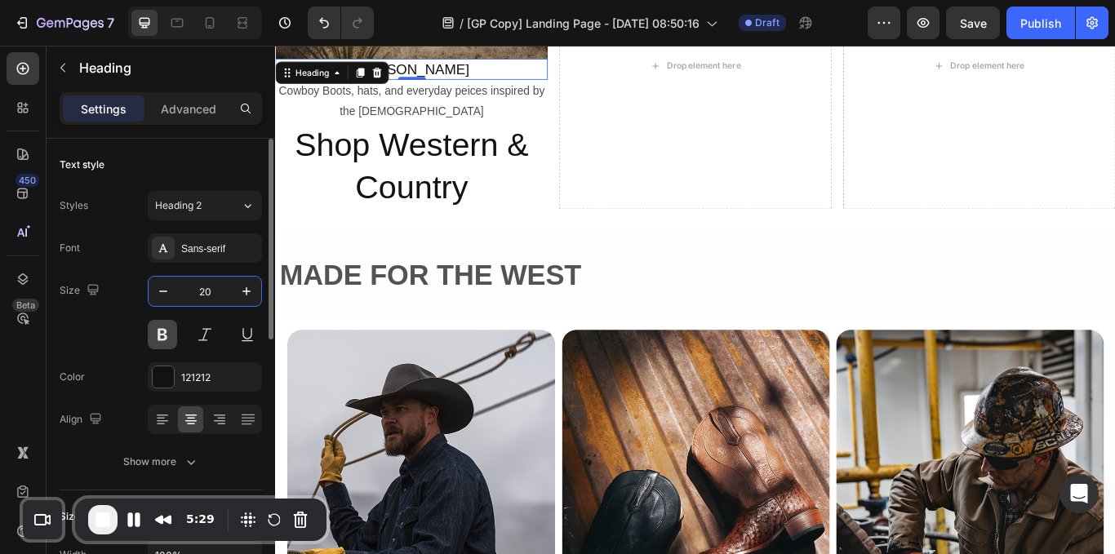
type input "20"
click at [162, 332] on button at bounding box center [162, 334] width 29 height 29
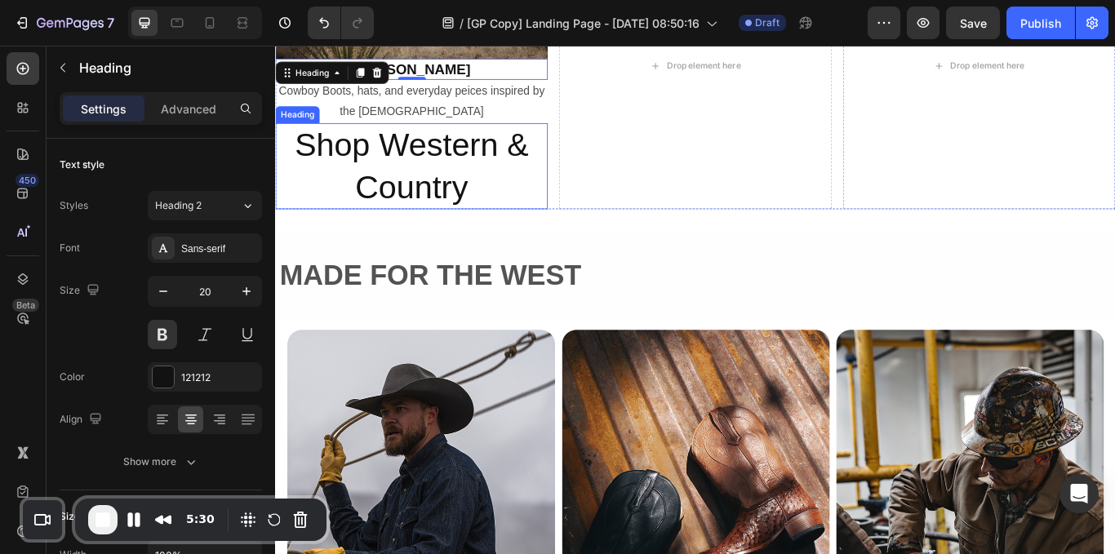
click at [454, 190] on h2 "Shop Western & Country" at bounding box center [434, 186] width 318 height 101
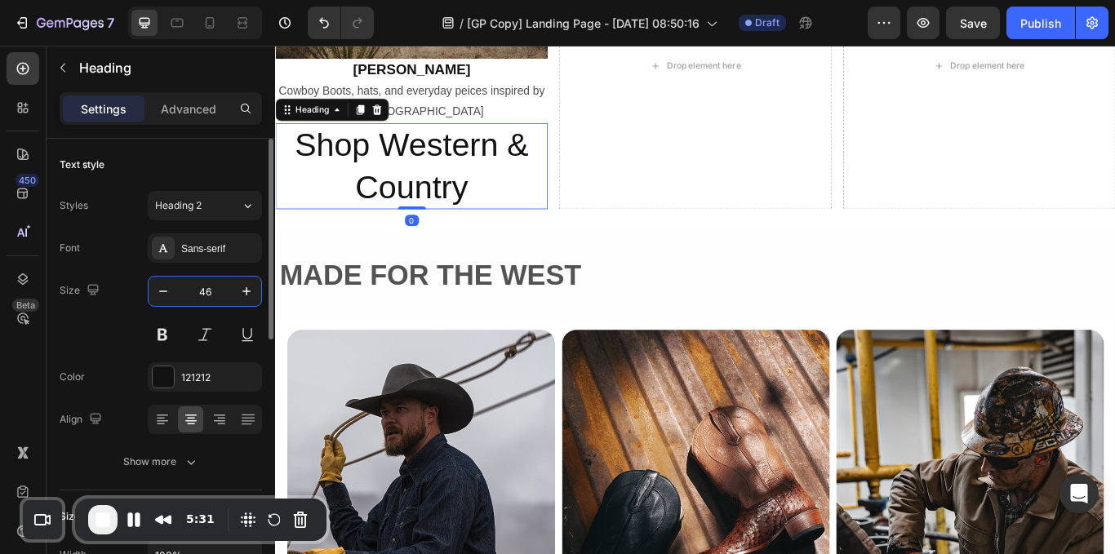
click at [216, 286] on input "46" at bounding box center [205, 291] width 54 height 29
type input "20"
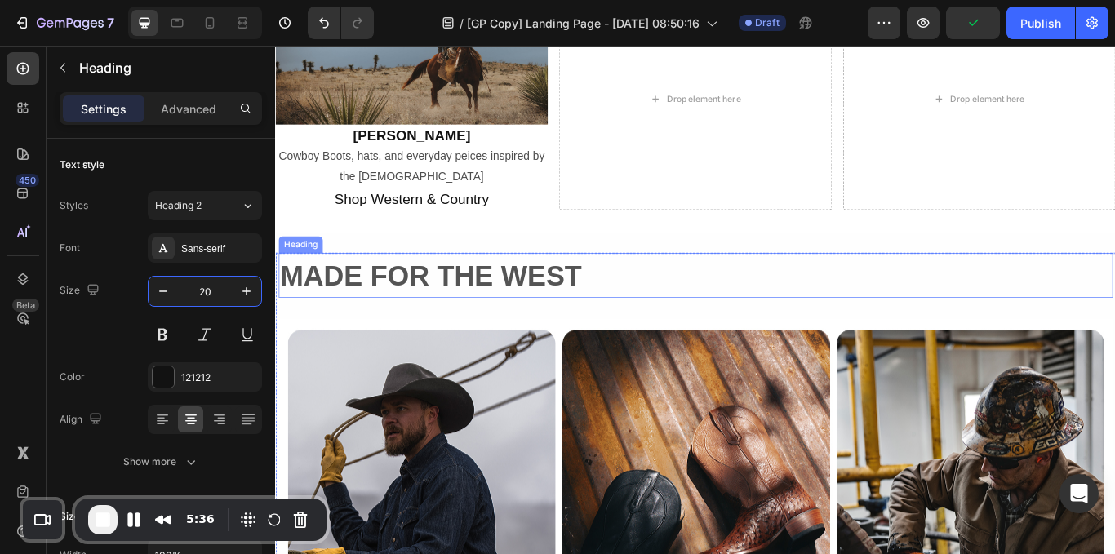
scroll to position [1936, 0]
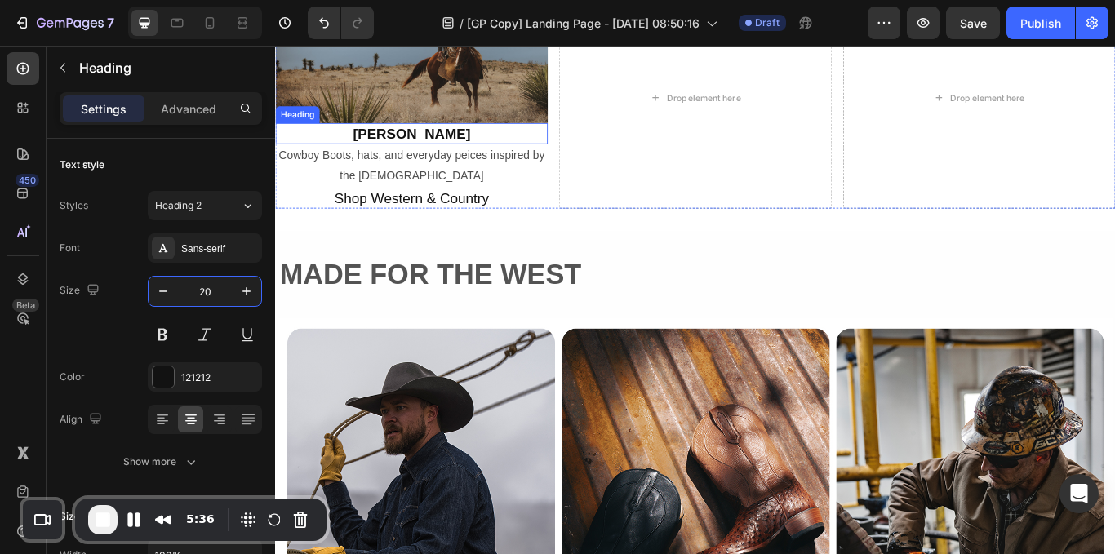
click at [504, 150] on h2 "[PERSON_NAME]" at bounding box center [434, 148] width 318 height 24
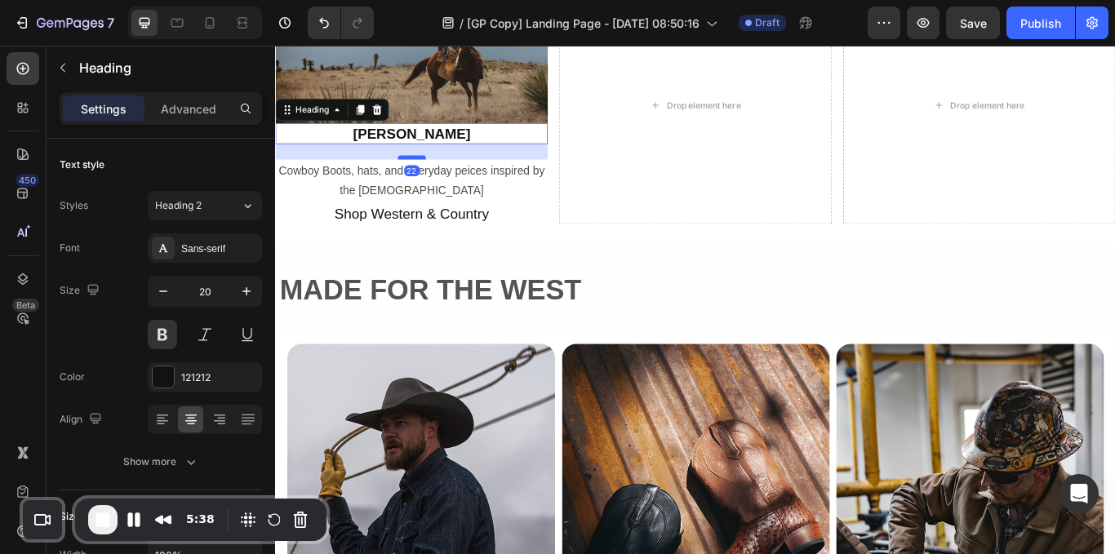
drag, startPoint x: 439, startPoint y: 155, endPoint x: 436, endPoint y: 173, distance: 18.3
click at [436, 174] on div at bounding box center [434, 176] width 33 height 5
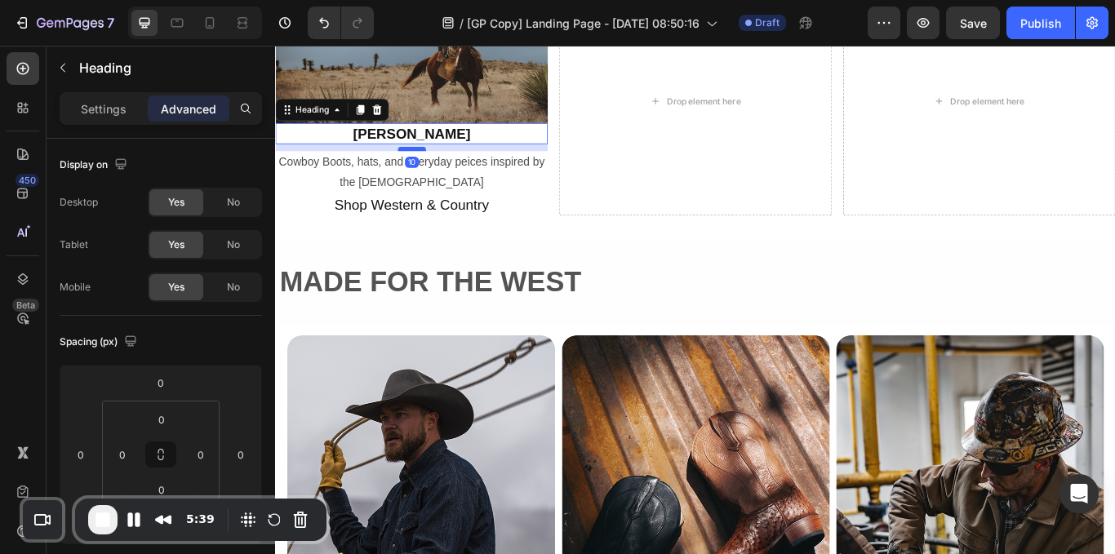
drag, startPoint x: 436, startPoint y: 173, endPoint x: 442, endPoint y: 163, distance: 11.3
click at [442, 164] on div at bounding box center [434, 166] width 33 height 5
type input "10"
click at [472, 202] on p "Cowboy Boots, hats, and everyday peices inspired by the [DEMOGRAPHIC_DATA]" at bounding box center [434, 194] width 314 height 47
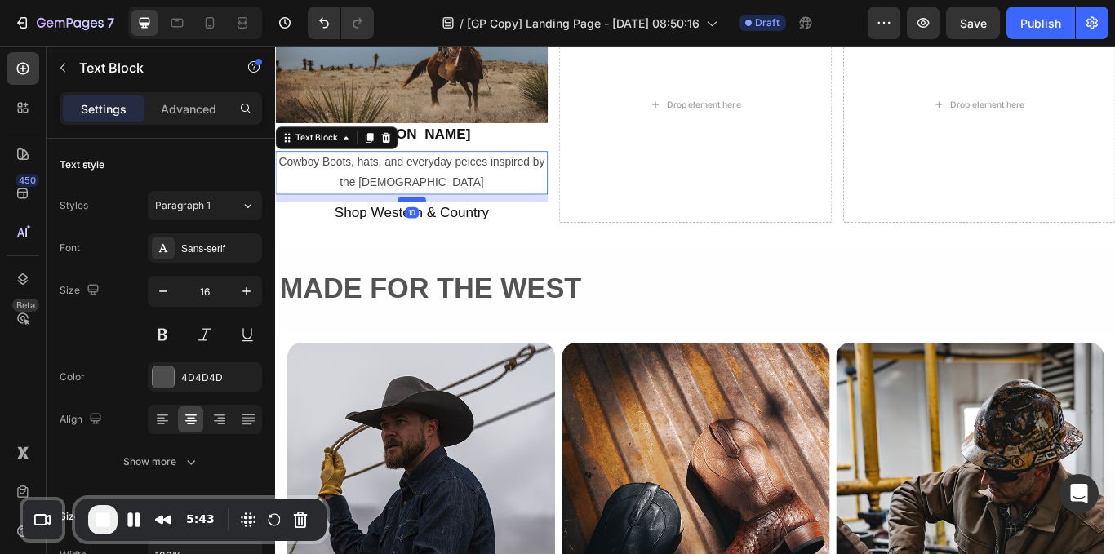
drag, startPoint x: 434, startPoint y: 212, endPoint x: 432, endPoint y: 220, distance: 8.5
click at [432, 223] on div at bounding box center [434, 225] width 33 height 5
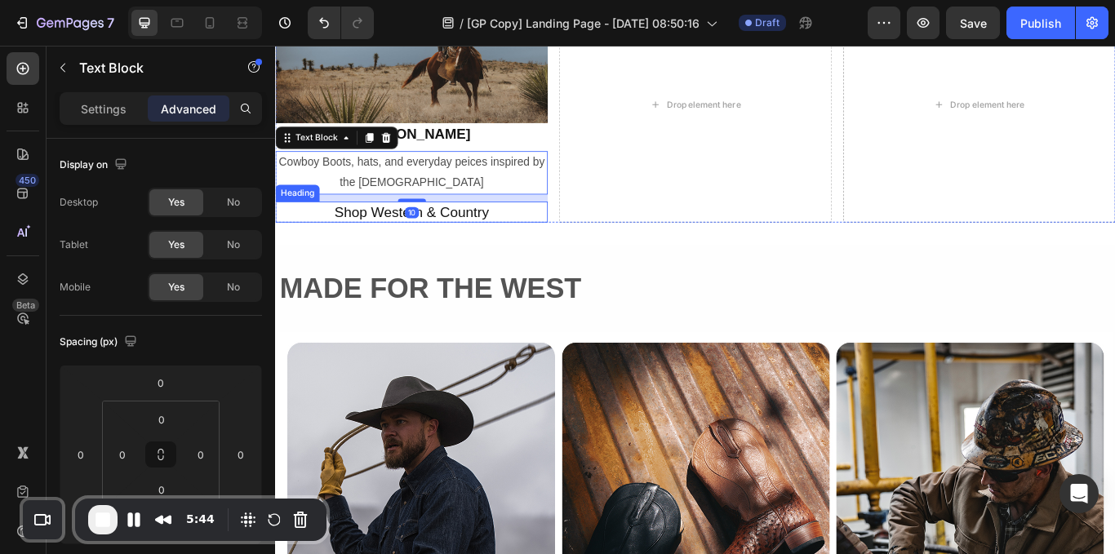
click at [479, 243] on h2 "Shop Western & Country" at bounding box center [434, 240] width 318 height 24
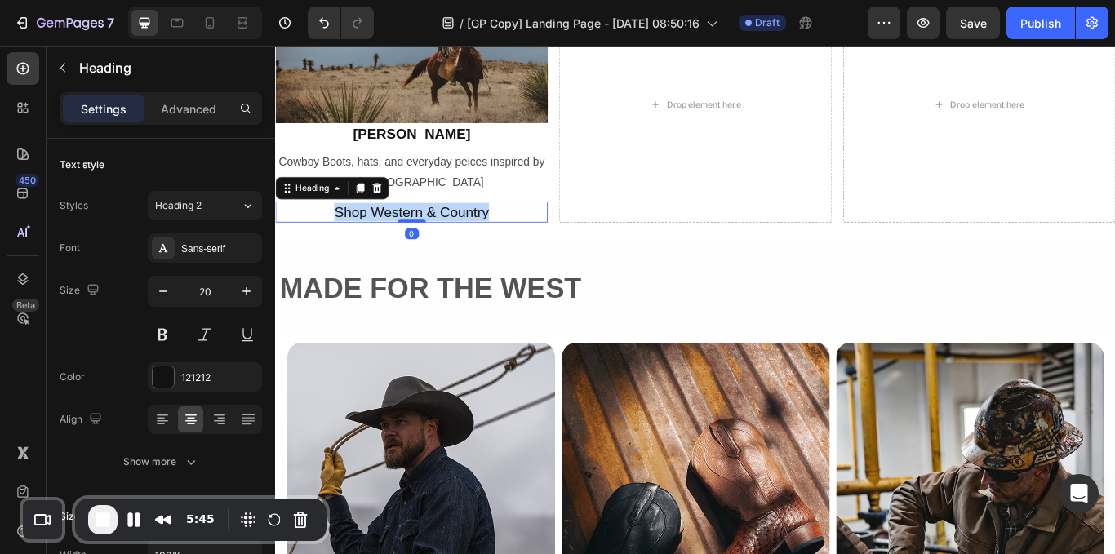
click at [478, 243] on p "Shop Western & Country" at bounding box center [434, 239] width 314 height 21
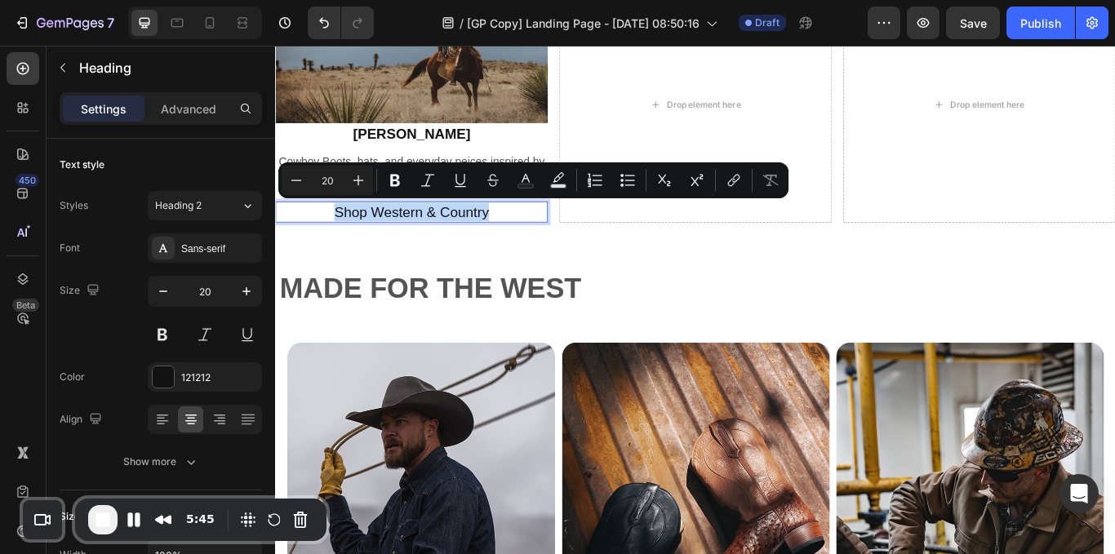
click at [478, 243] on p "Shop Western & Country" at bounding box center [434, 239] width 314 height 21
click at [736, 192] on button "link" at bounding box center [733, 180] width 29 height 29
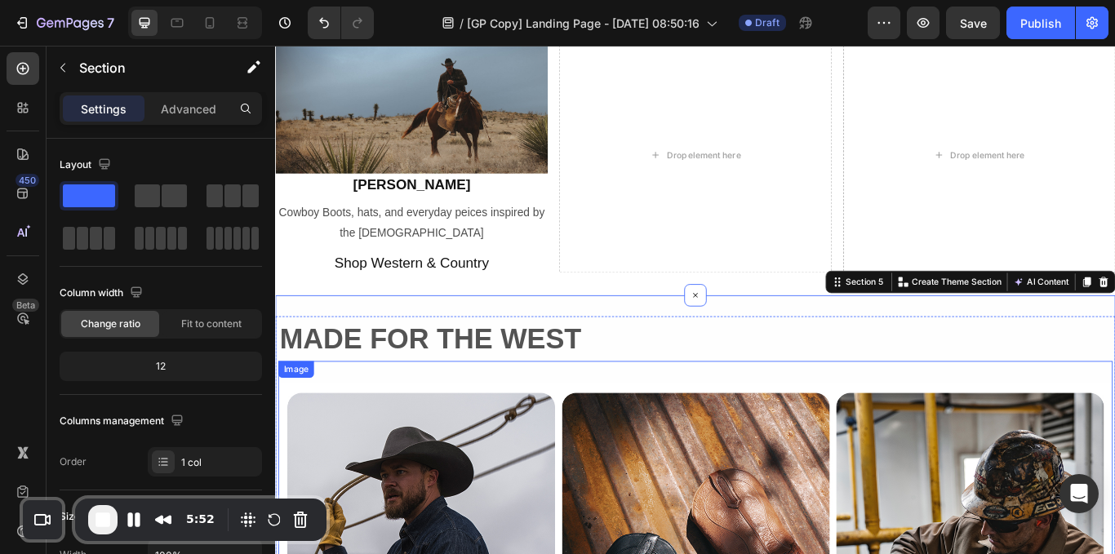
scroll to position [1847, 0]
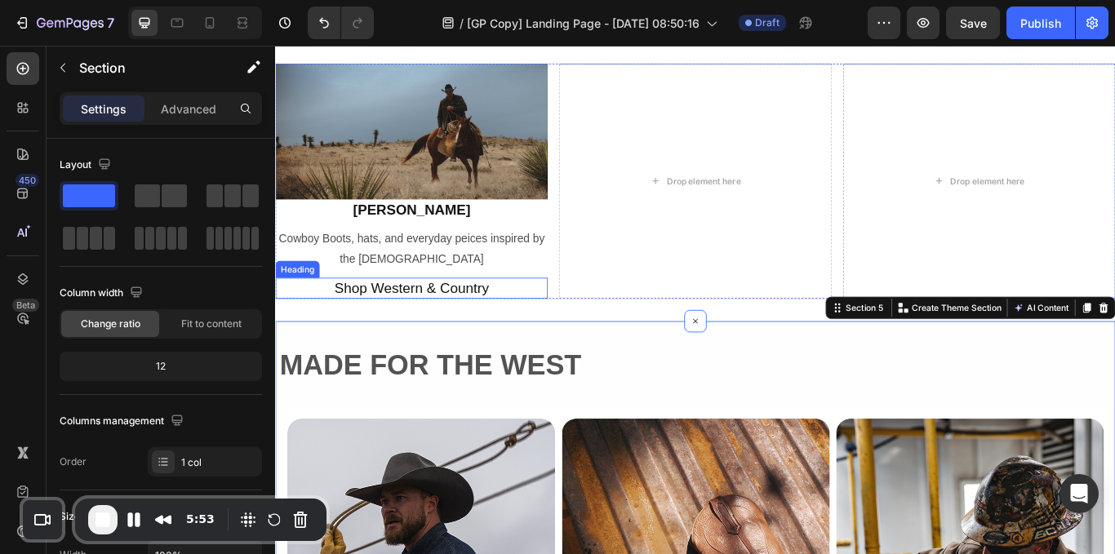
click at [443, 322] on h2 "Shop Western & Country" at bounding box center [434, 329] width 318 height 24
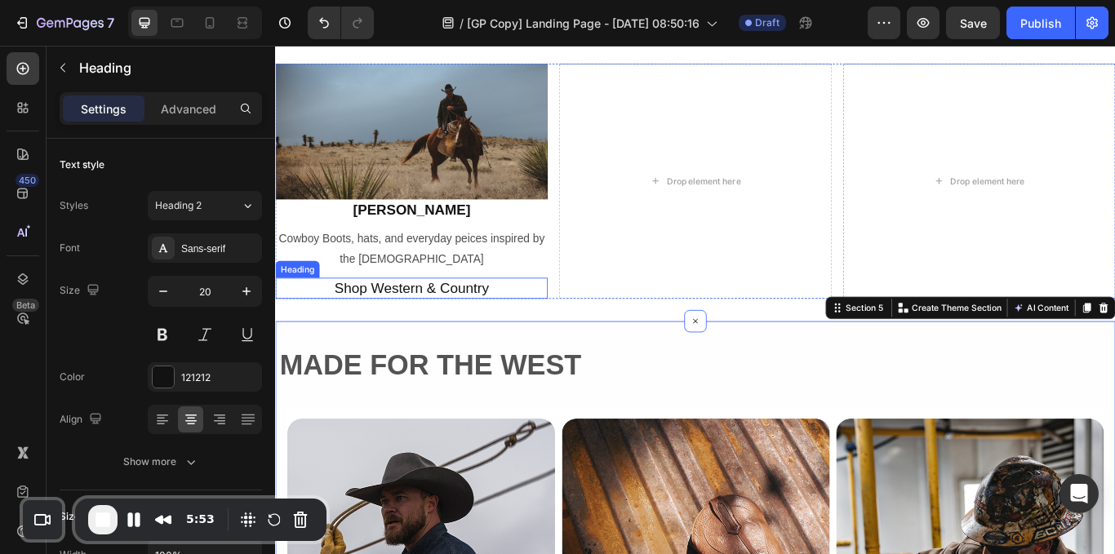
click at [443, 322] on h2 "Shop Western & Country" at bounding box center [434, 329] width 318 height 24
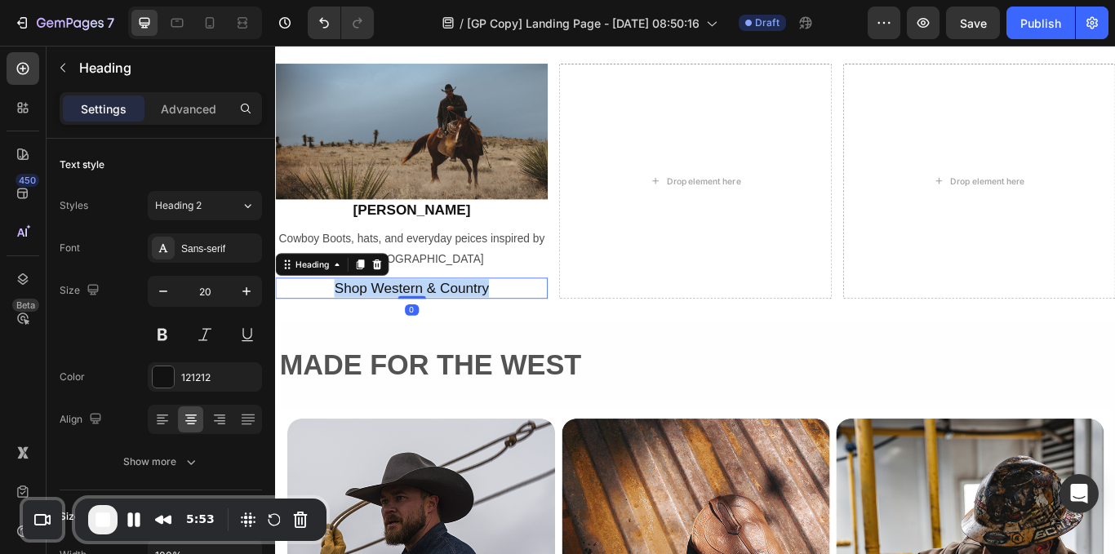
click at [443, 322] on p "Shop Western & Country" at bounding box center [434, 328] width 314 height 21
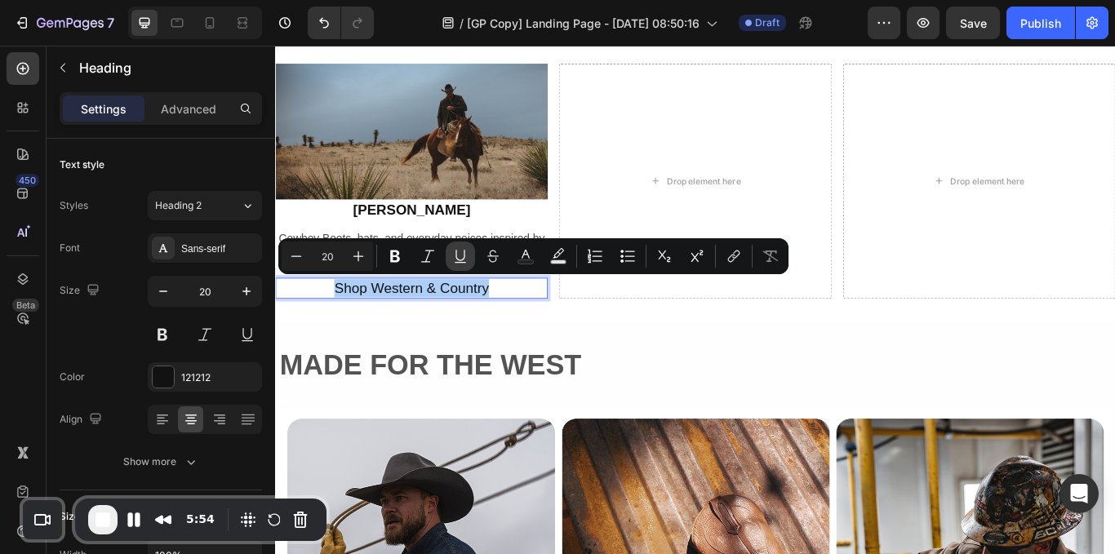
click at [450, 260] on button "Underline" at bounding box center [460, 256] width 29 height 29
click at [732, 261] on icon "Editor contextual toolbar" at bounding box center [734, 256] width 16 height 16
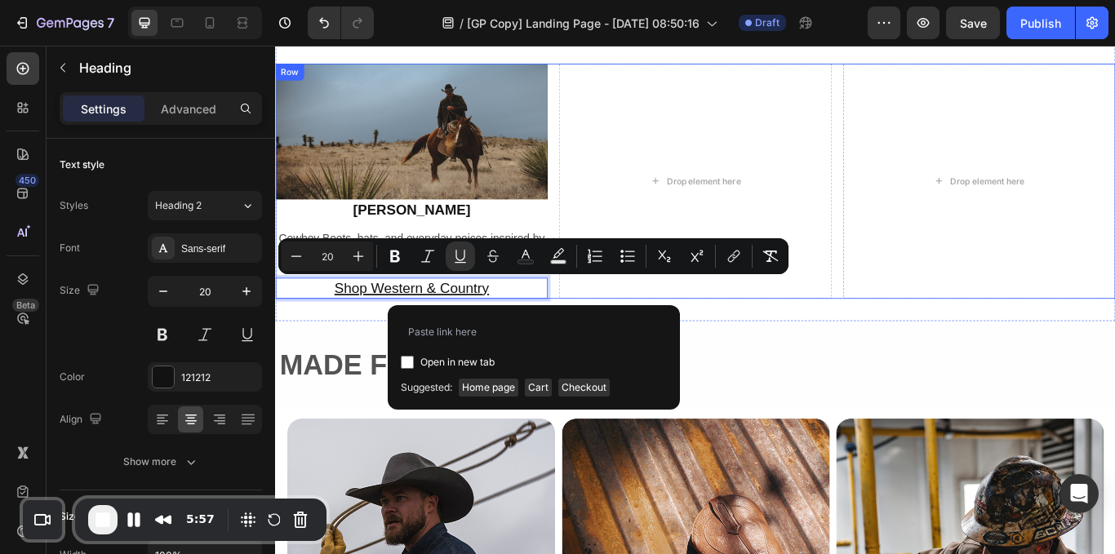
click at [549, 199] on img at bounding box center [434, 146] width 318 height 159
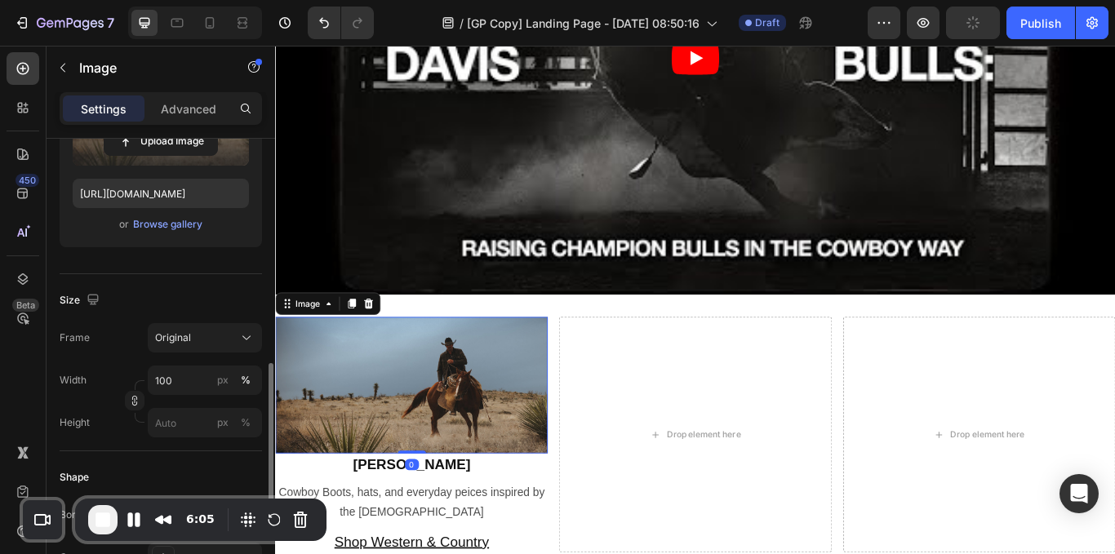
scroll to position [349, 0]
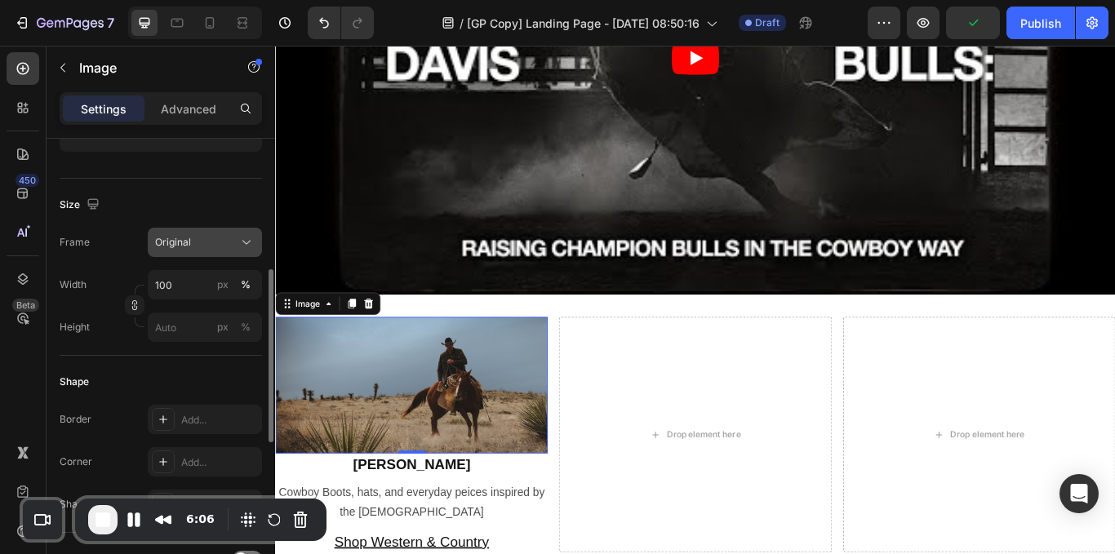
click at [207, 256] on button "Original" at bounding box center [205, 242] width 114 height 29
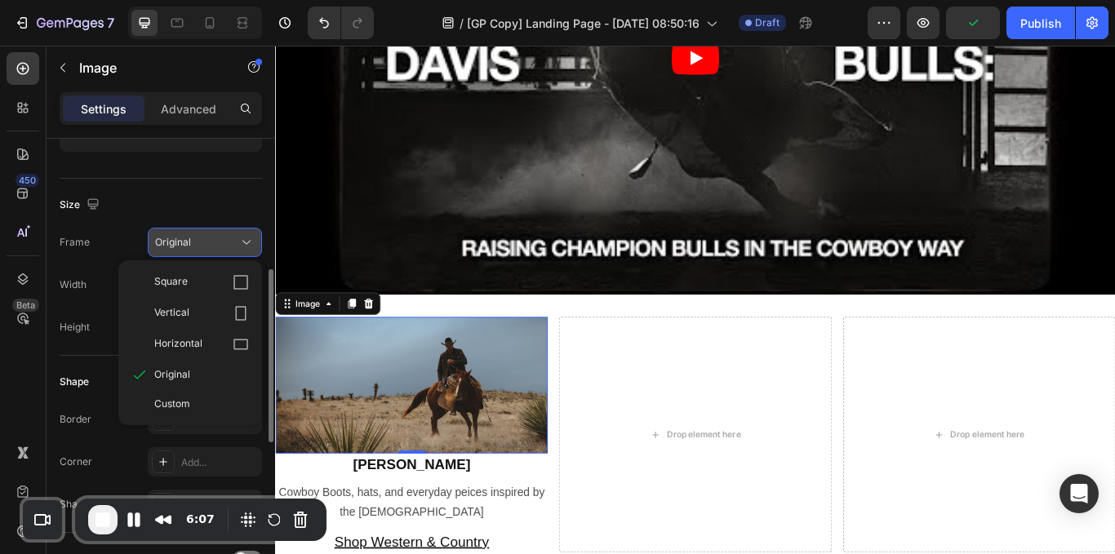
click at [200, 283] on div "Square" at bounding box center [201, 282] width 95 height 16
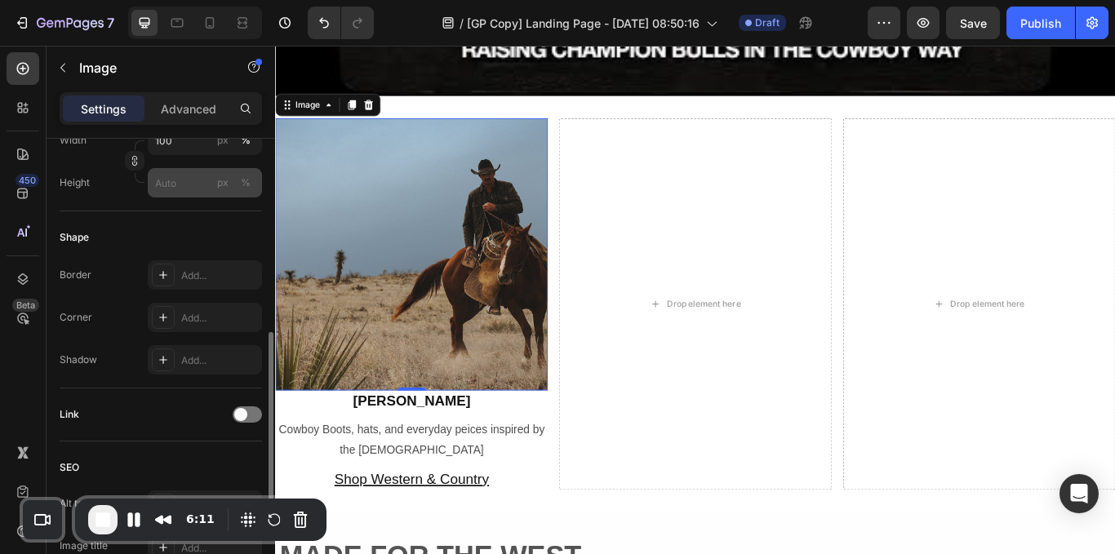
scroll to position [533, 0]
click at [188, 319] on div "Add..." at bounding box center [219, 319] width 77 height 15
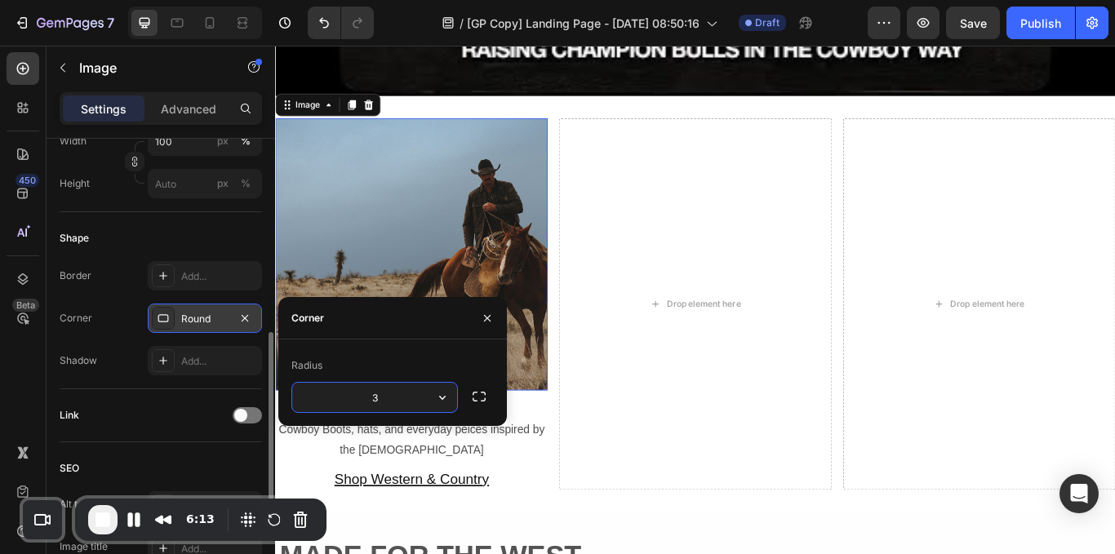
type input "30"
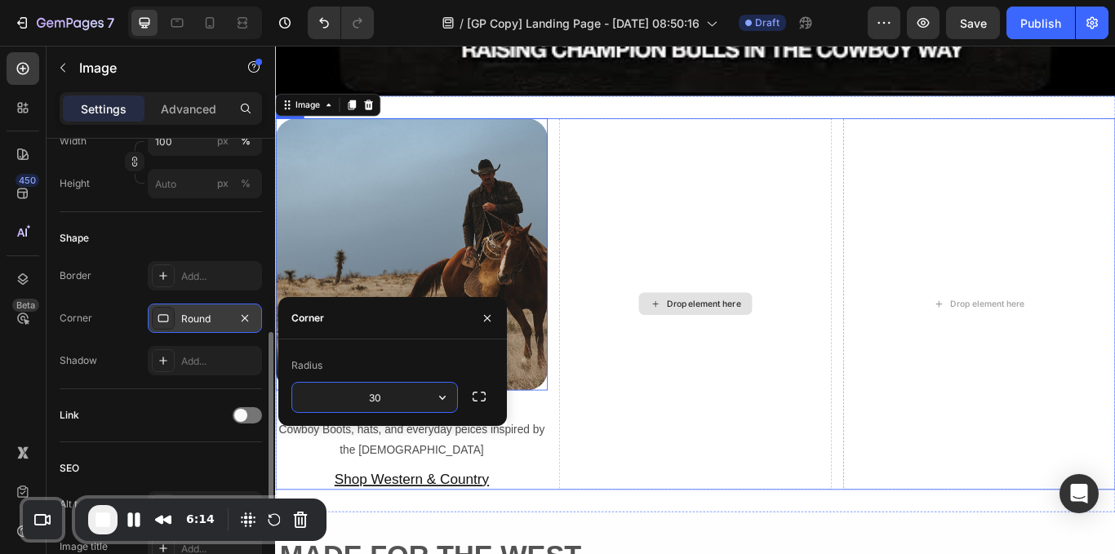
click at [758, 377] on div "Drop element here" at bounding box center [765, 347] width 318 height 433
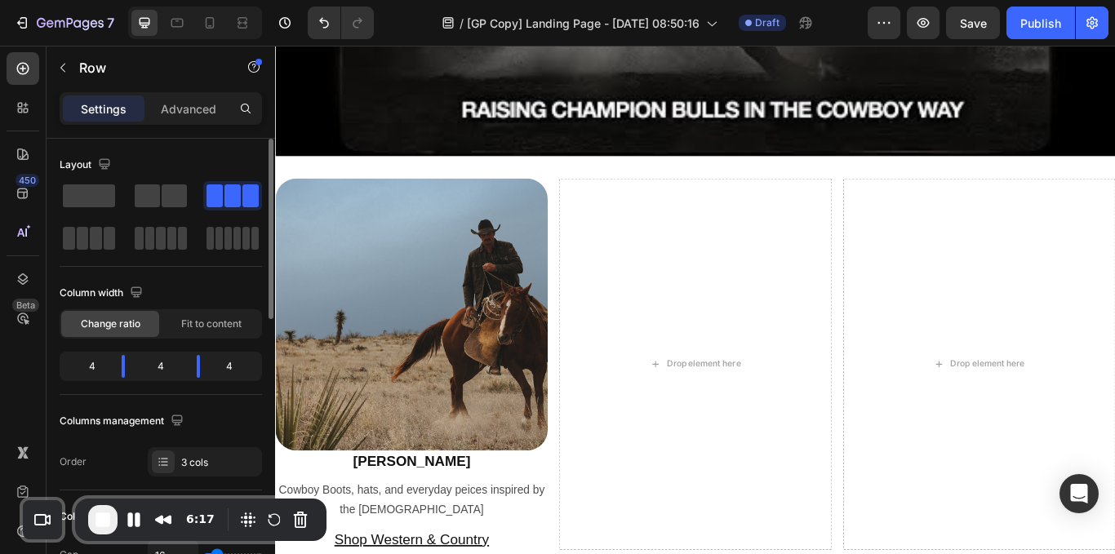
scroll to position [1705, 0]
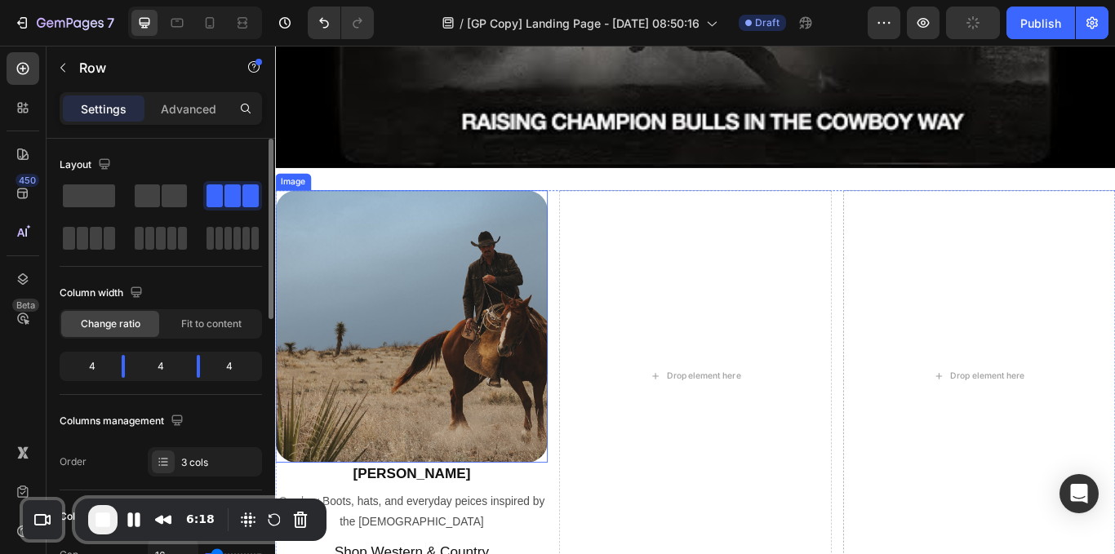
click at [433, 436] on img at bounding box center [434, 374] width 318 height 318
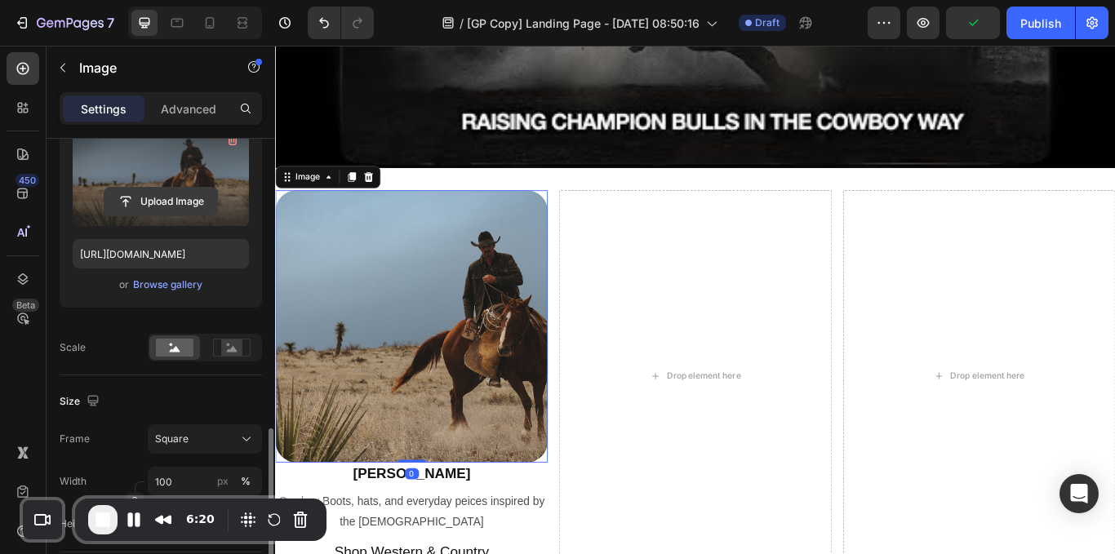
scroll to position [354, 0]
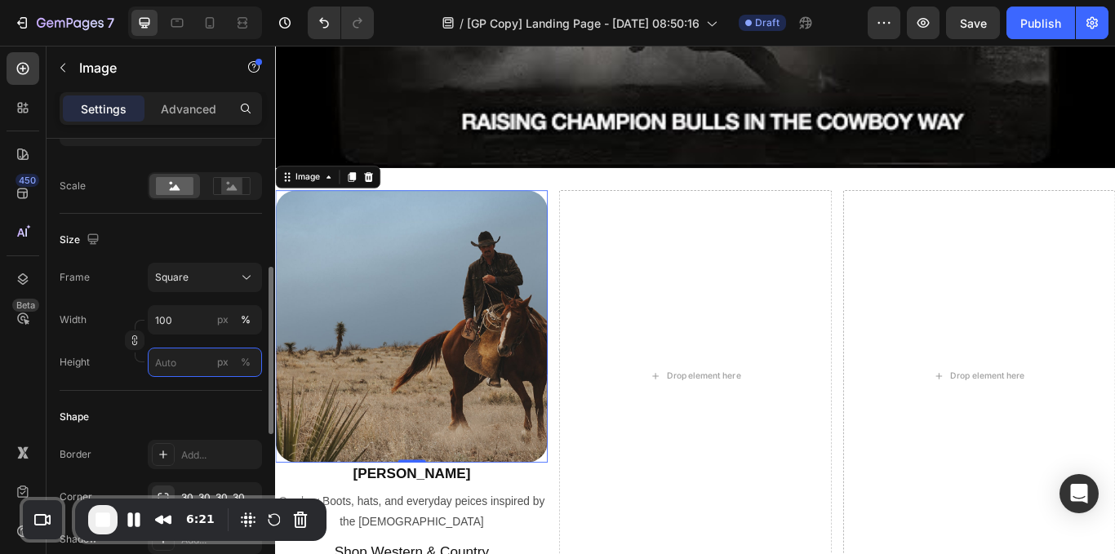
click at [180, 361] on input "px %" at bounding box center [205, 362] width 114 height 29
click at [140, 341] on icon "button" at bounding box center [134, 340] width 11 height 11
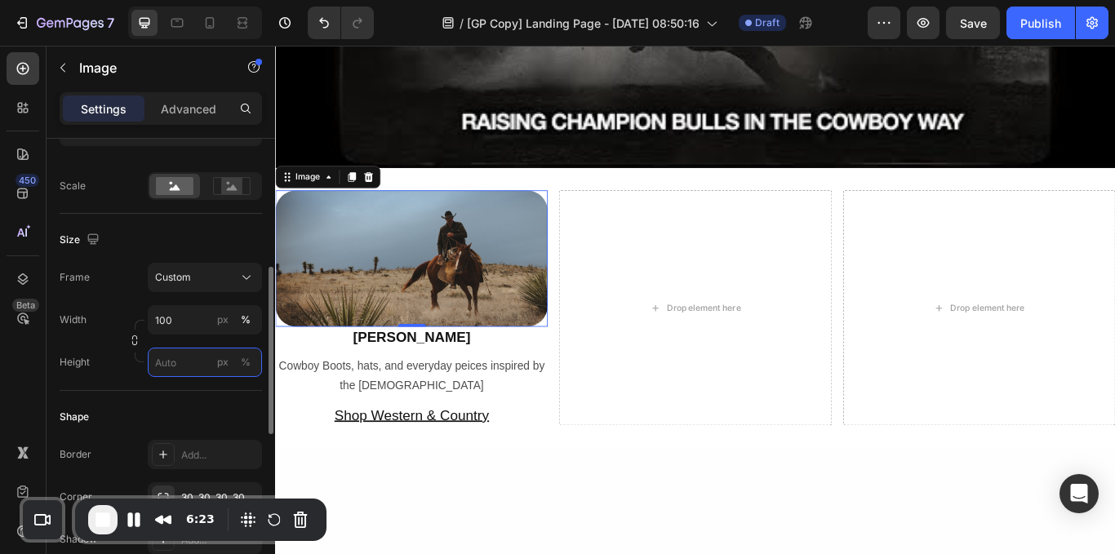
click at [184, 366] on input "px %" at bounding box center [205, 362] width 114 height 29
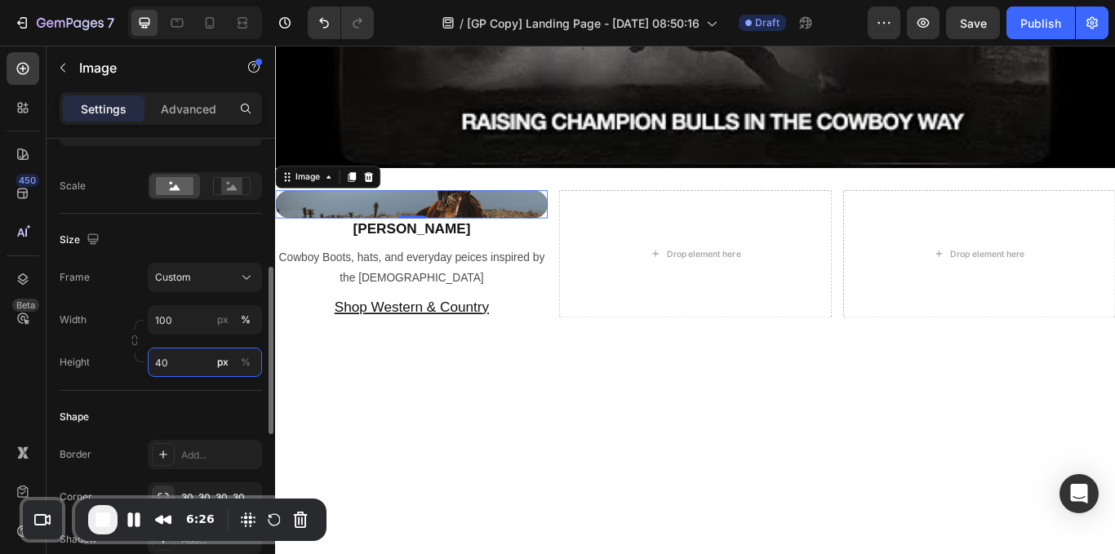
type input "4"
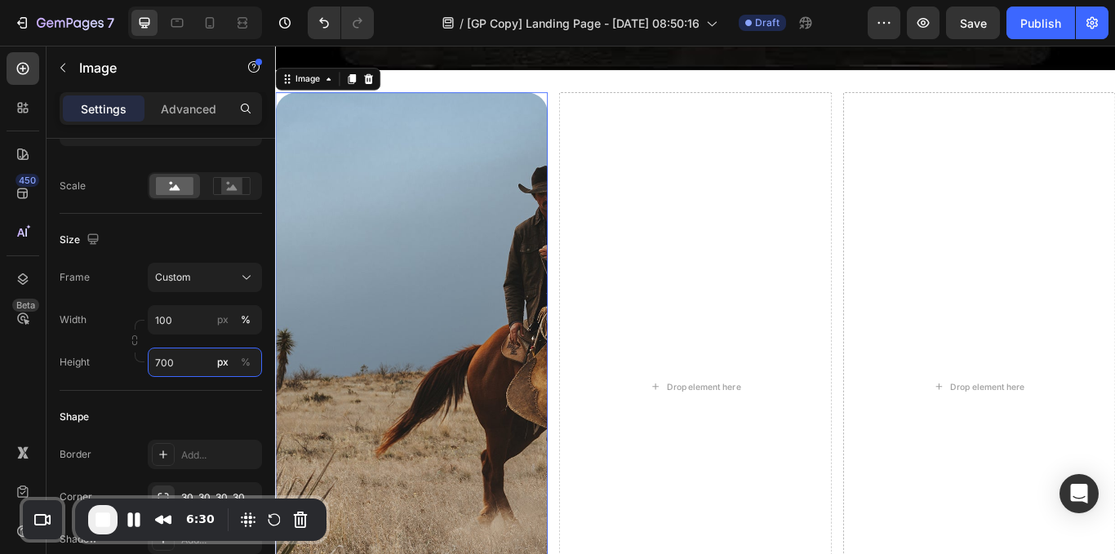
scroll to position [1819, 0]
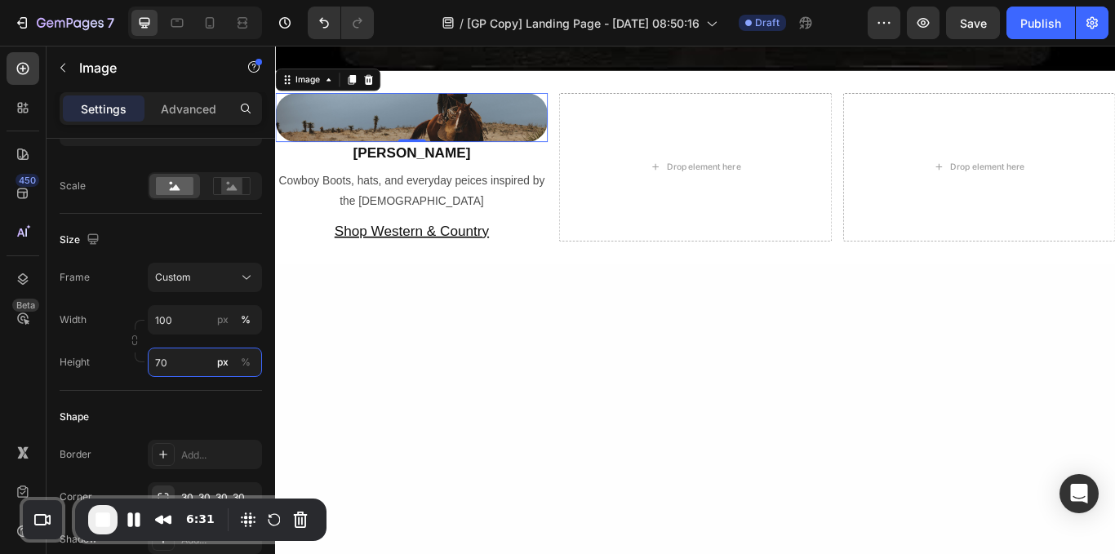
type input "7"
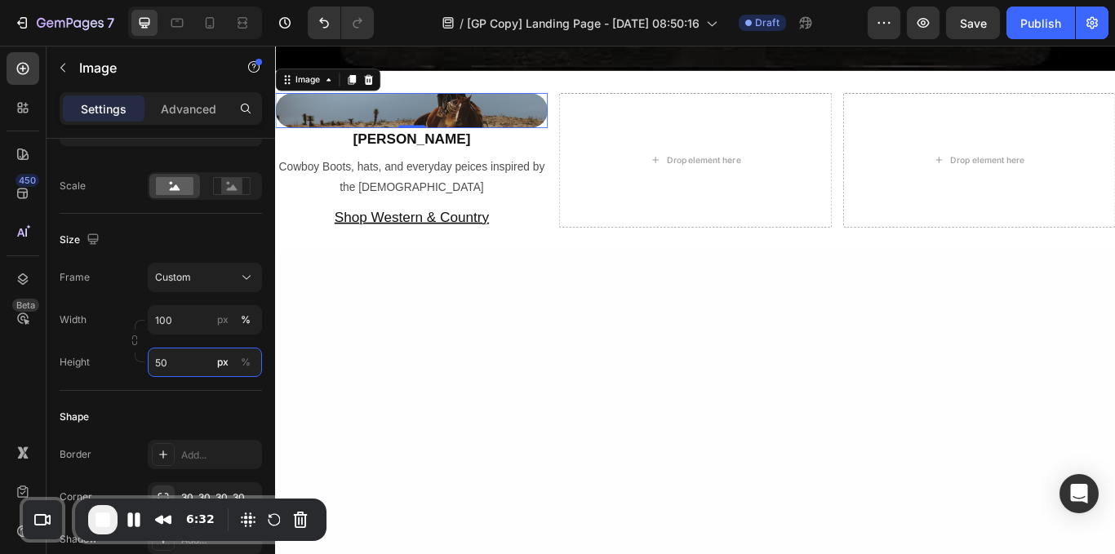
type input "500"
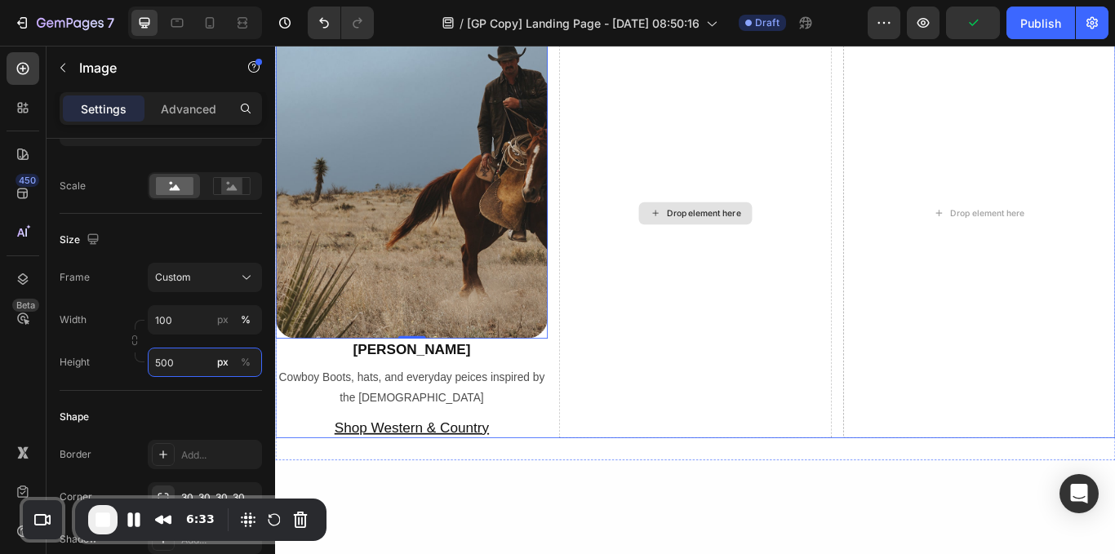
scroll to position [1812, 0]
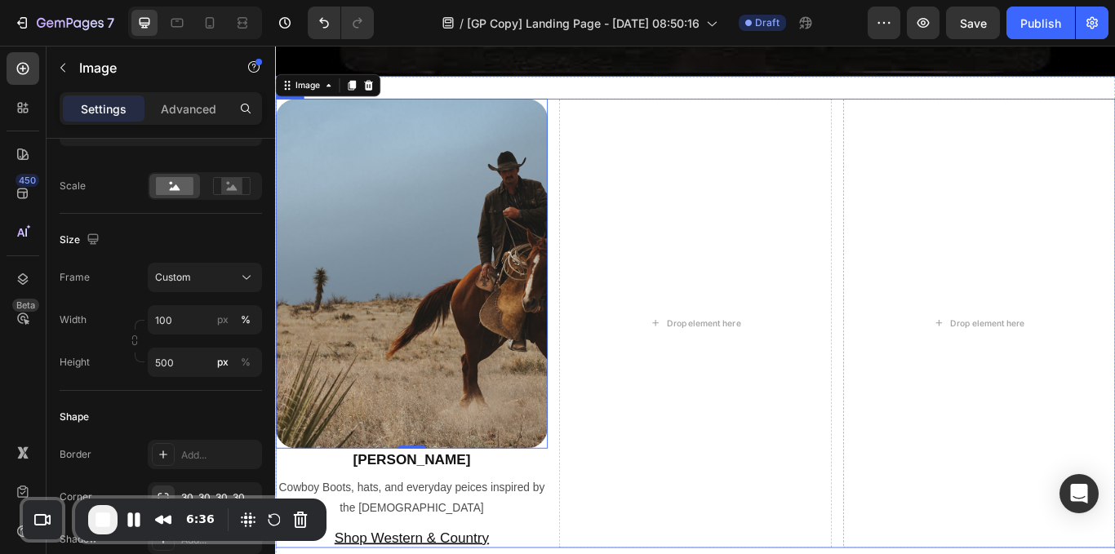
click at [600, 553] on div "Image 0 [PERSON_NAME] Heading Cowboy Boots, hats, and everyday peices inspired …" at bounding box center [765, 370] width 980 height 524
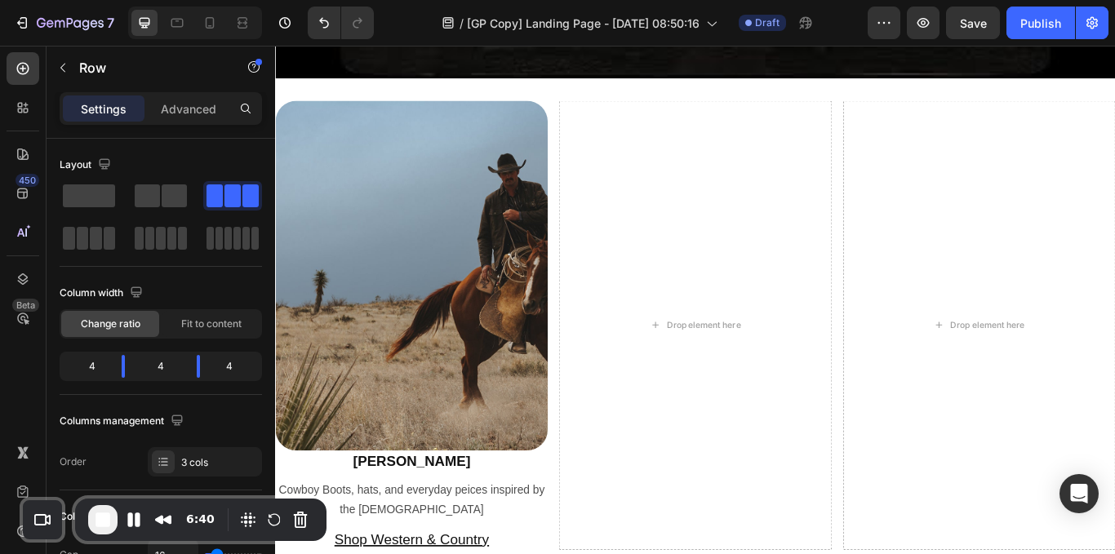
scroll to position [1720, 0]
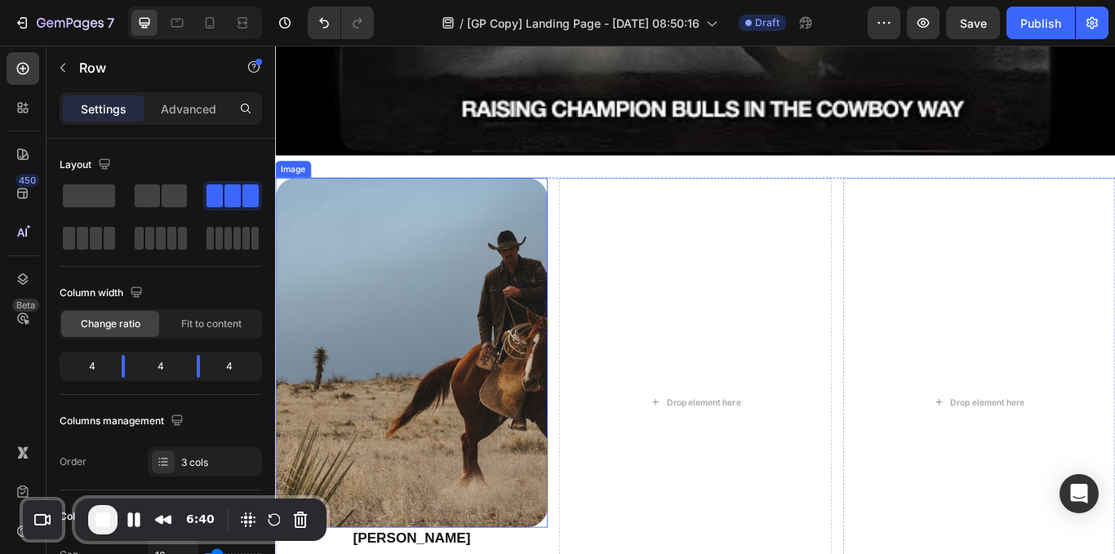
click at [352, 216] on img at bounding box center [434, 404] width 318 height 408
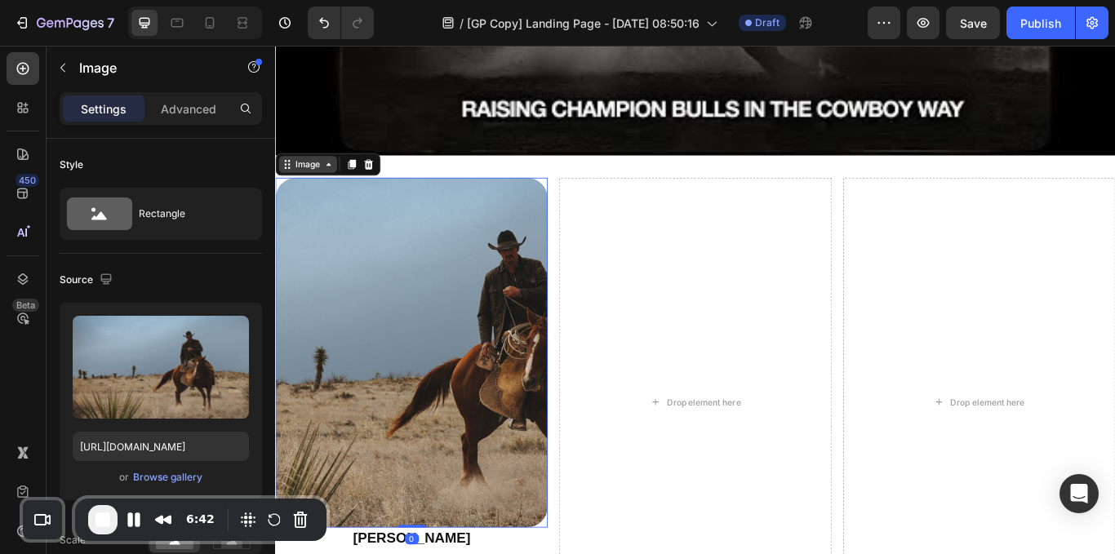
click at [304, 177] on div "Image" at bounding box center [313, 184] width 35 height 15
click at [366, 180] on icon at bounding box center [364, 184] width 9 height 11
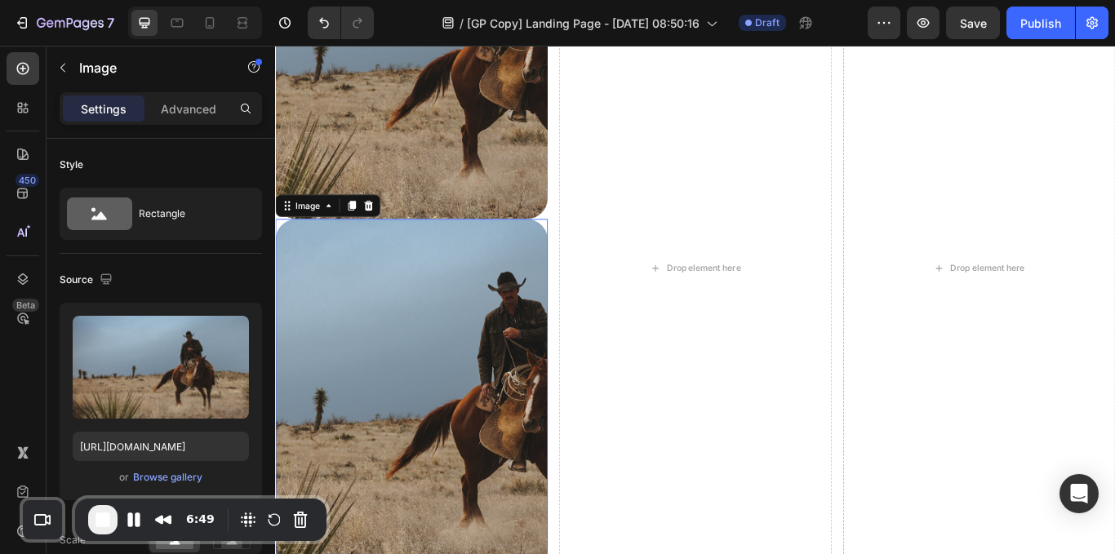
scroll to position [2066, 0]
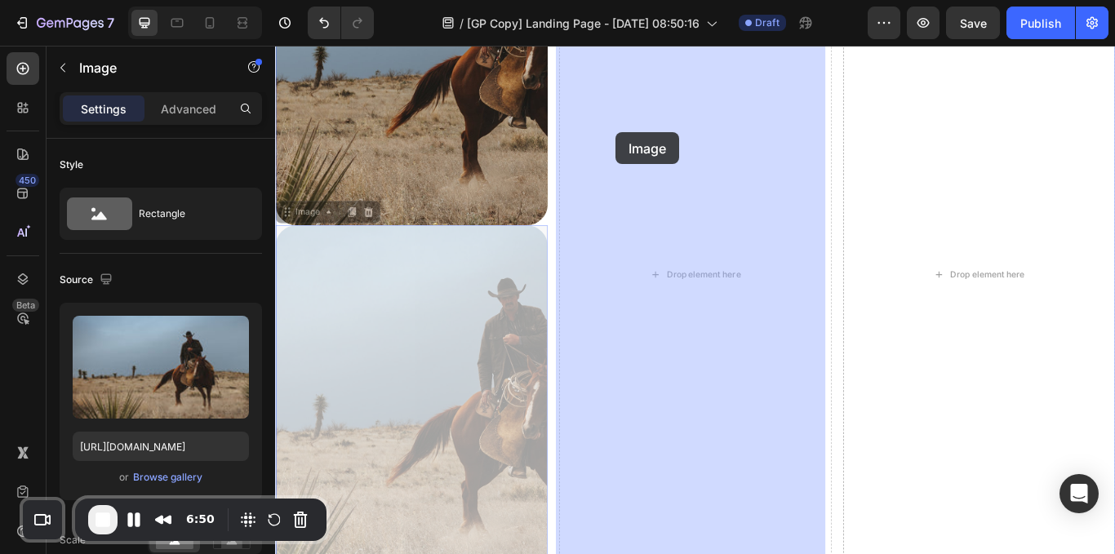
drag, startPoint x: 305, startPoint y: 241, endPoint x: 671, endPoint y: 149, distance: 377.0
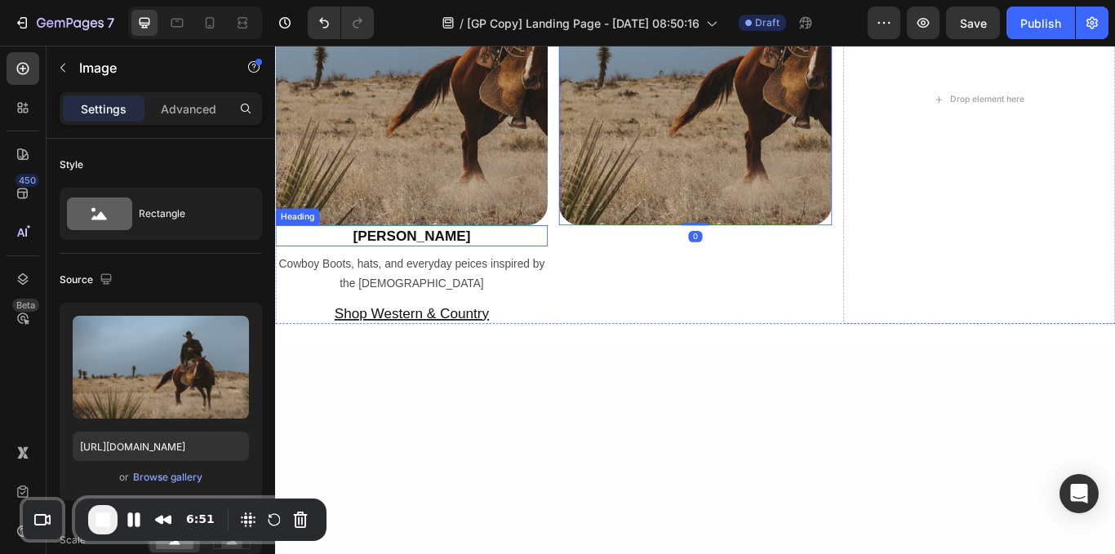
click at [448, 265] on h2 "[PERSON_NAME]" at bounding box center [434, 268] width 318 height 24
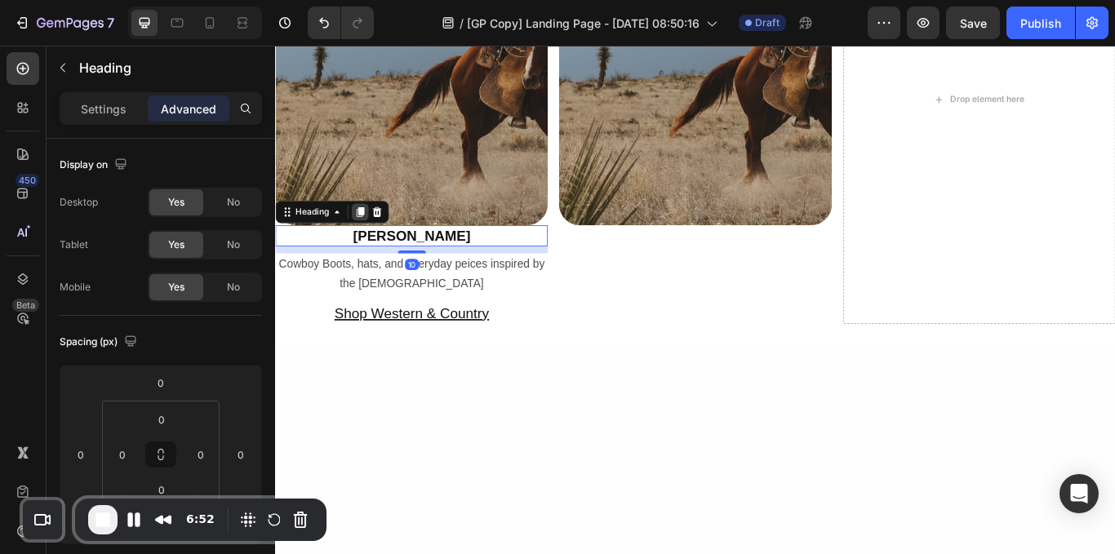
click at [371, 238] on icon at bounding box center [373, 239] width 13 height 13
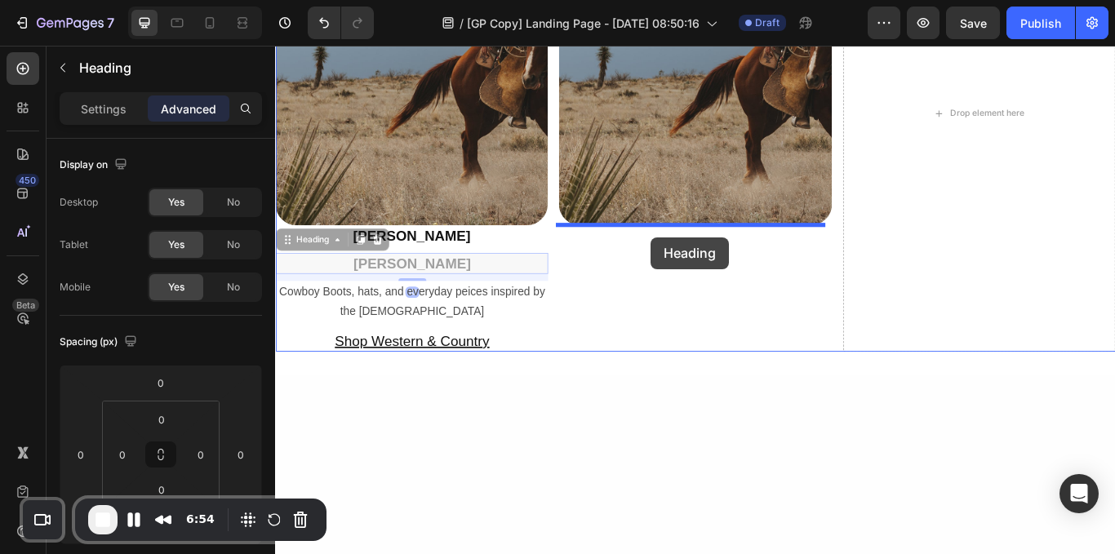
drag, startPoint x: 319, startPoint y: 268, endPoint x: 713, endPoint y: 269, distance: 393.5
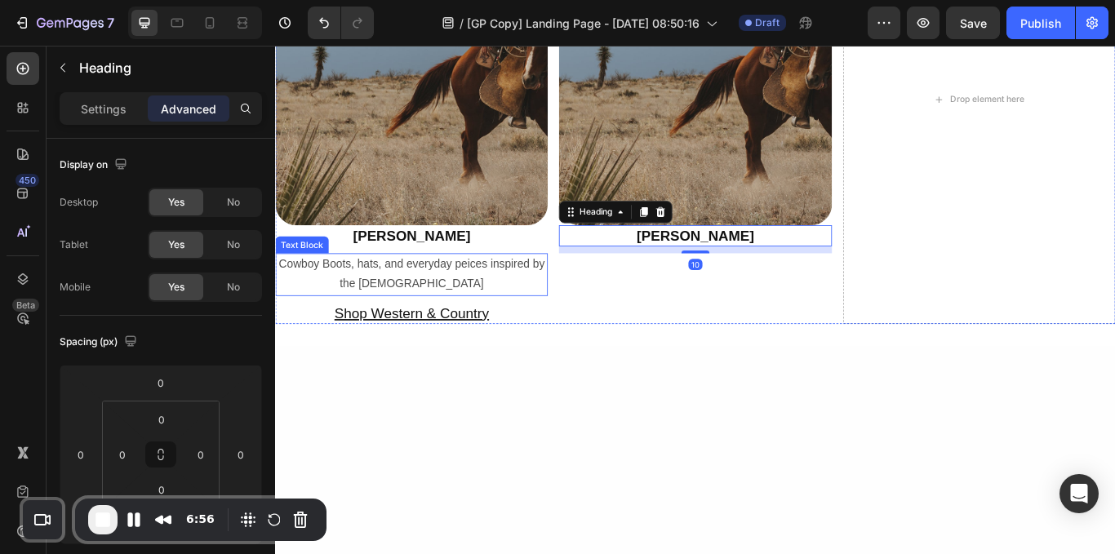
click at [451, 322] on p "Cowboy Boots, hats, and everyday peices inspired by the [DEMOGRAPHIC_DATA]" at bounding box center [434, 313] width 314 height 47
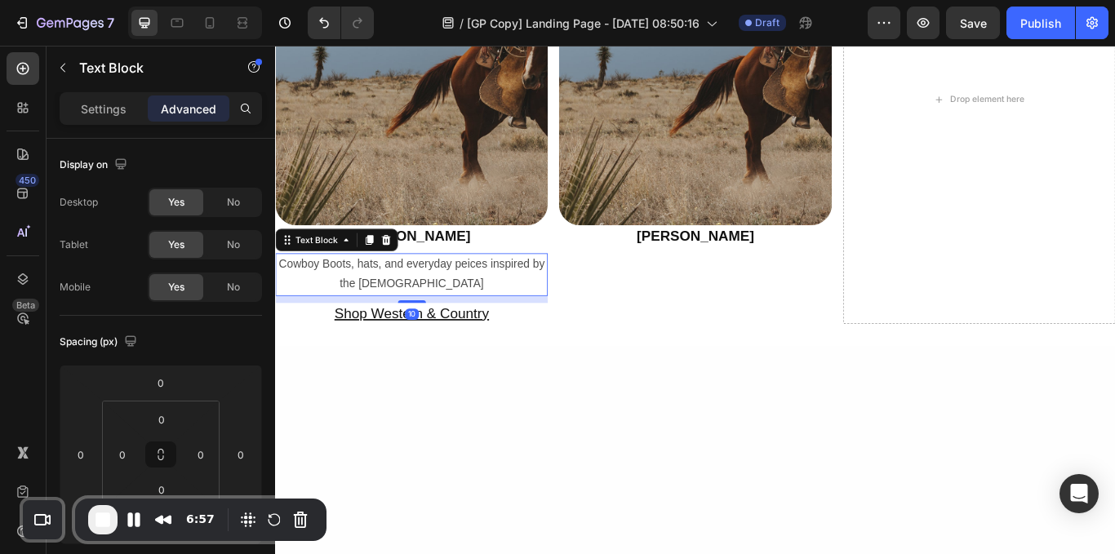
click at [382, 277] on icon at bounding box center [384, 272] width 9 height 11
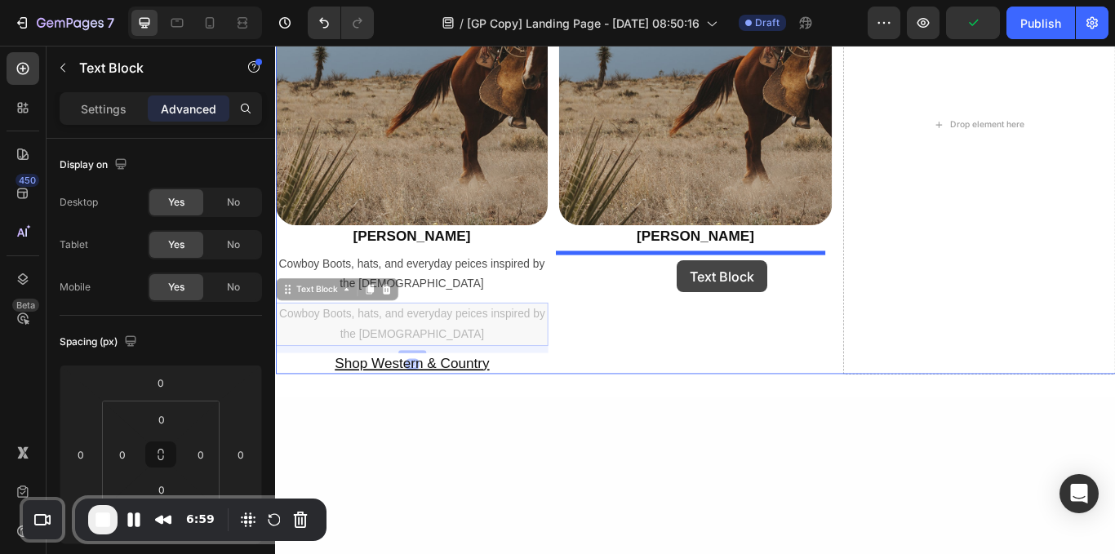
drag, startPoint x: 305, startPoint y: 333, endPoint x: 740, endPoint y: 295, distance: 436.8
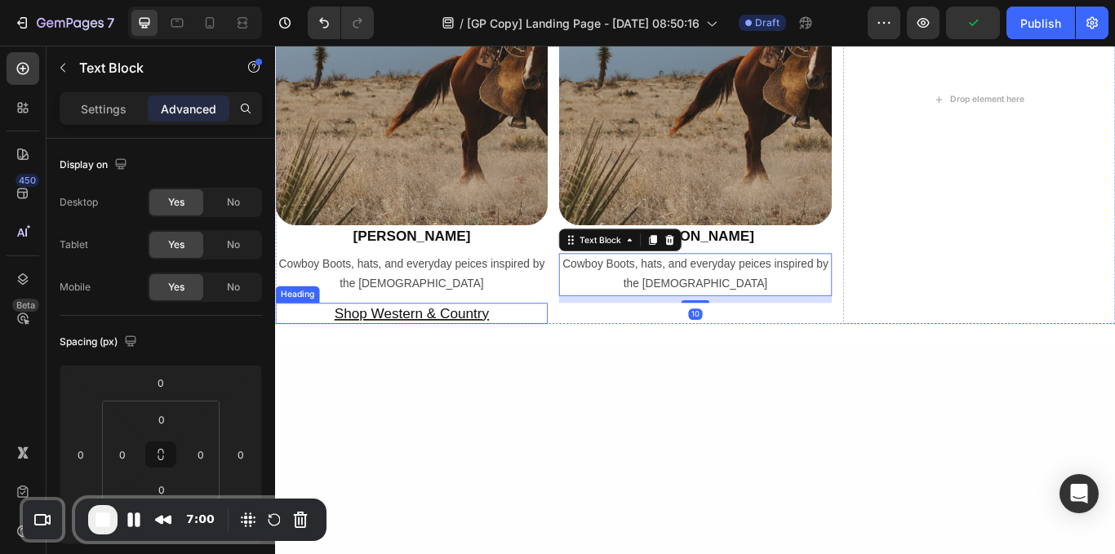
click at [466, 358] on u "Shop Western & Country" at bounding box center [434, 358] width 180 height 18
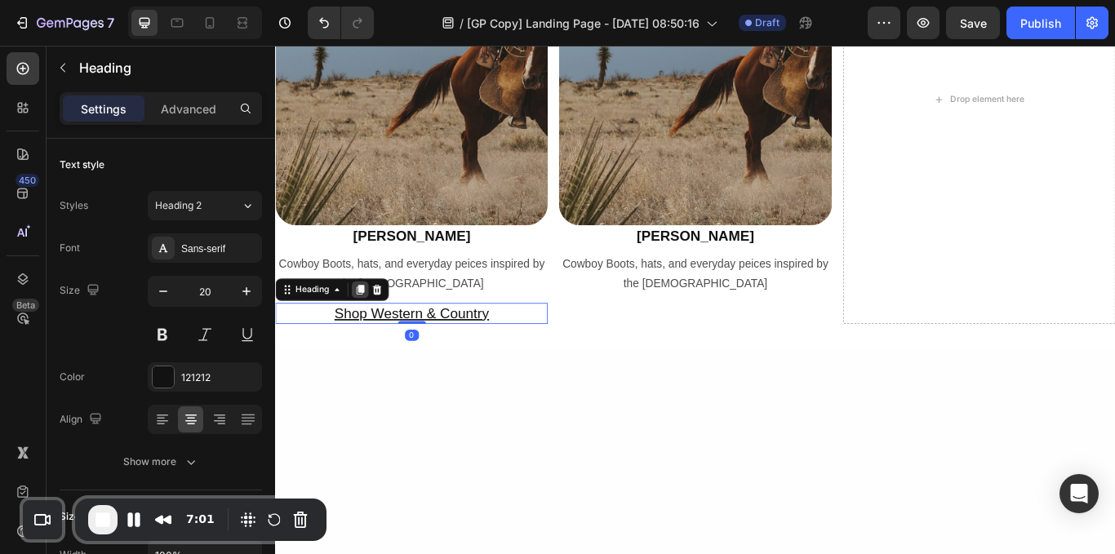
click at [380, 327] on icon at bounding box center [373, 330] width 13 height 13
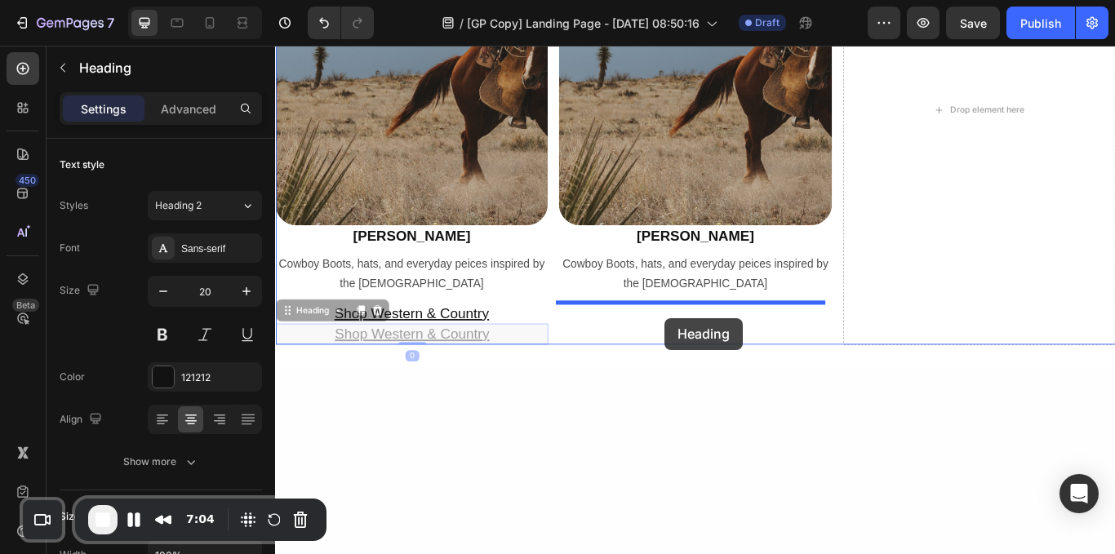
drag, startPoint x: 311, startPoint y: 351, endPoint x: 729, endPoint y: 363, distance: 418.1
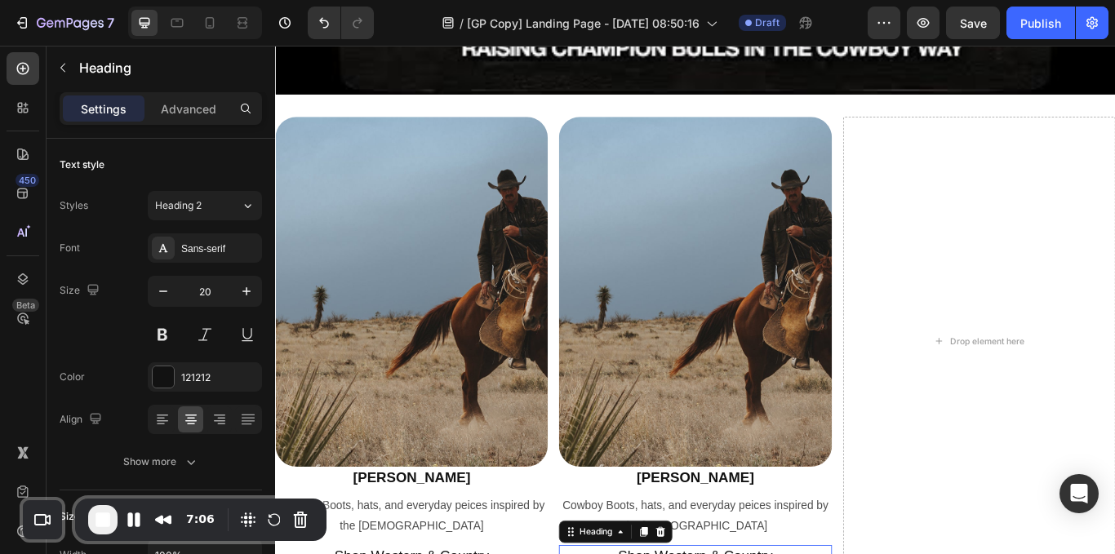
scroll to position [1793, 0]
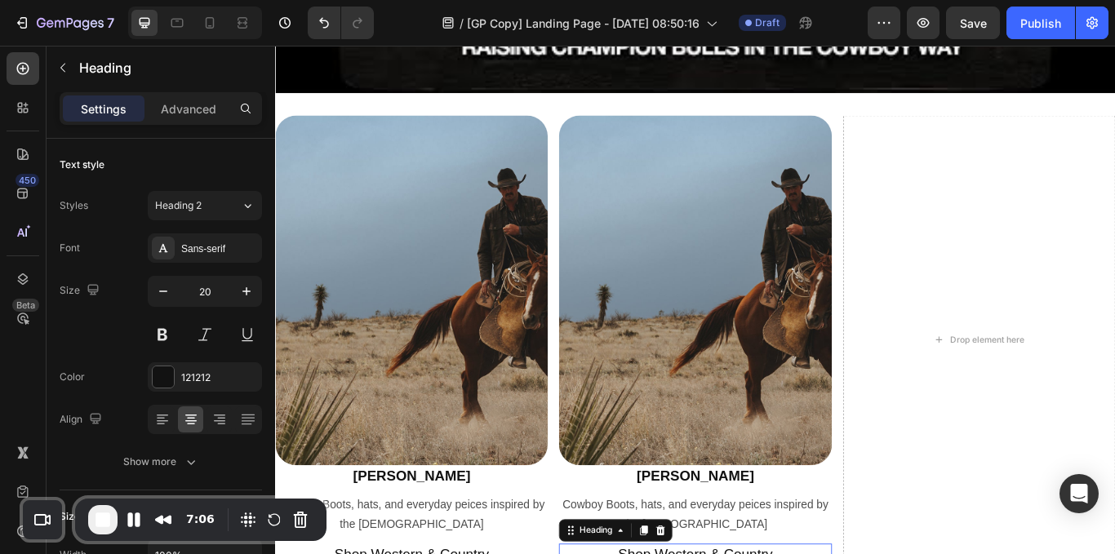
click at [751, 276] on img at bounding box center [765, 331] width 318 height 408
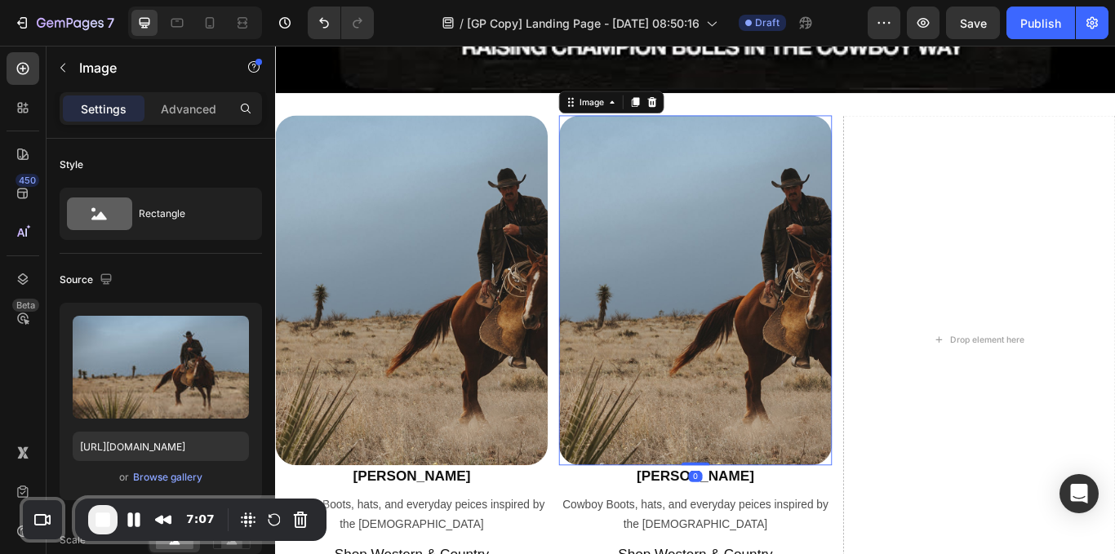
click at [691, 106] on icon at bounding box center [695, 111] width 9 height 11
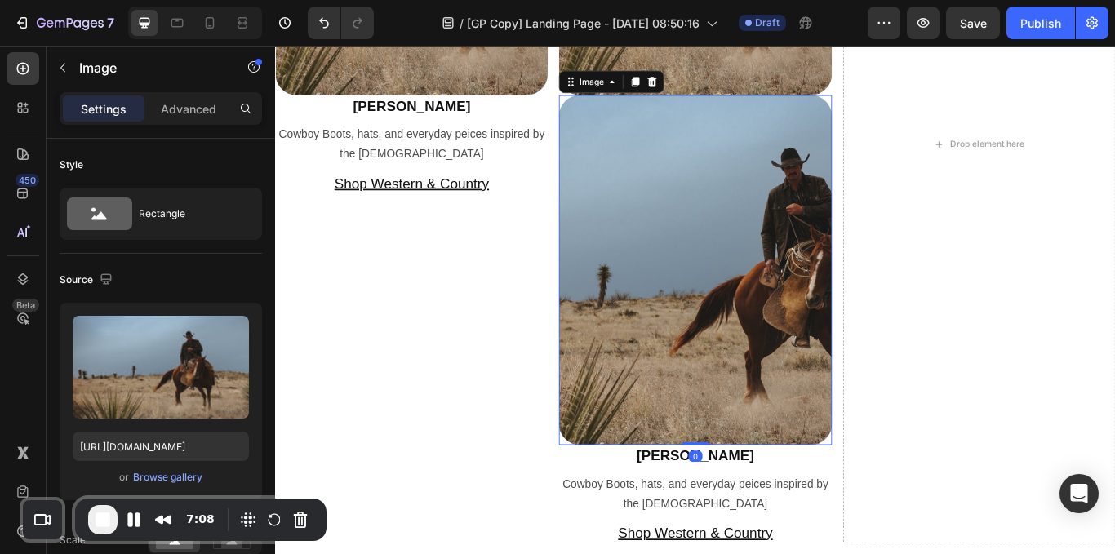
scroll to position [2219, 0]
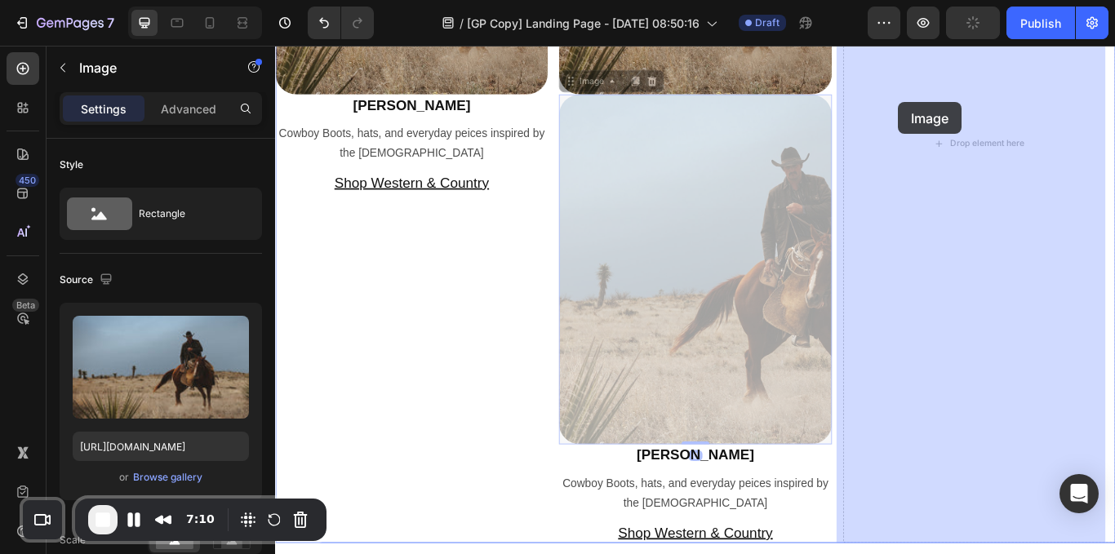
drag, startPoint x: 635, startPoint y: 82, endPoint x: 1004, endPoint y: 112, distance: 370.1
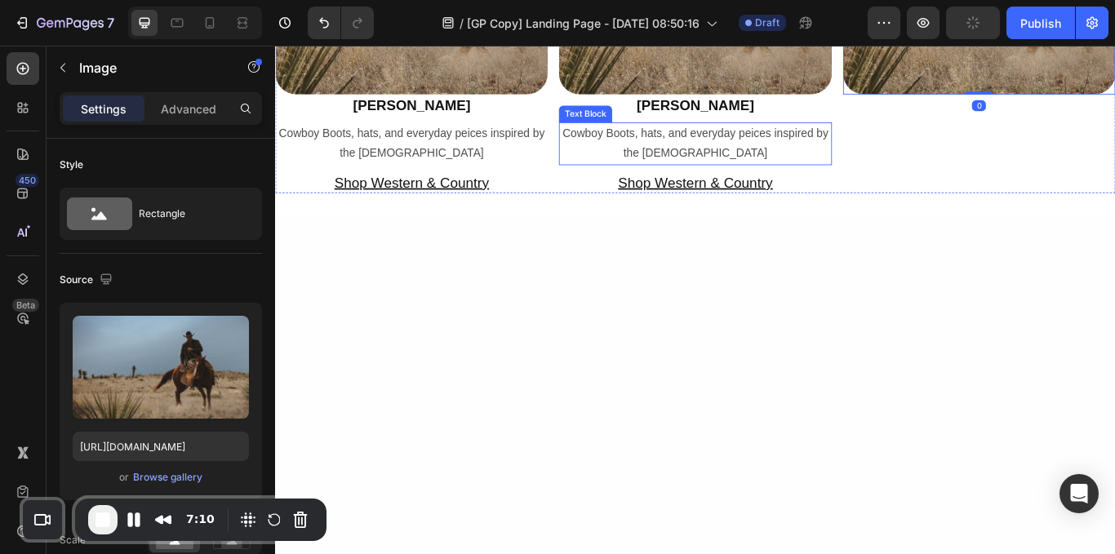
click at [731, 157] on p "Cowboy Boots, hats, and everyday peices inspired by the [DEMOGRAPHIC_DATA]" at bounding box center [764, 160] width 314 height 47
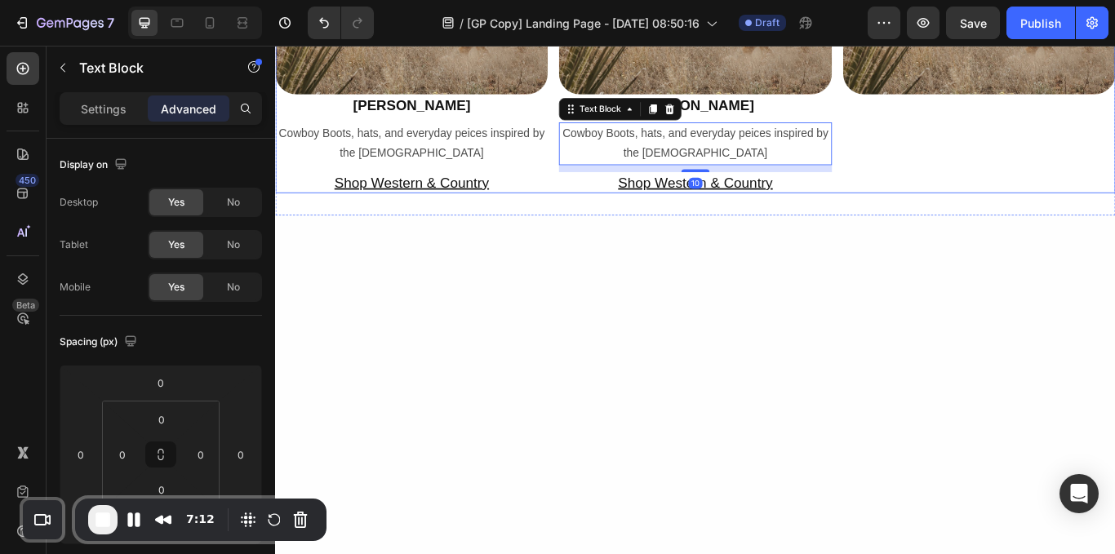
click at [785, 124] on h2 "[PERSON_NAME]" at bounding box center [765, 115] width 318 height 24
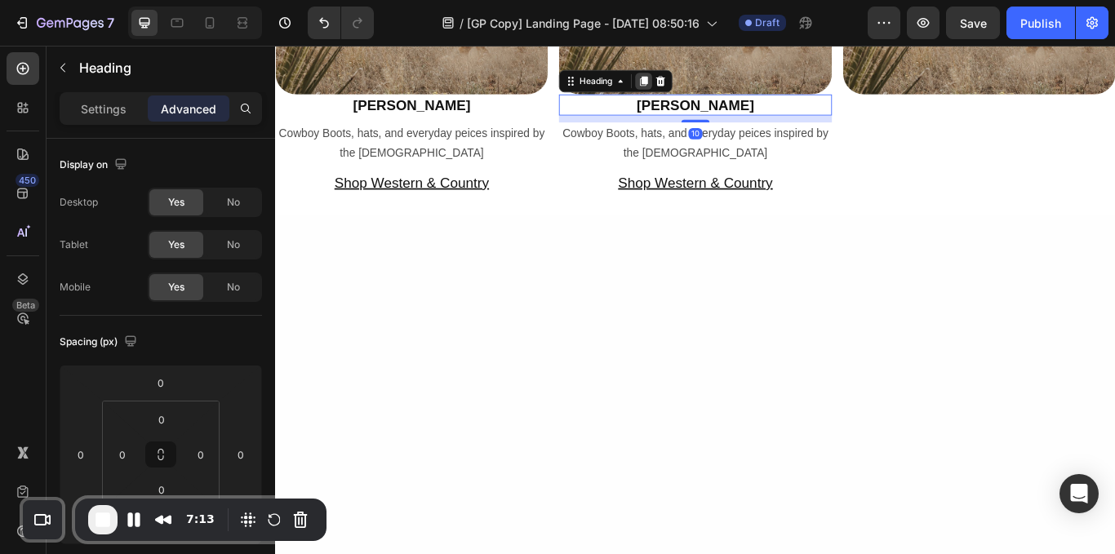
click at [698, 87] on icon at bounding box center [704, 87] width 13 height 13
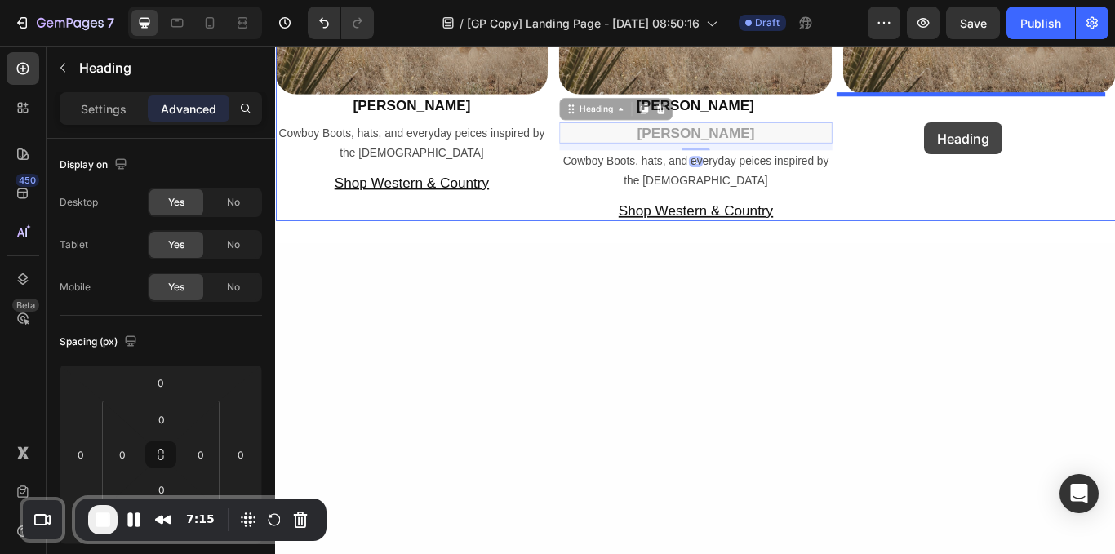
drag, startPoint x: 639, startPoint y: 125, endPoint x: 1032, endPoint y: 136, distance: 392.8
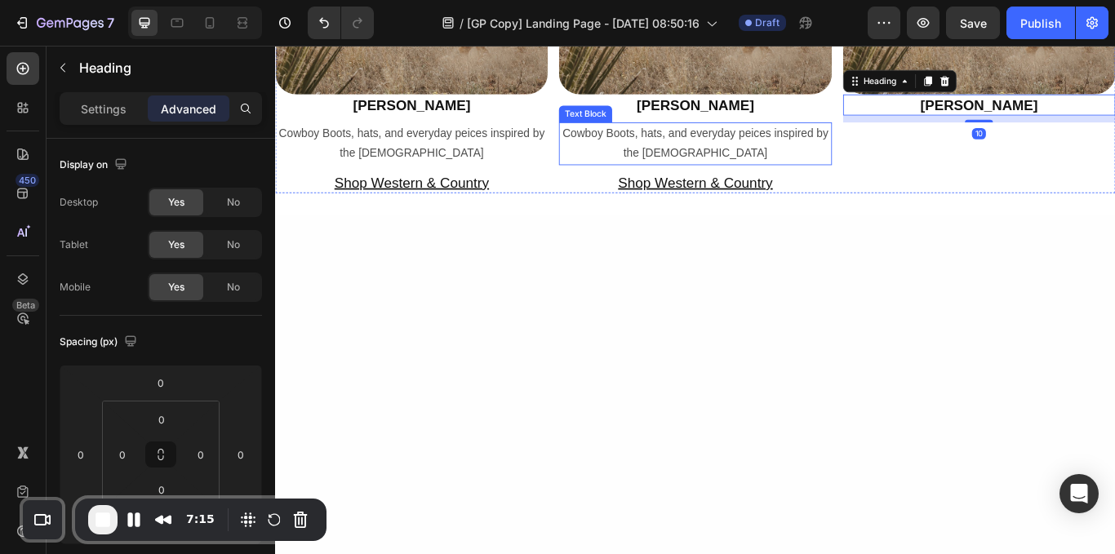
click at [798, 146] on p "Cowboy Boots, hats, and everyday peices inspired by the [DEMOGRAPHIC_DATA]" at bounding box center [764, 160] width 314 height 47
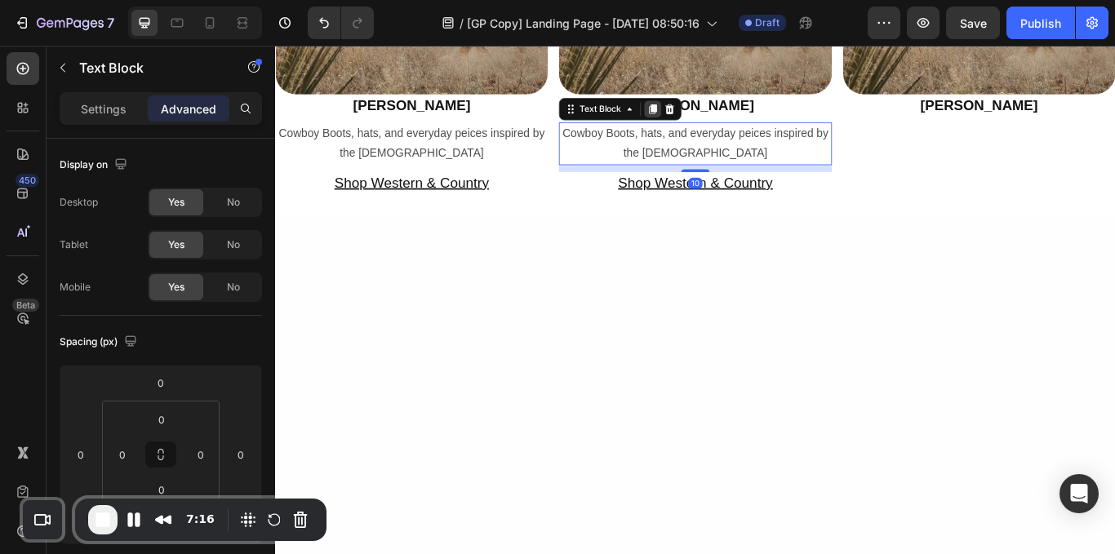
click at [709, 113] on icon at bounding box center [715, 119] width 13 height 13
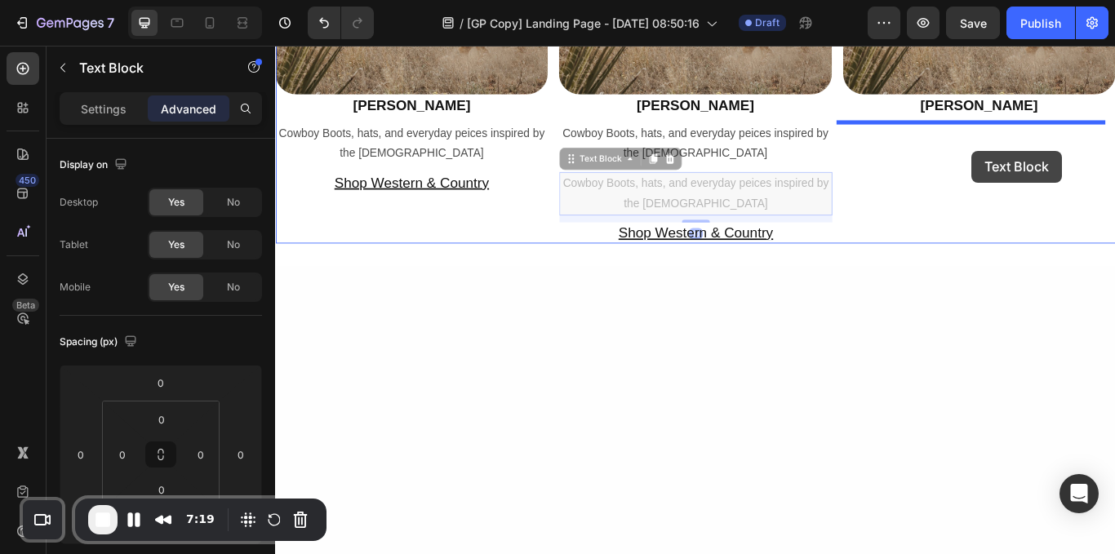
drag, startPoint x: 644, startPoint y: 180, endPoint x: 1087, endPoint y: 167, distance: 442.6
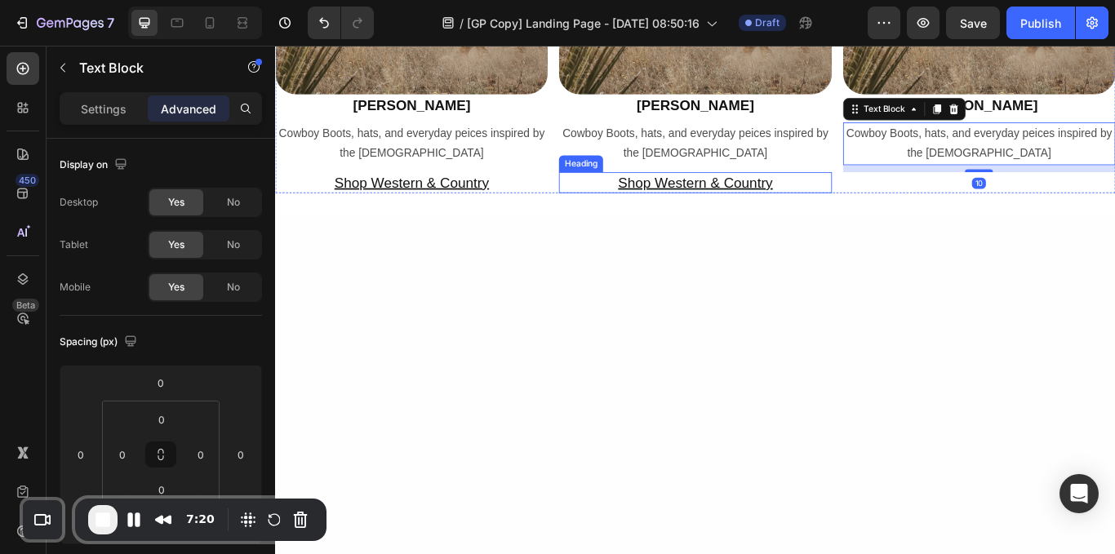
click at [866, 203] on h2 "Shop Western & Country" at bounding box center [765, 205] width 318 height 24
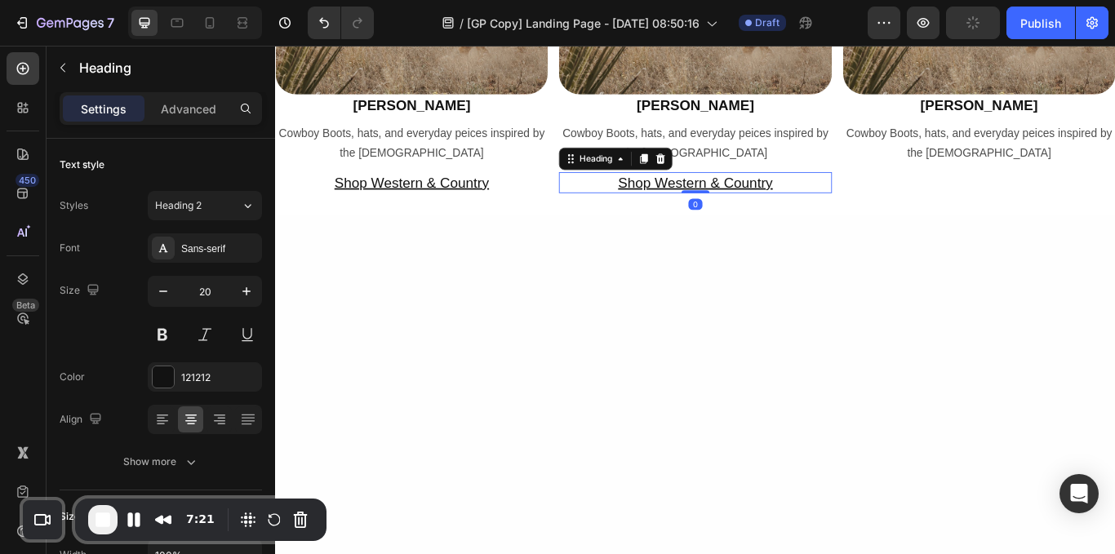
drag, startPoint x: 701, startPoint y: 180, endPoint x: 688, endPoint y: 180, distance: 13.1
click at [702, 180] on icon at bounding box center [704, 177] width 9 height 11
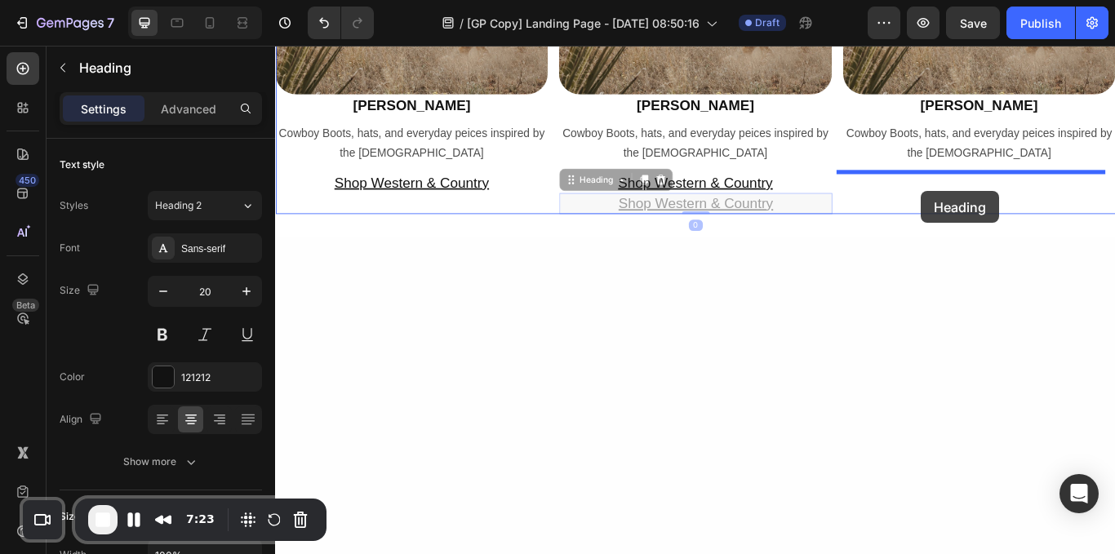
drag, startPoint x: 635, startPoint y: 203, endPoint x: 1028, endPoint y: 216, distance: 392.8
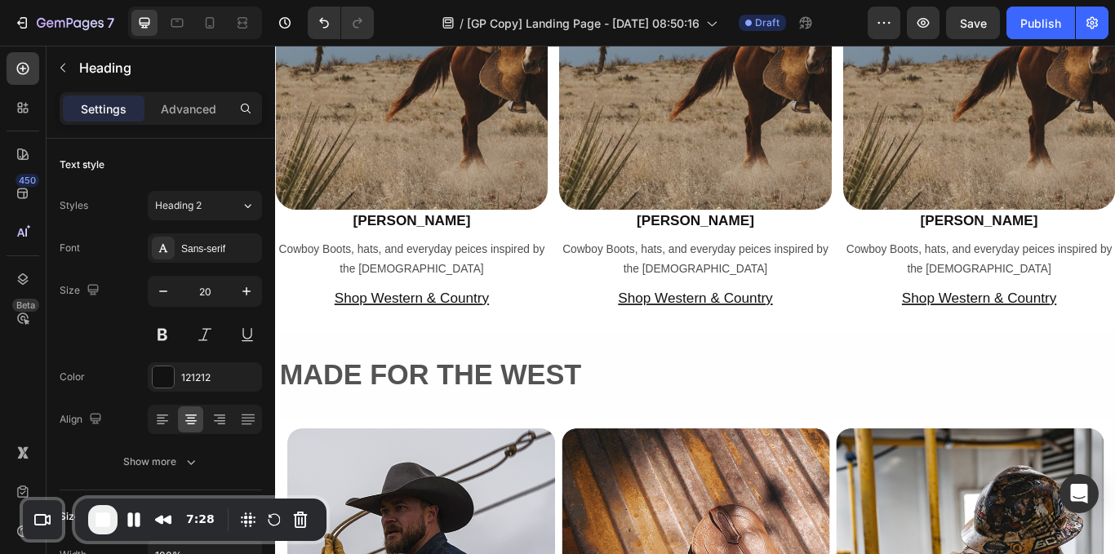
scroll to position [2054, 0]
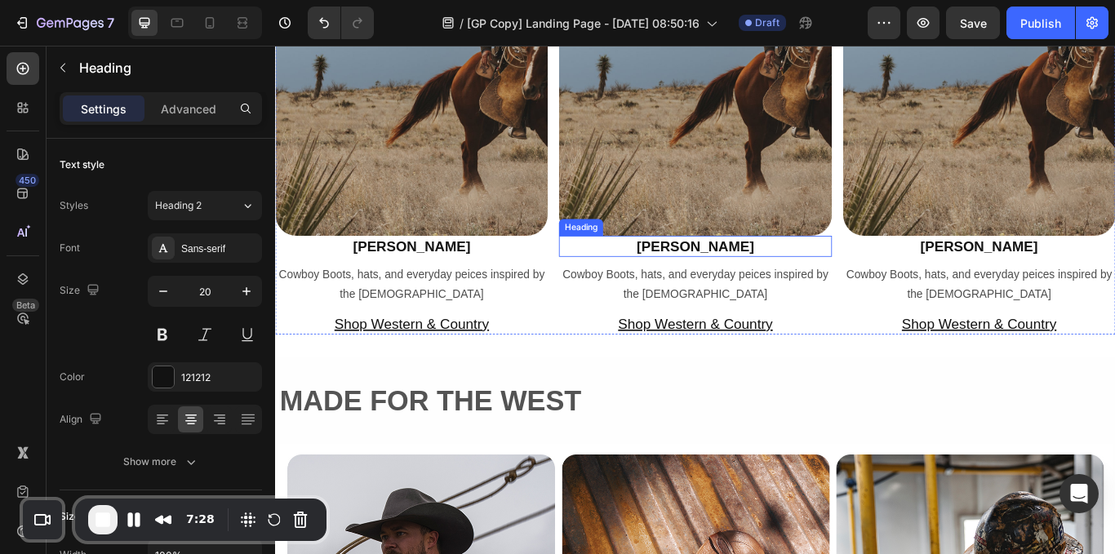
click at [803, 277] on h2 "[PERSON_NAME]" at bounding box center [765, 280] width 318 height 24
click at [816, 278] on h2 "[PERSON_NAME]" at bounding box center [765, 280] width 318 height 24
click at [816, 278] on p "[PERSON_NAME]" at bounding box center [764, 279] width 314 height 21
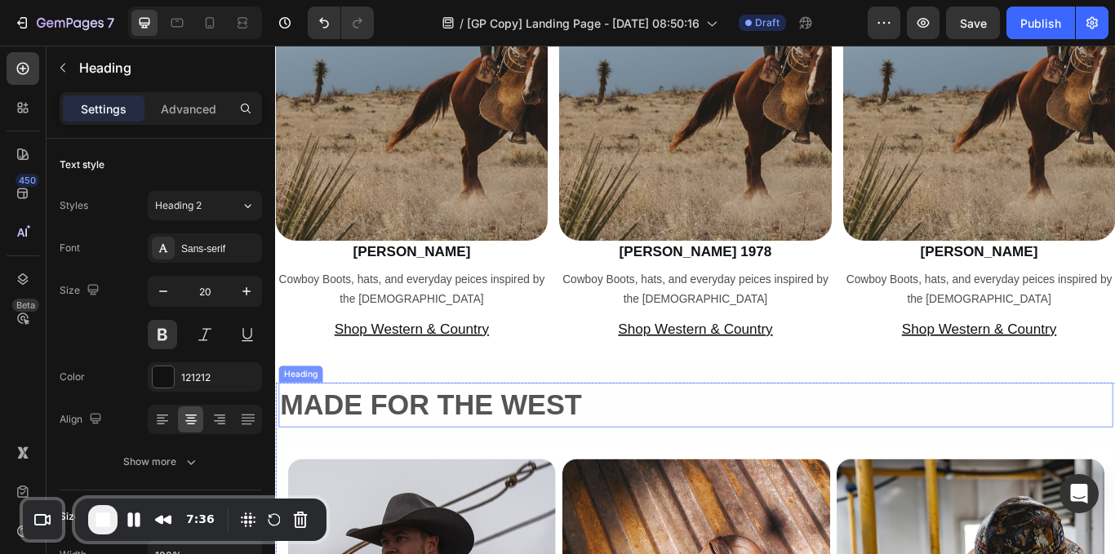
scroll to position [2046, 0]
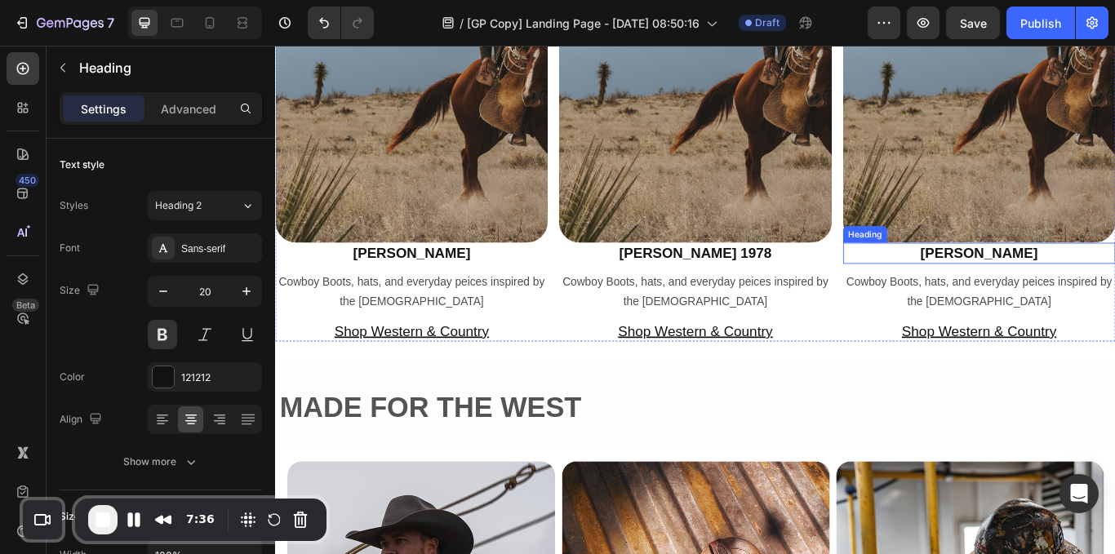
click at [1106, 290] on h2 "[PERSON_NAME]" at bounding box center [1096, 288] width 318 height 24
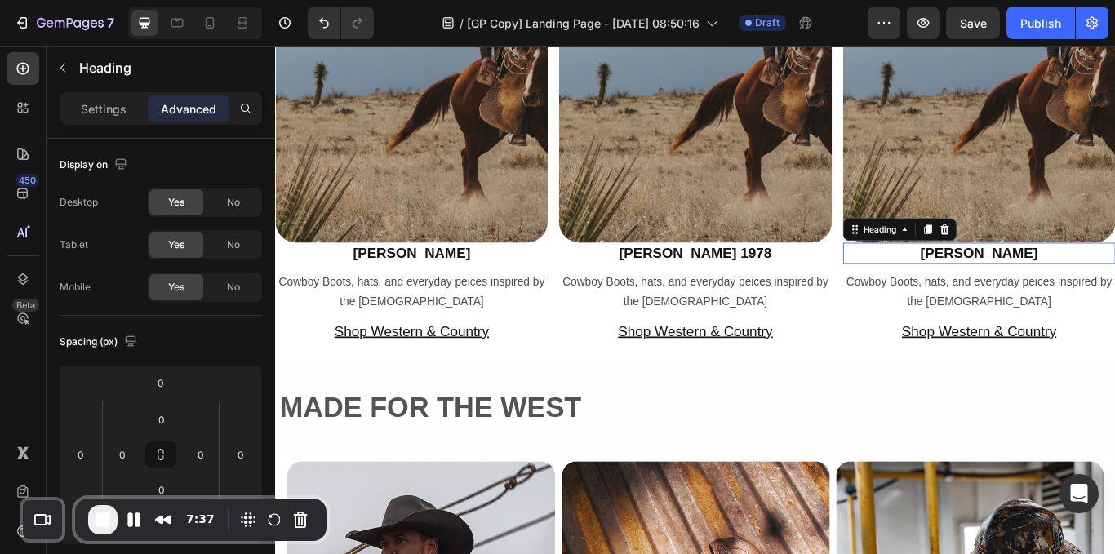
click at [1114, 287] on h2 "[PERSON_NAME]" at bounding box center [1096, 288] width 318 height 24
click at [1114, 285] on p "[PERSON_NAME]" at bounding box center [1096, 288] width 314 height 21
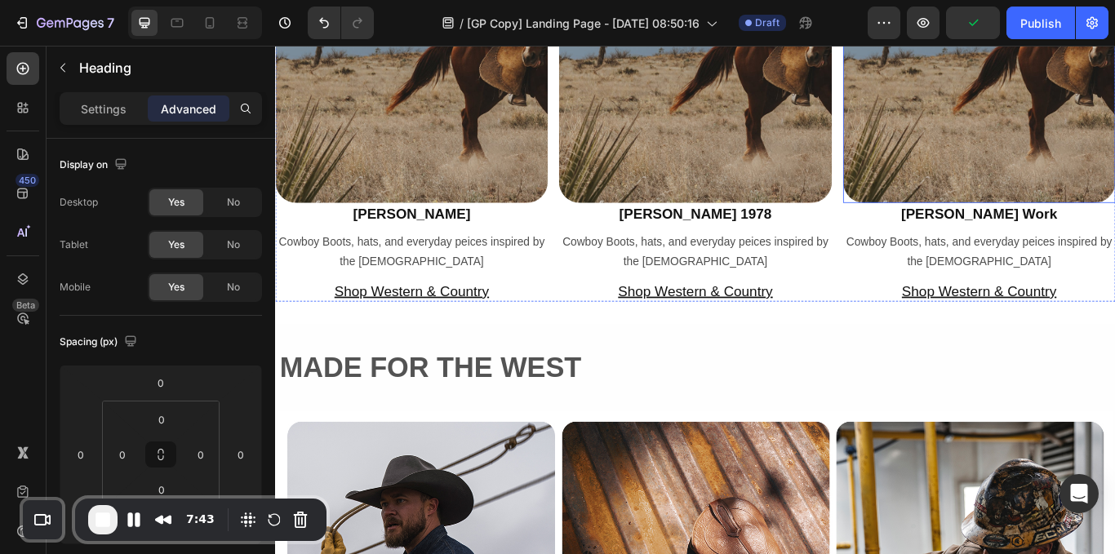
scroll to position [2091, 0]
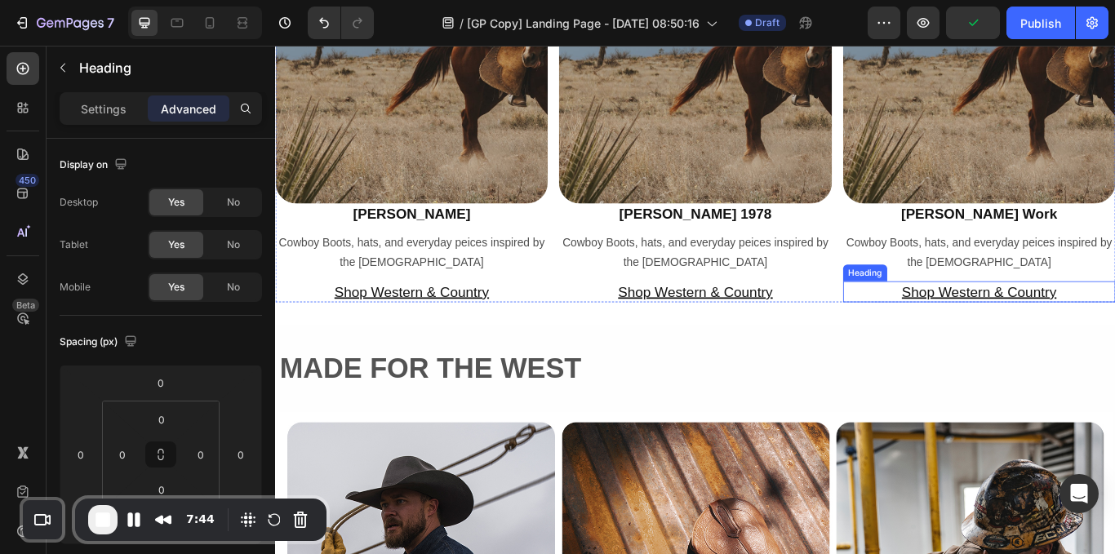
click at [1085, 339] on u "Shop Western & Country" at bounding box center [1096, 333] width 180 height 18
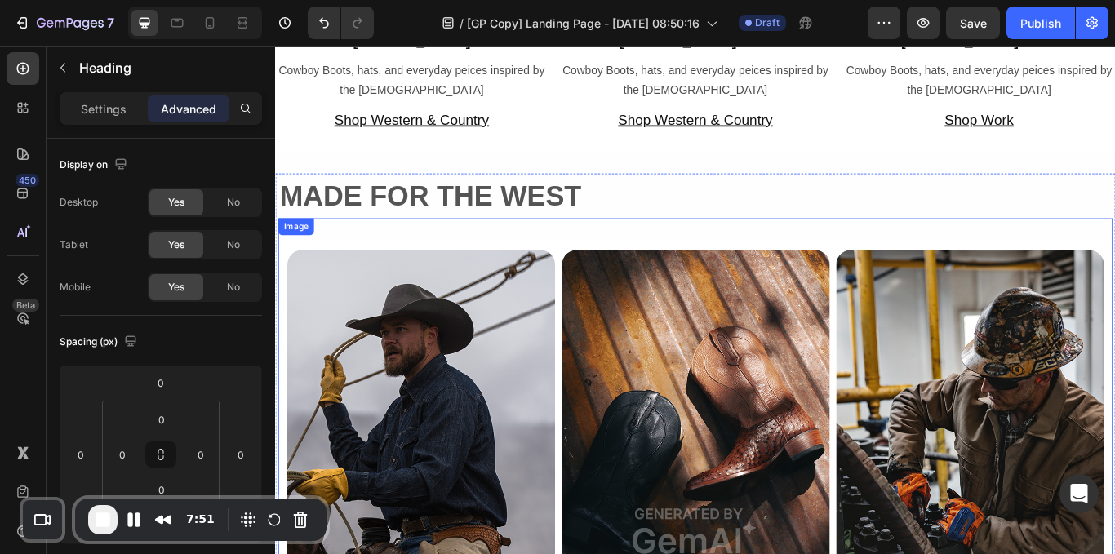
scroll to position [2287, 0]
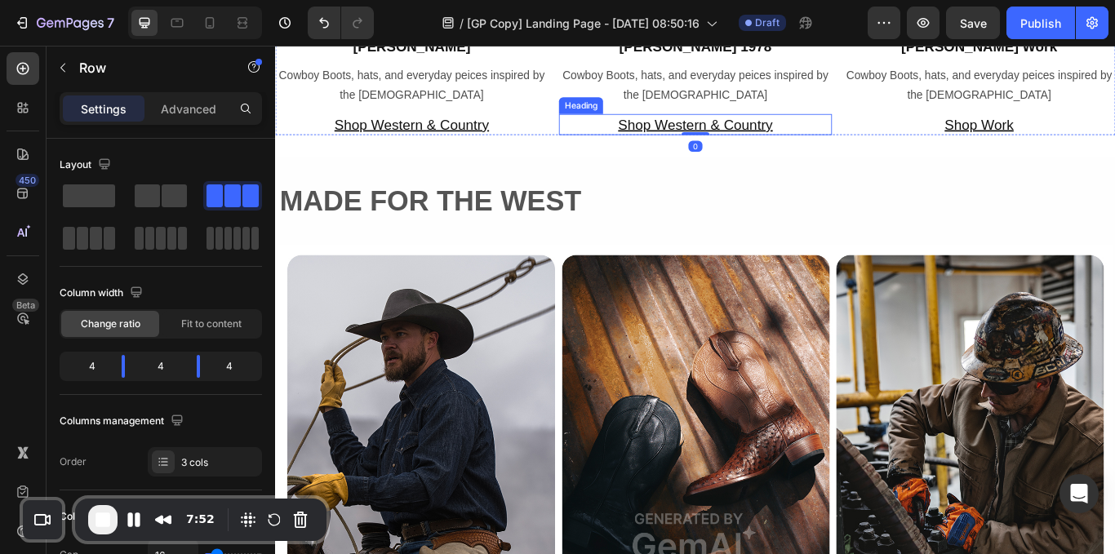
click at [831, 139] on u "Shop Western & Country" at bounding box center [765, 138] width 180 height 18
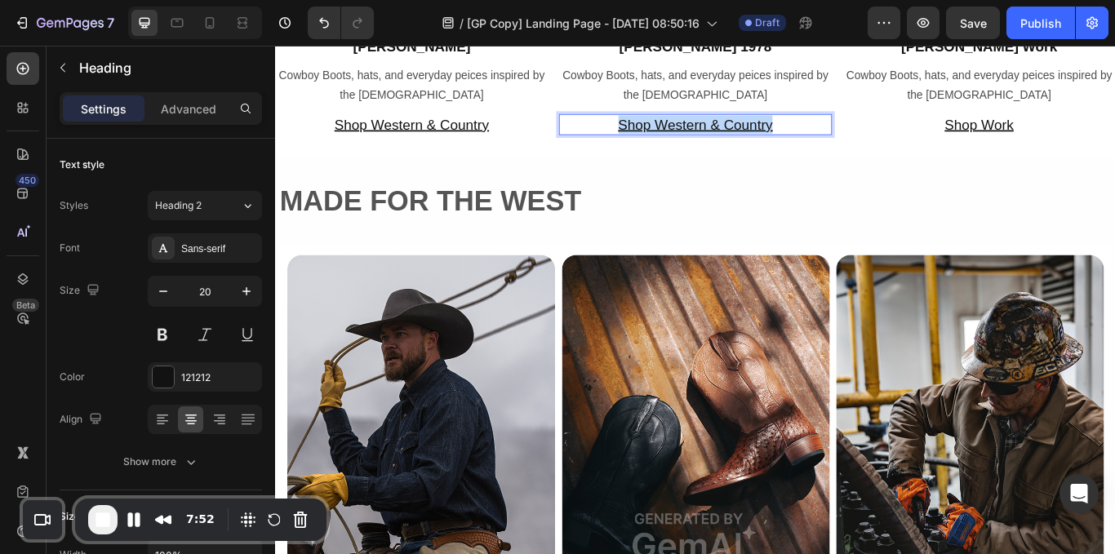
click at [831, 139] on u "Shop Western & Country" at bounding box center [765, 138] width 180 height 18
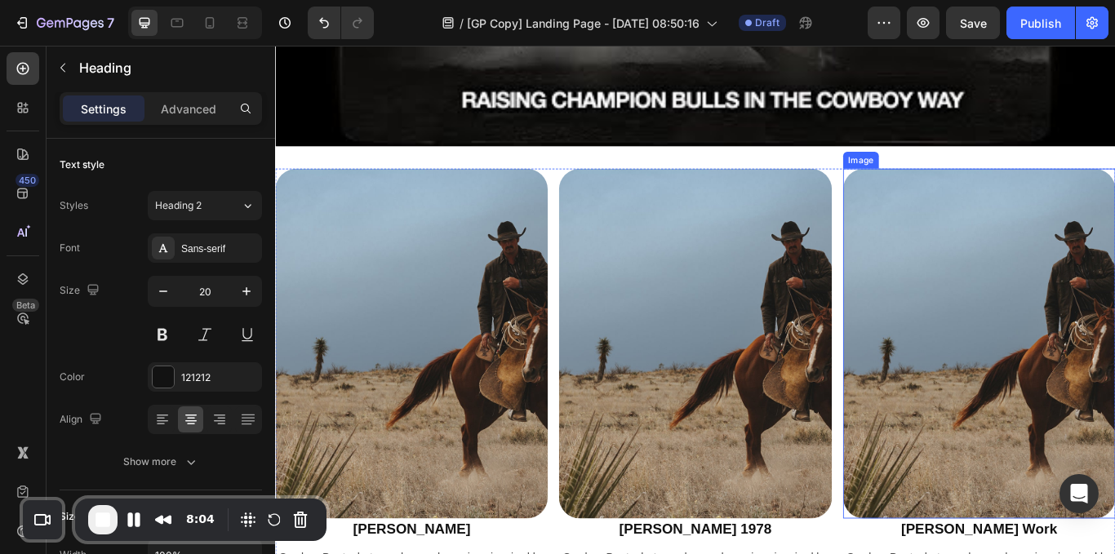
scroll to position [1730, 0]
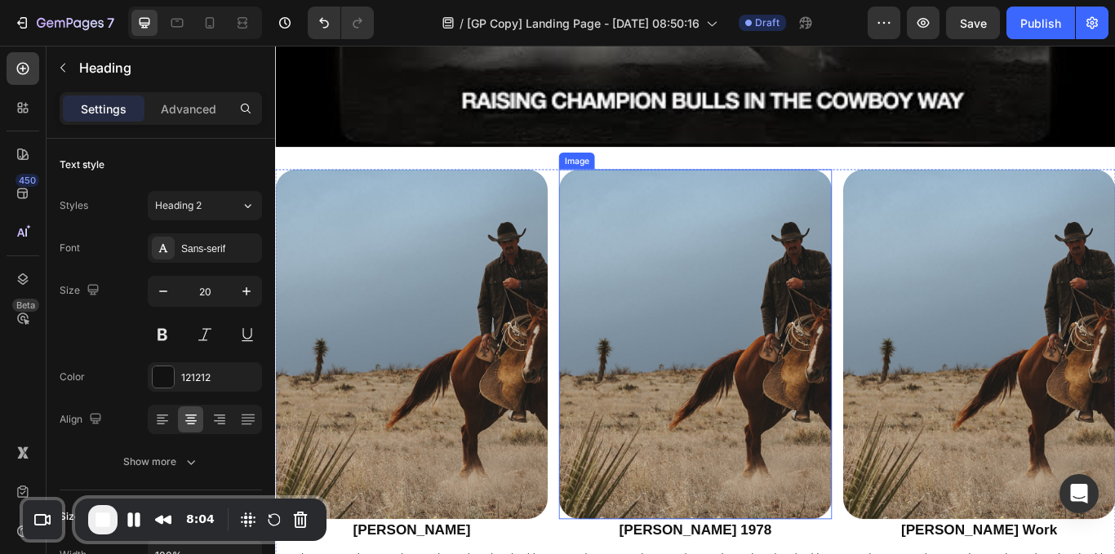
click at [840, 404] on img at bounding box center [765, 394] width 318 height 408
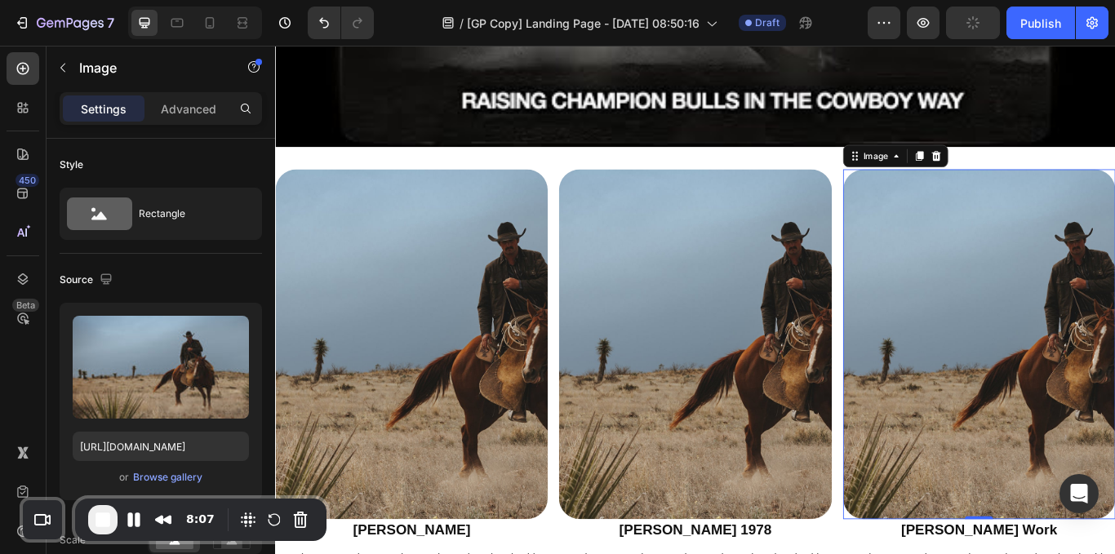
click at [1087, 340] on img at bounding box center [1096, 394] width 318 height 408
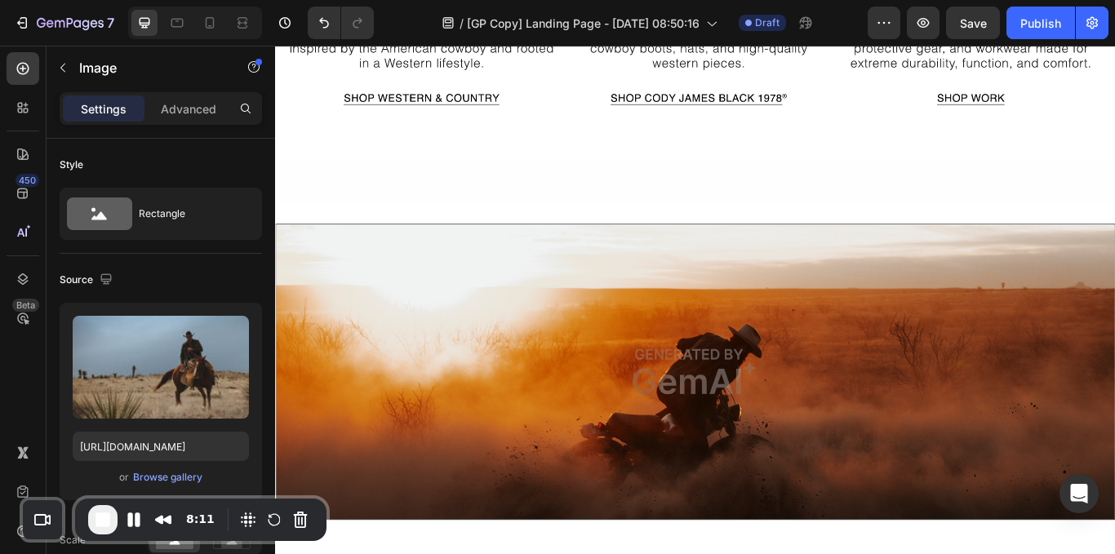
scroll to position [3134, 0]
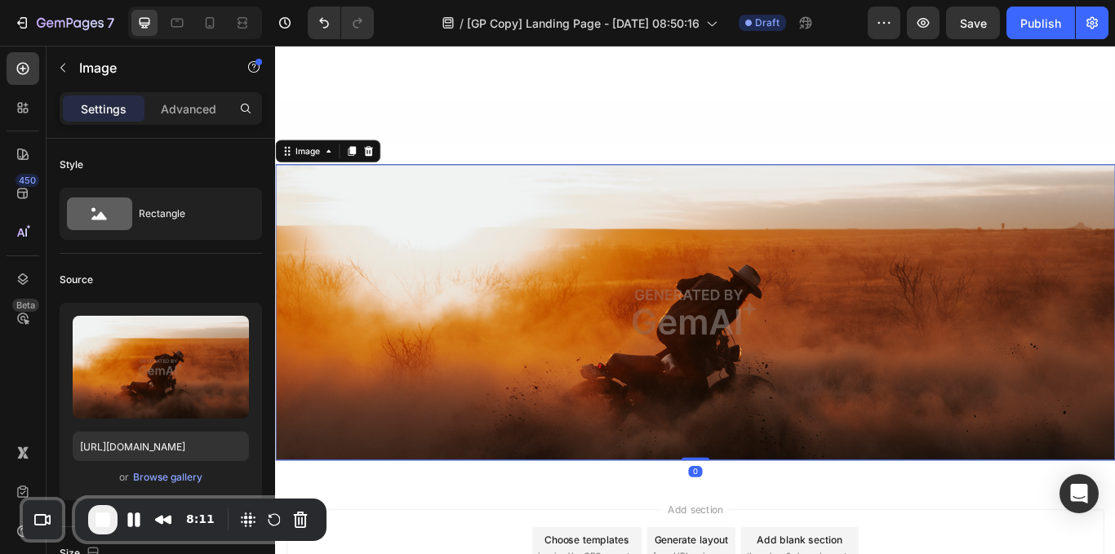
click at [686, 273] on img at bounding box center [765, 356] width 980 height 345
click at [176, 477] on div "Browse gallery" at bounding box center [167, 477] width 69 height 15
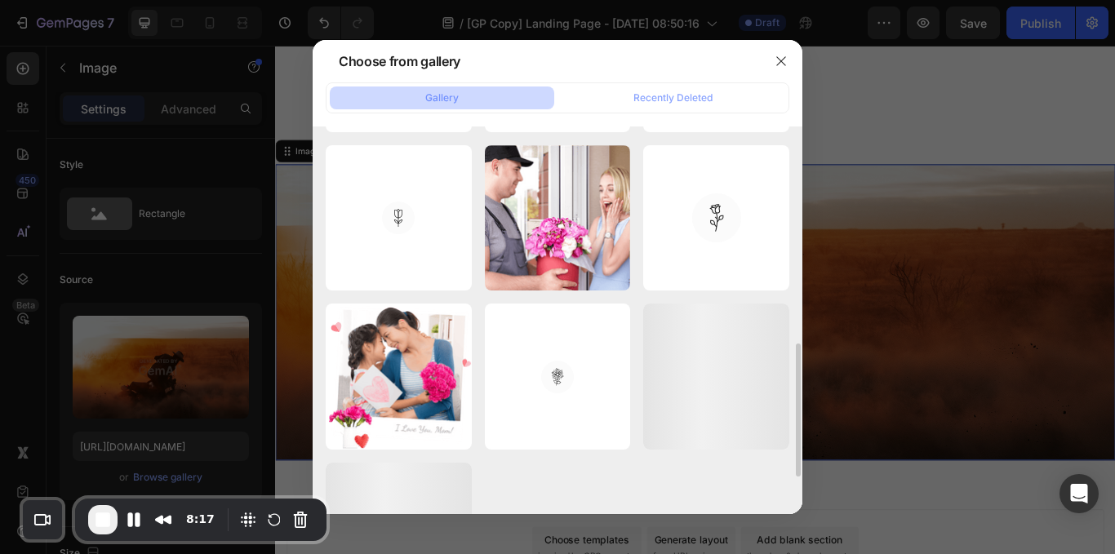
scroll to position [738, 0]
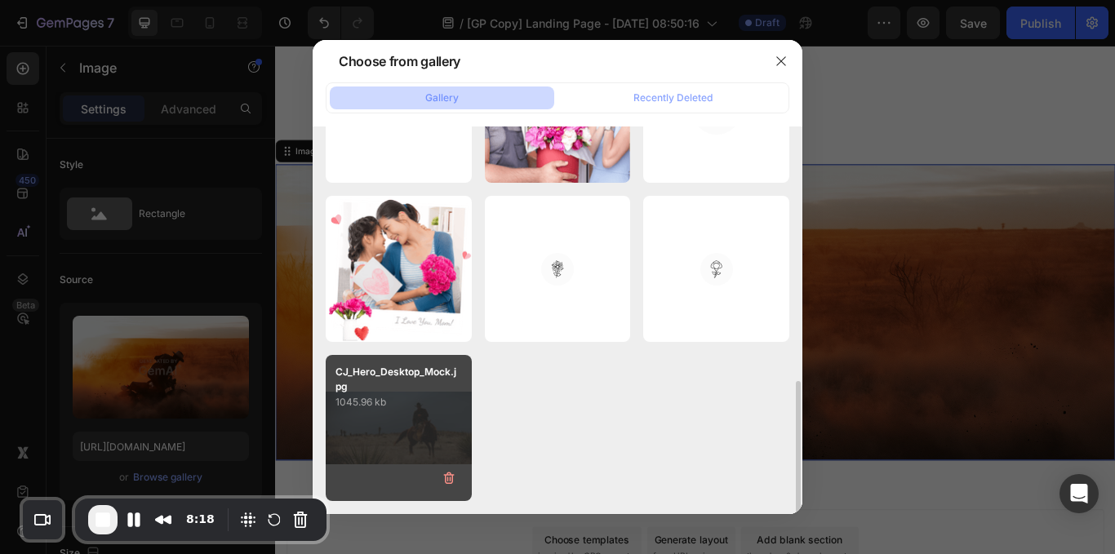
click at [424, 397] on p "1045.96 kb" at bounding box center [399, 402] width 127 height 16
type input "[URL][DOMAIN_NAME]"
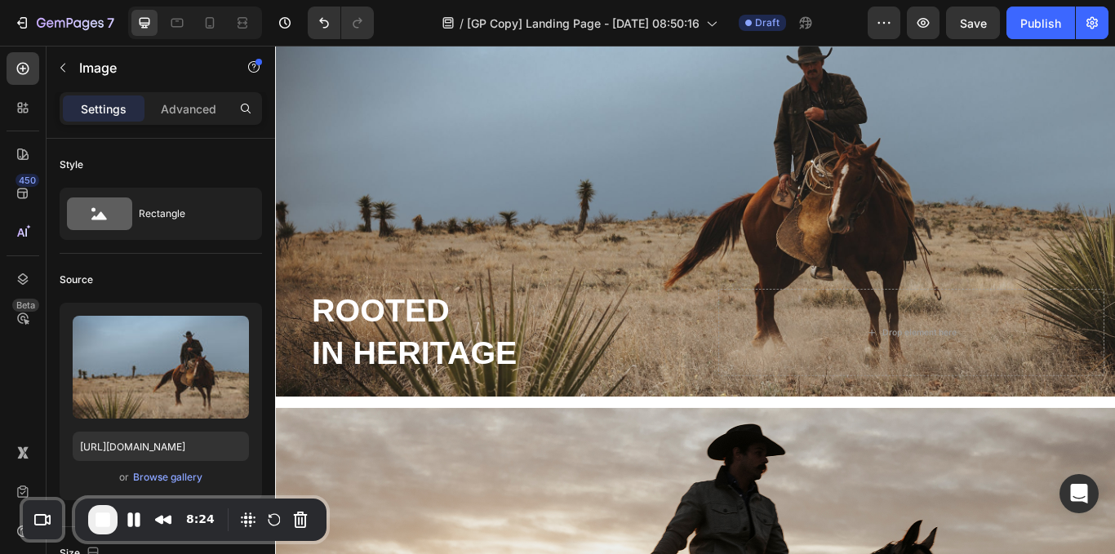
scroll to position [0, 0]
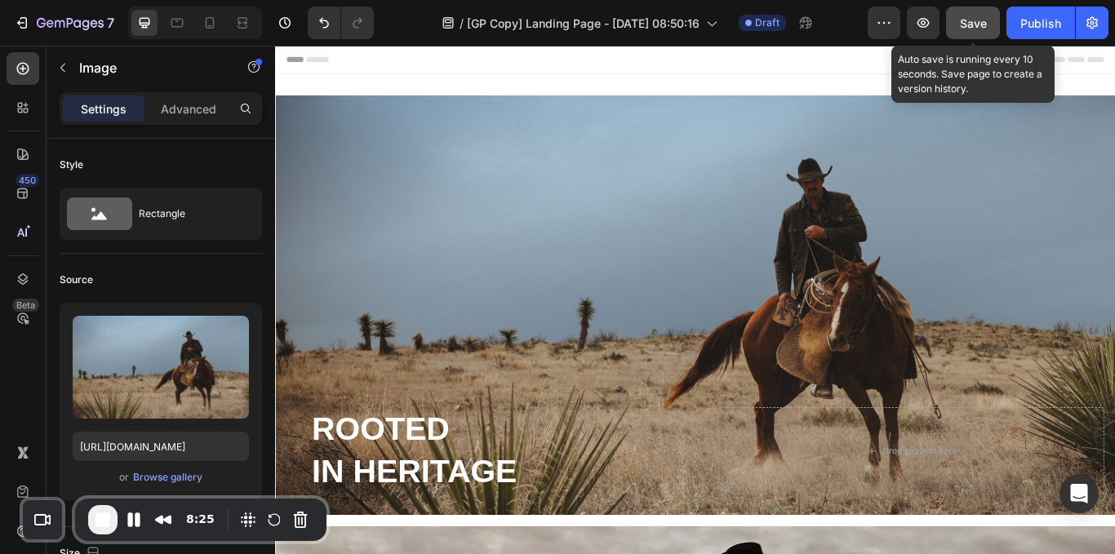
click at [985, 38] on button "Save" at bounding box center [973, 23] width 54 height 33
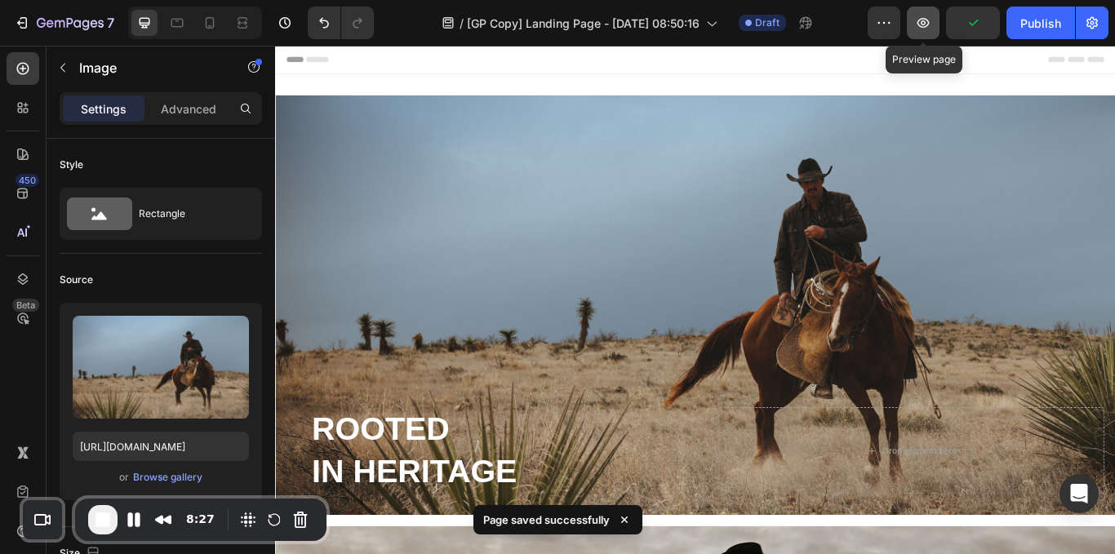
click at [930, 21] on icon "button" at bounding box center [923, 23] width 16 height 16
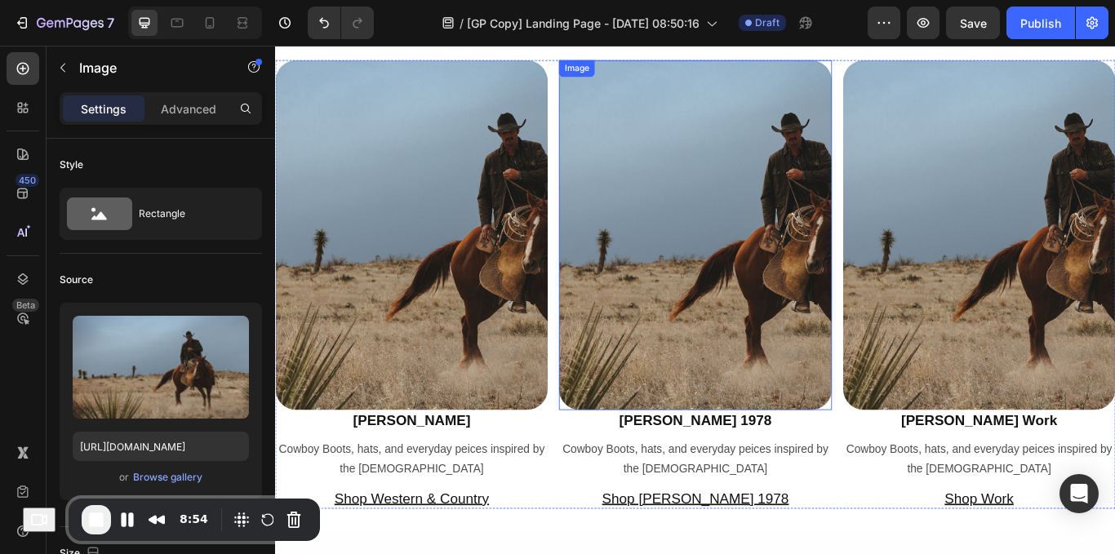
scroll to position [1852, 0]
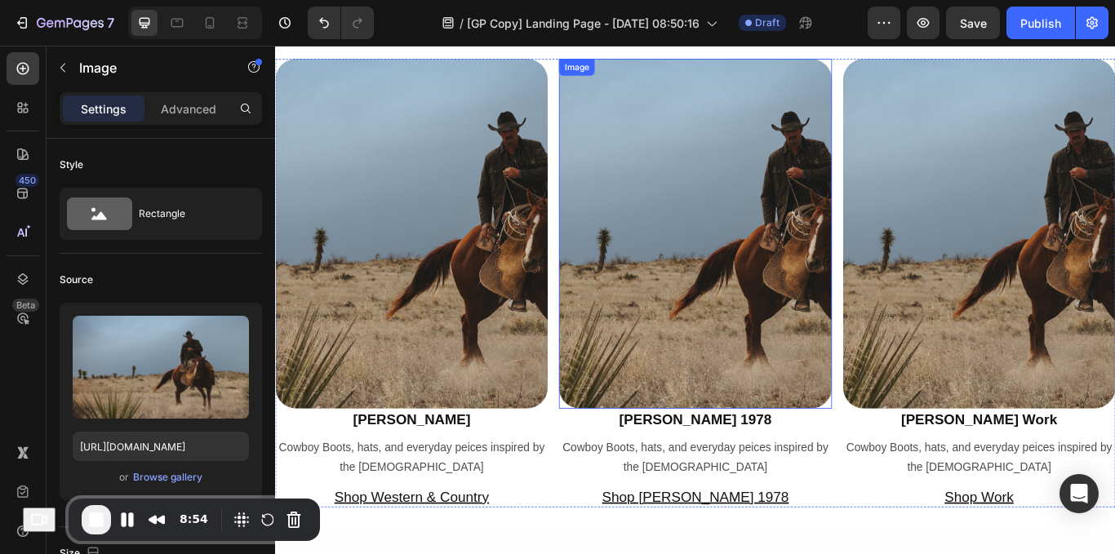
click at [698, 424] on img at bounding box center [765, 265] width 318 height 408
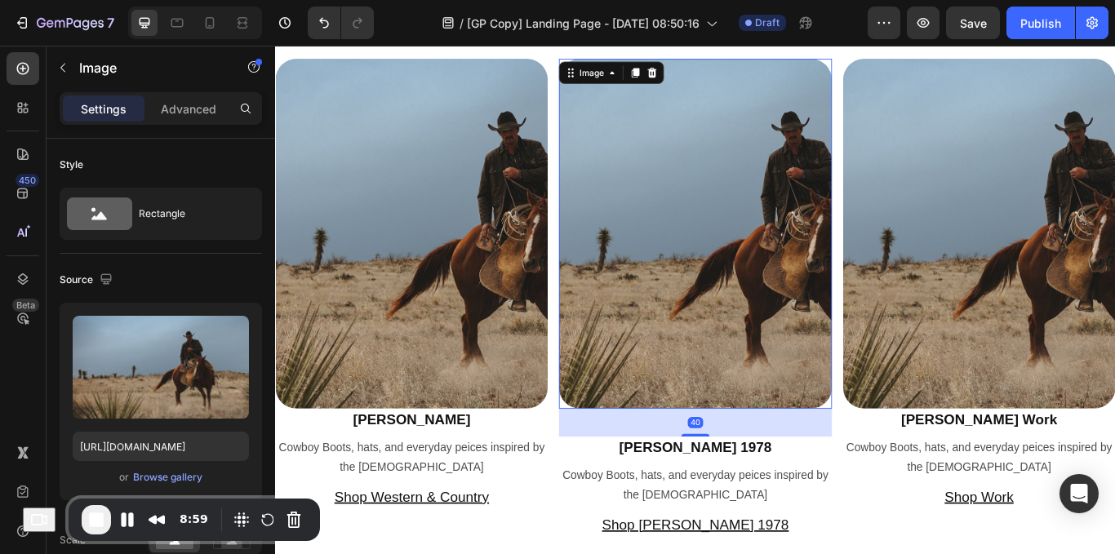
drag, startPoint x: 763, startPoint y: 463, endPoint x: 762, endPoint y: 496, distance: 32.7
click at [762, 469] on div "40" at bounding box center [765, 469] width 318 height 0
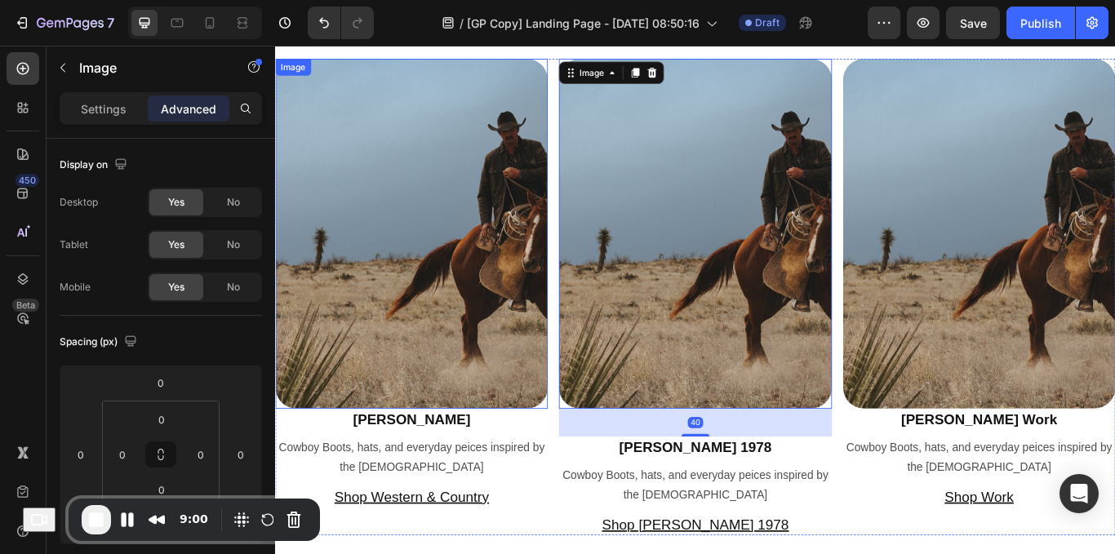
click at [436, 463] on img at bounding box center [434, 265] width 318 height 408
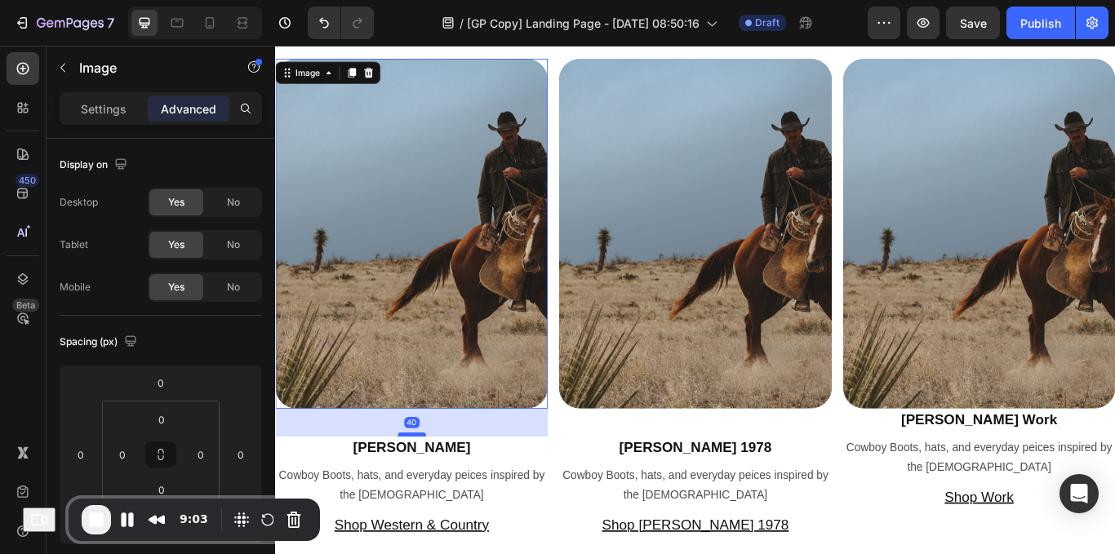
drag, startPoint x: 442, startPoint y: 464, endPoint x: 442, endPoint y: 497, distance: 32.7
click at [442, 497] on div at bounding box center [434, 499] width 33 height 5
type input "40"
click at [1051, 456] on img at bounding box center [1096, 265] width 318 height 408
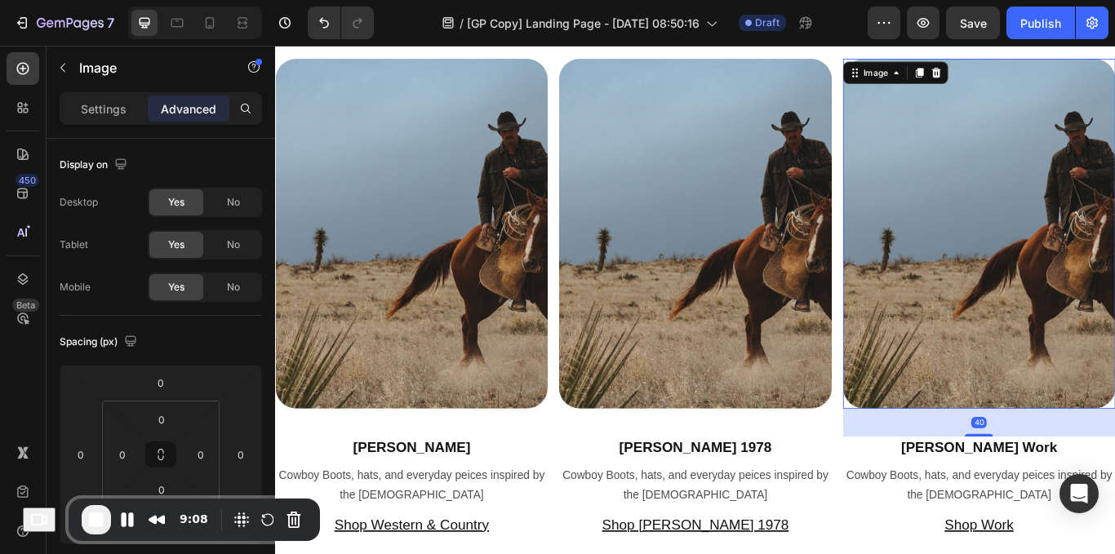
drag, startPoint x: 1083, startPoint y: 467, endPoint x: 1109, endPoint y: 500, distance: 41.8
click at [1109, 469] on div "40" at bounding box center [1096, 469] width 318 height 0
type input "40"
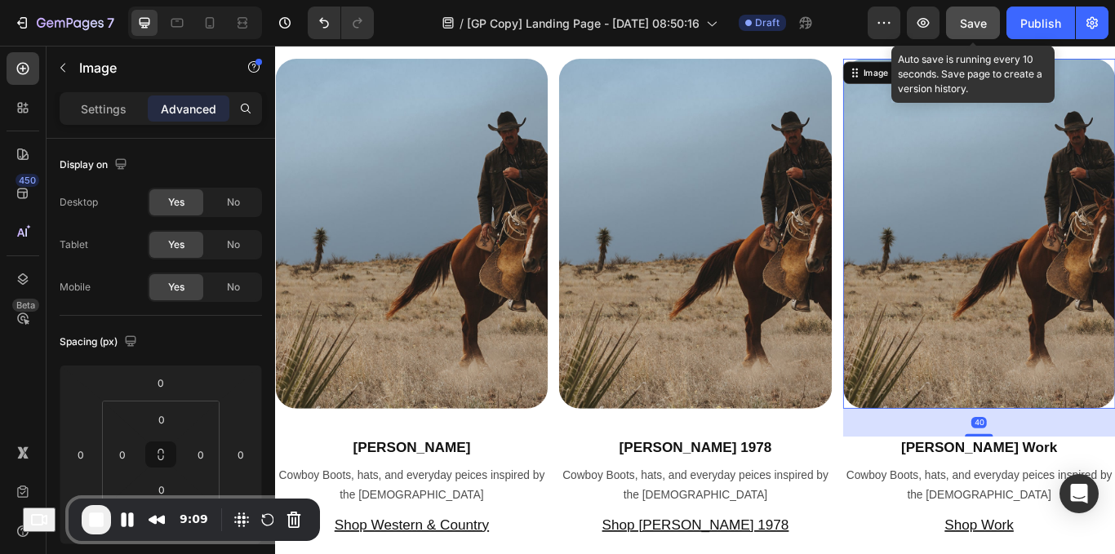
click at [960, 25] on span "Save" at bounding box center [973, 23] width 27 height 14
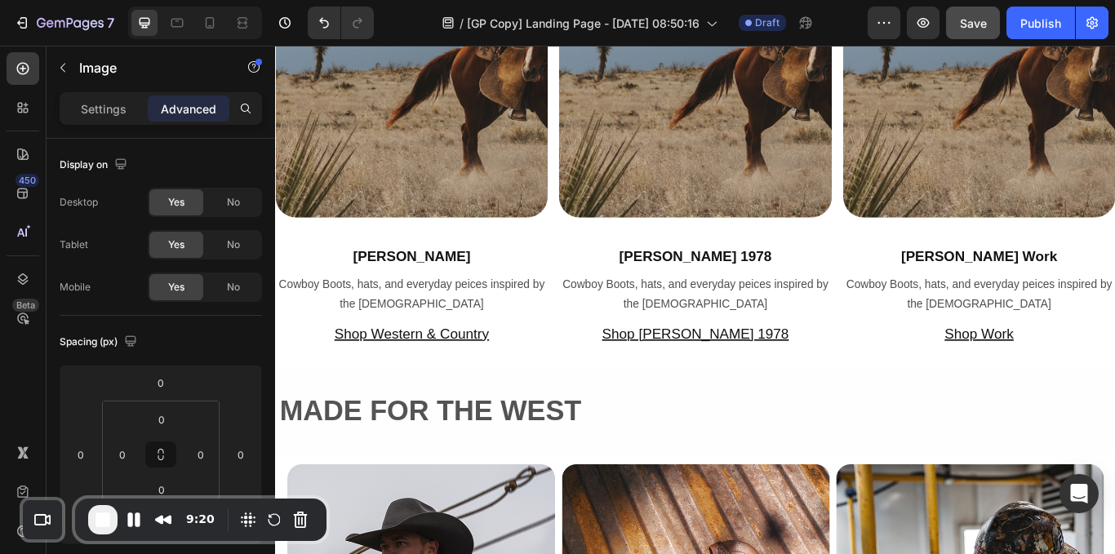
scroll to position [1878, 0]
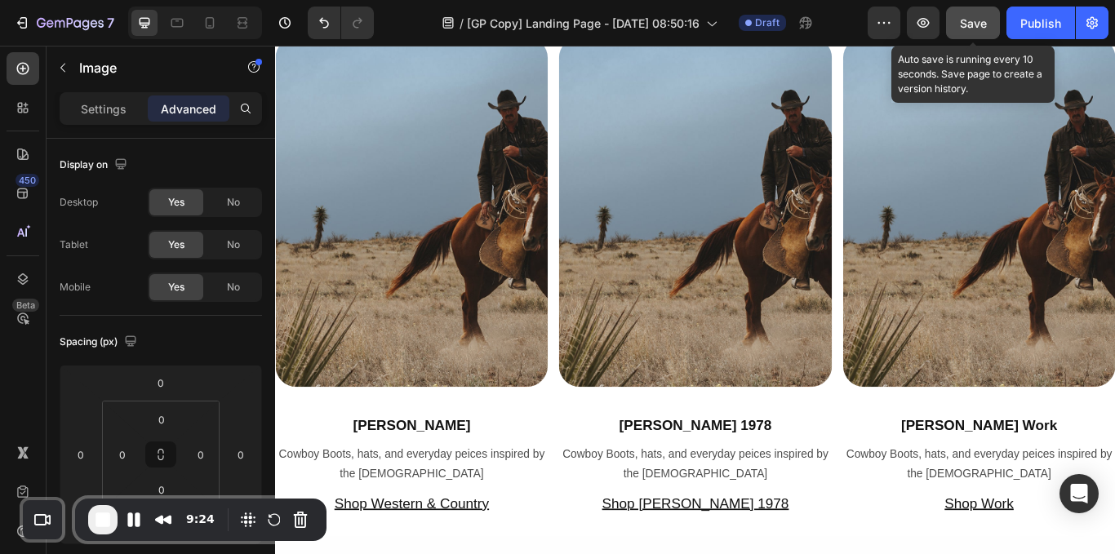
click at [984, 26] on span "Save" at bounding box center [973, 23] width 27 height 14
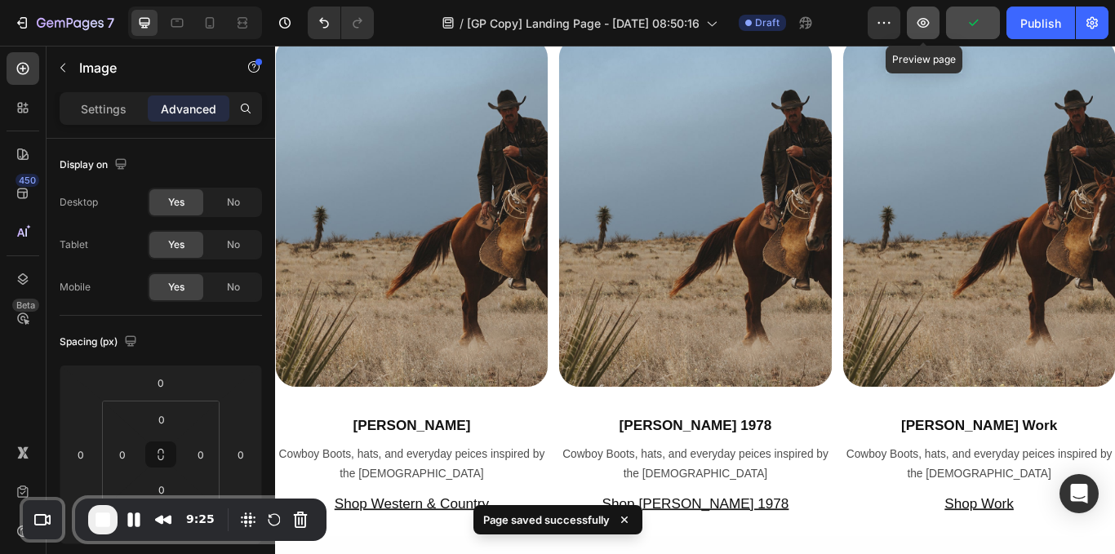
click at [925, 11] on button "button" at bounding box center [923, 23] width 33 height 33
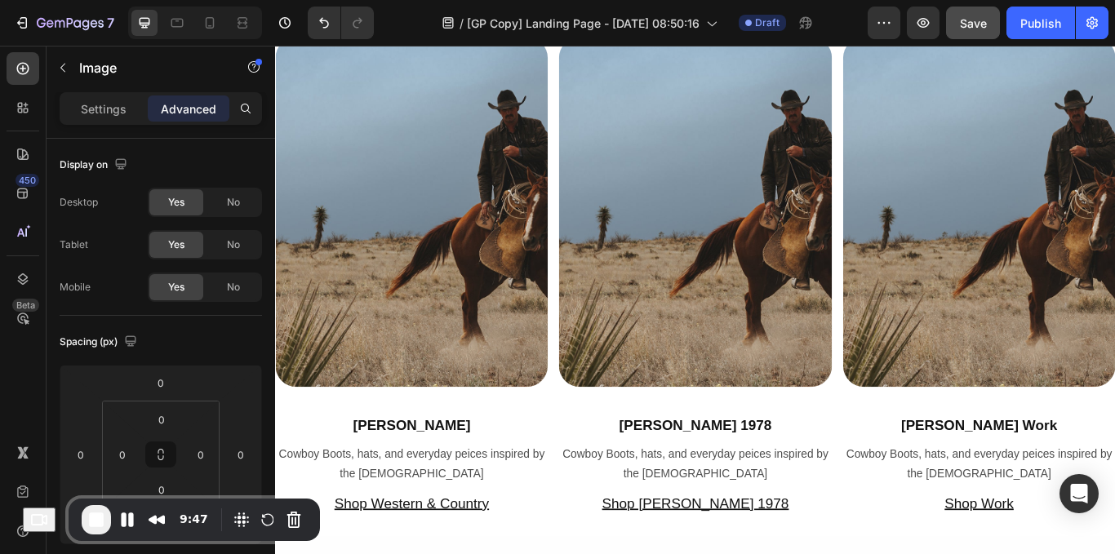
click at [106, 513] on span "End Recording" at bounding box center [97, 520] width 20 height 20
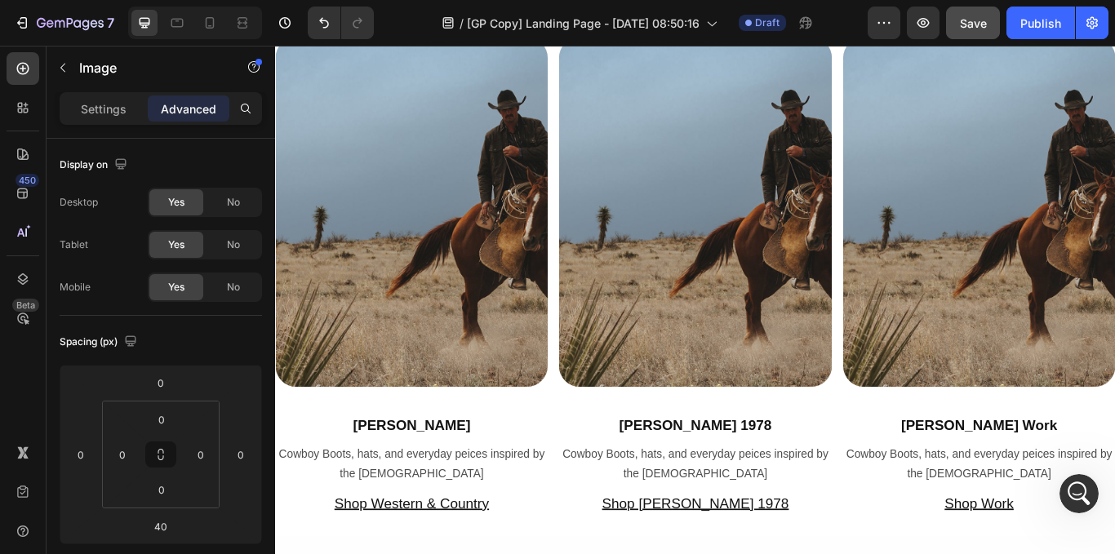
scroll to position [0, 0]
click at [1056, 15] on div "Publish" at bounding box center [1040, 23] width 41 height 17
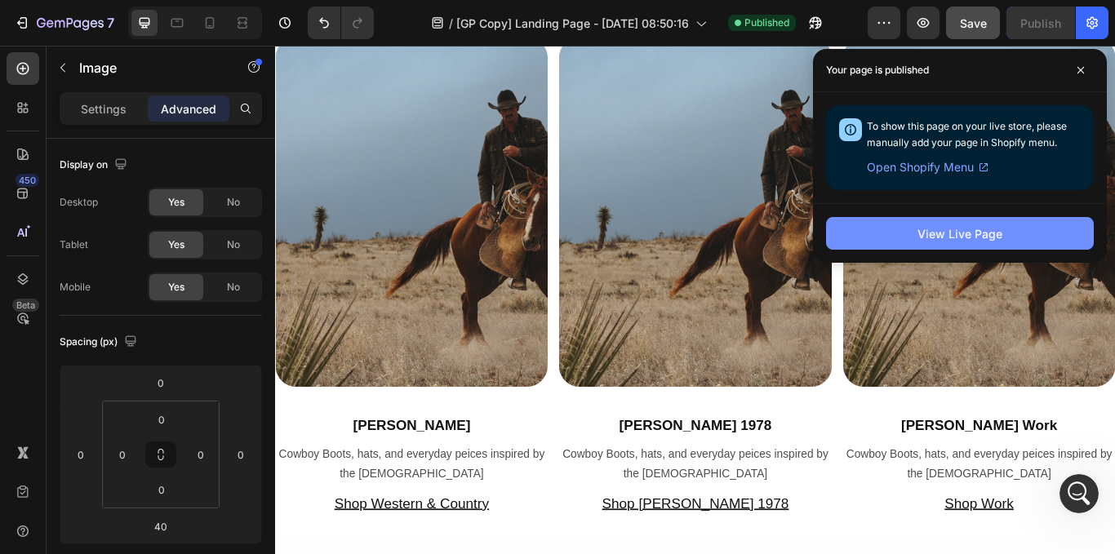
click at [971, 227] on div "View Live Page" at bounding box center [960, 233] width 85 height 17
